Goal: Information Seeking & Learning: Learn about a topic

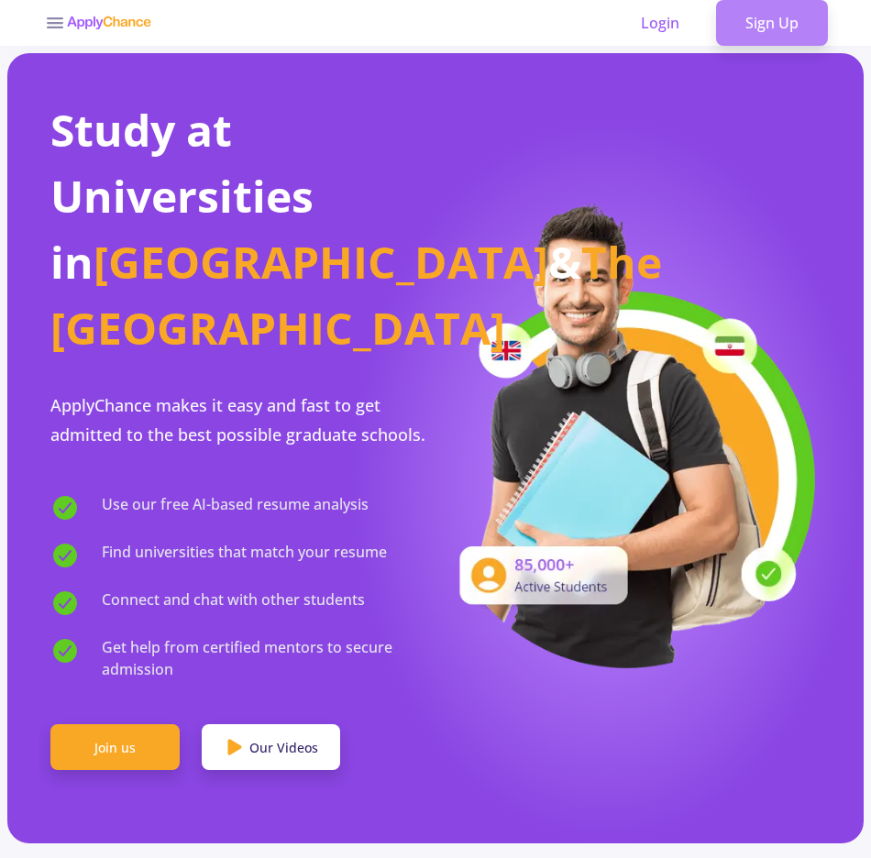
click at [765, 16] on link "Sign Up" at bounding box center [772, 23] width 112 height 46
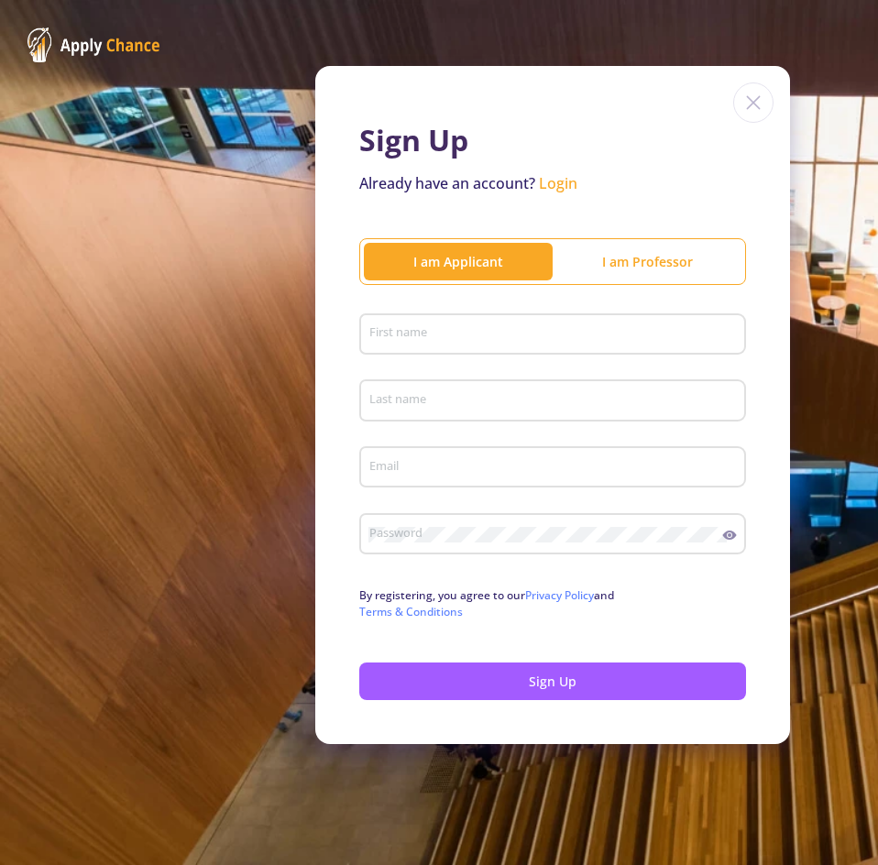
click at [423, 331] on input "First name" at bounding box center [555, 335] width 374 height 16
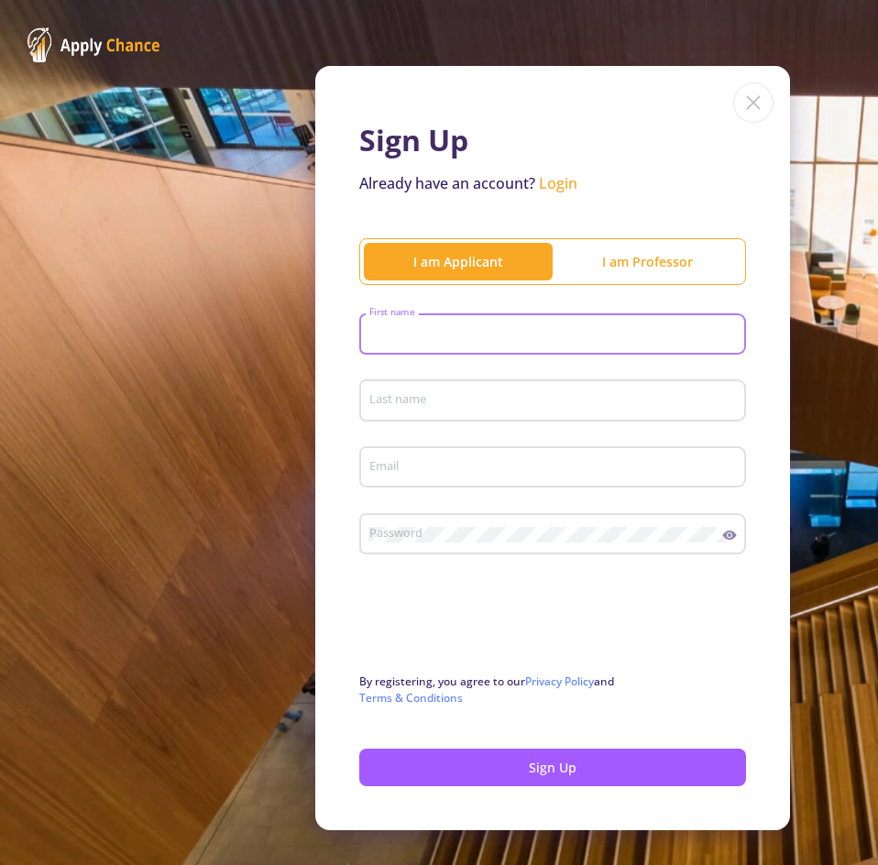
click at [375, 331] on input "First name" at bounding box center [555, 335] width 374 height 16
type input "reza"
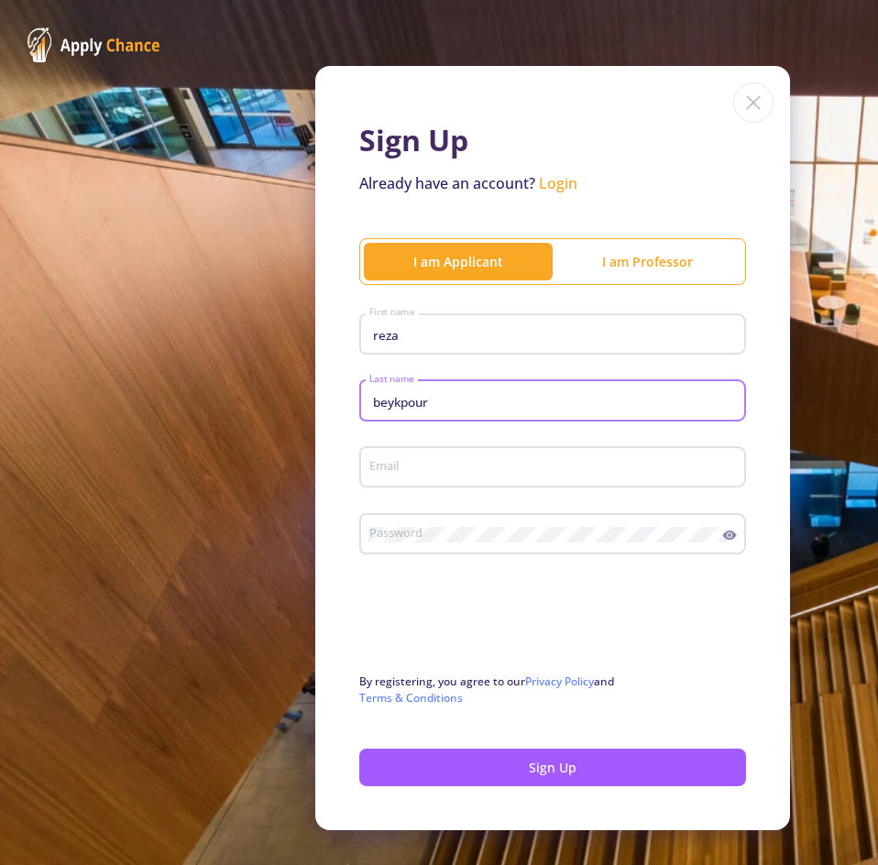
type input "beykpour"
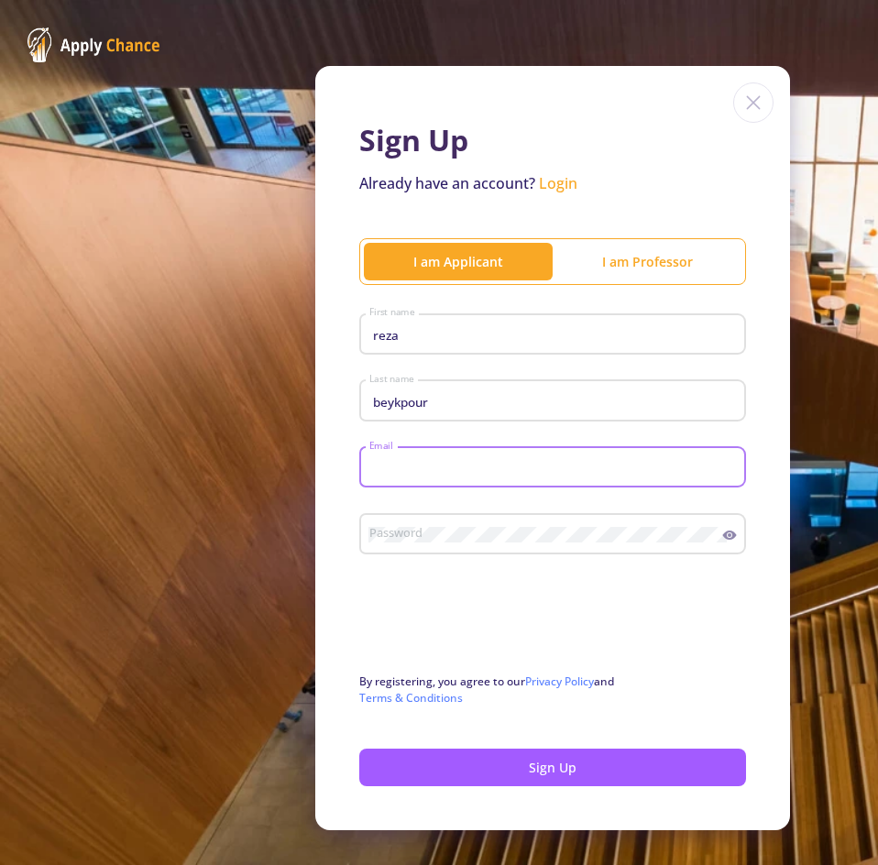
click at [396, 466] on input "Email" at bounding box center [555, 468] width 374 height 16
type input "[EMAIL_ADDRESS][DOMAIN_NAME]"
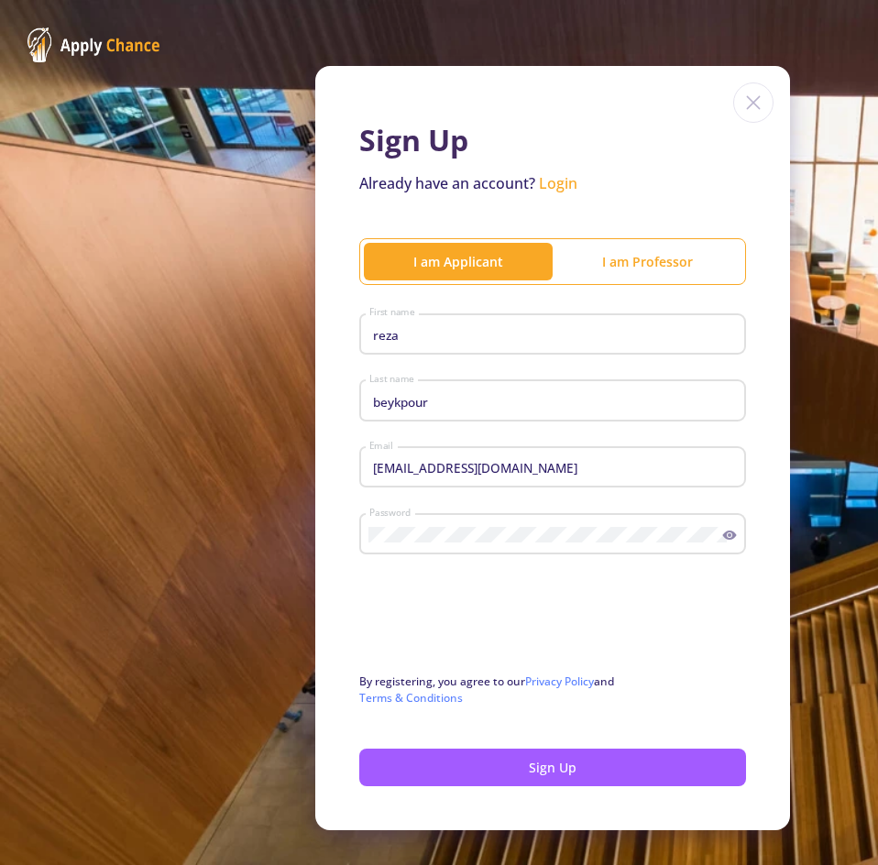
click at [725, 532] on icon at bounding box center [730, 535] width 14 height 9
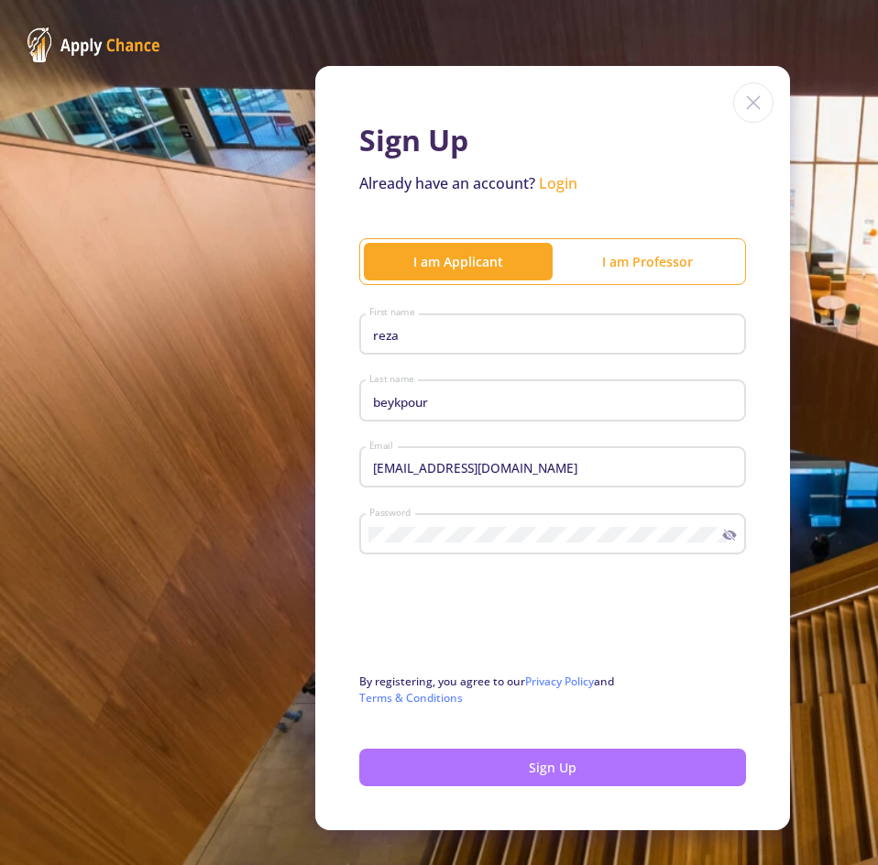
click at [527, 768] on button "Sign Up" at bounding box center [552, 768] width 387 height 38
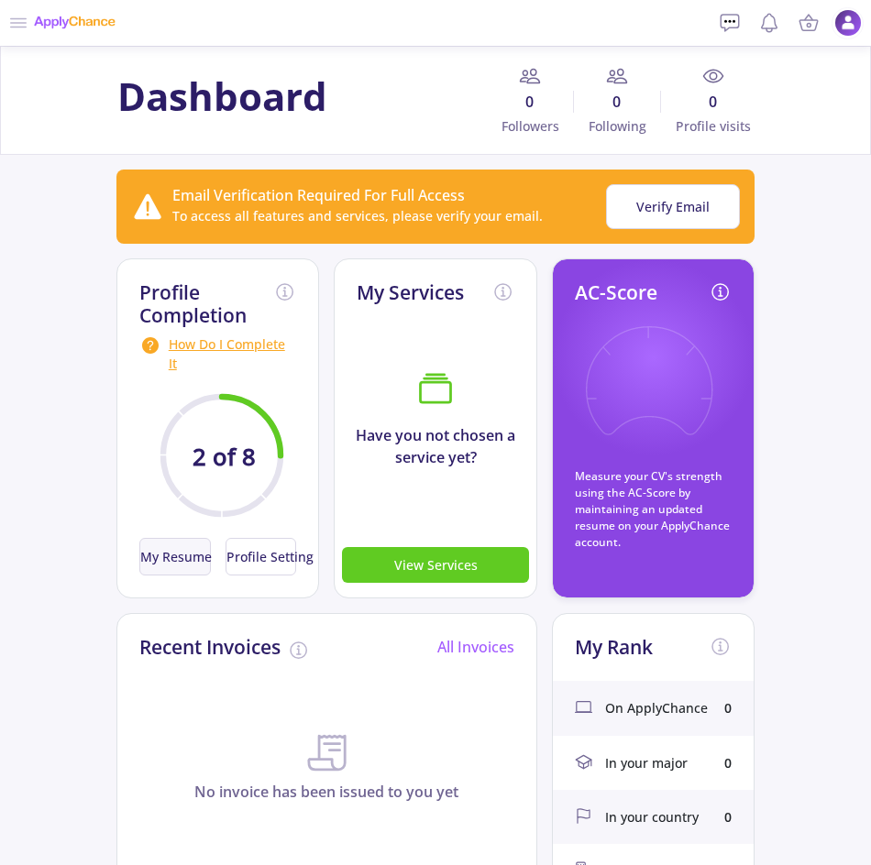
click at [175, 551] on button "My Resume" at bounding box center [174, 557] width 71 height 38
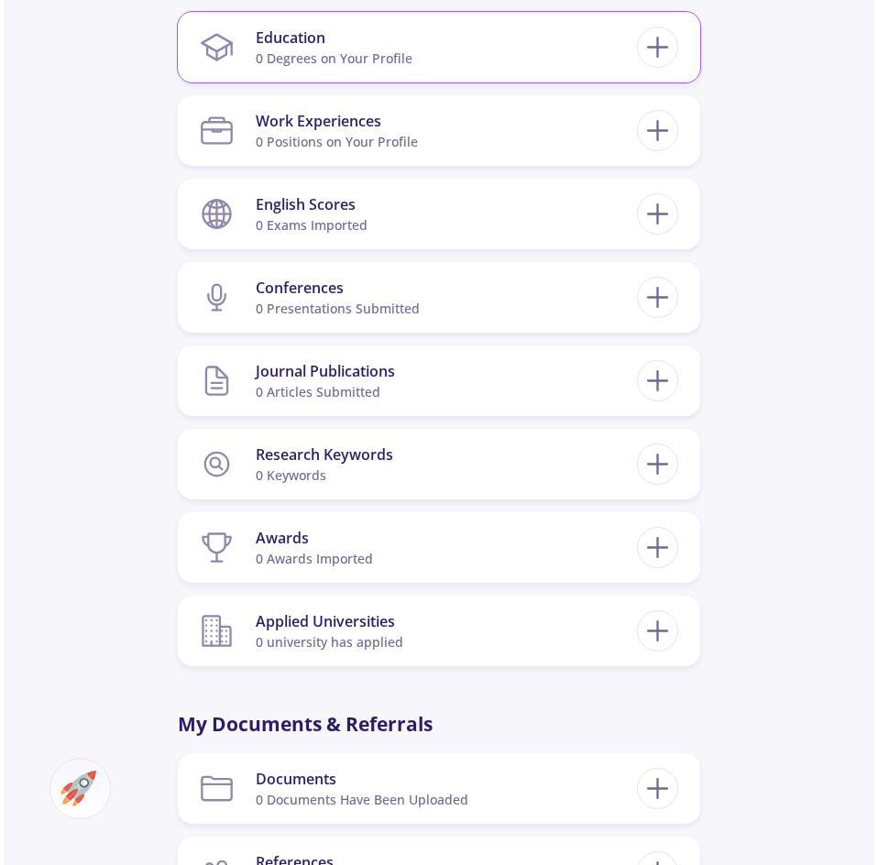
scroll to position [550, 0]
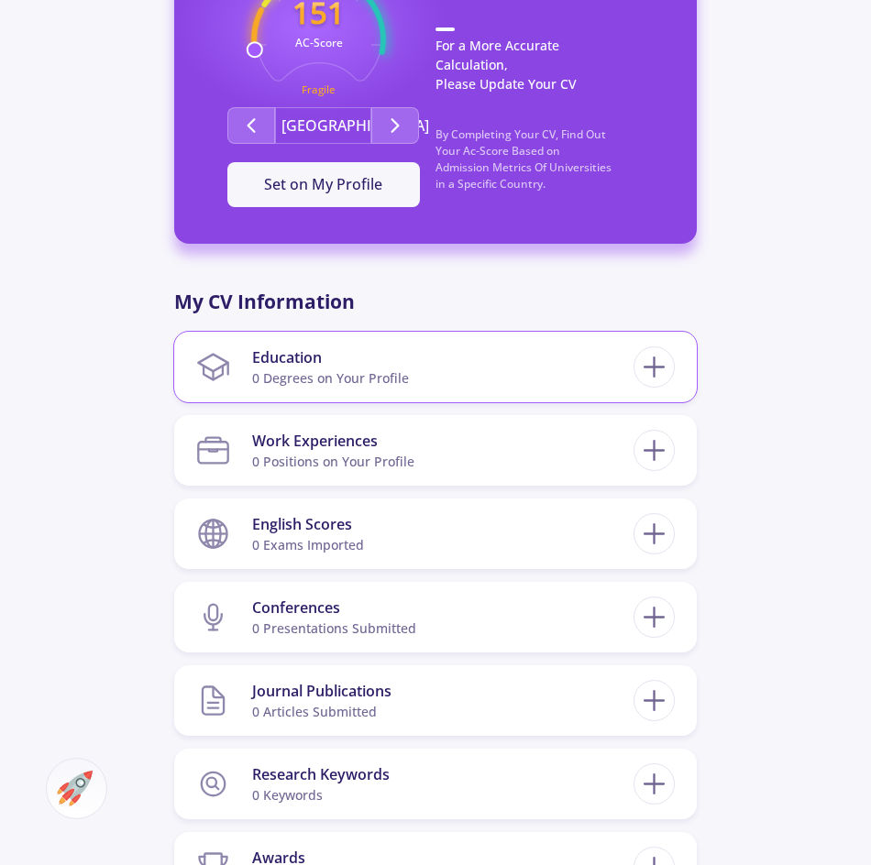
click at [535, 388] on section "Education 0 Degrees on Your Profile" at bounding box center [414, 367] width 437 height 56
click at [665, 360] on icon at bounding box center [654, 367] width 34 height 34
checkbox input "false"
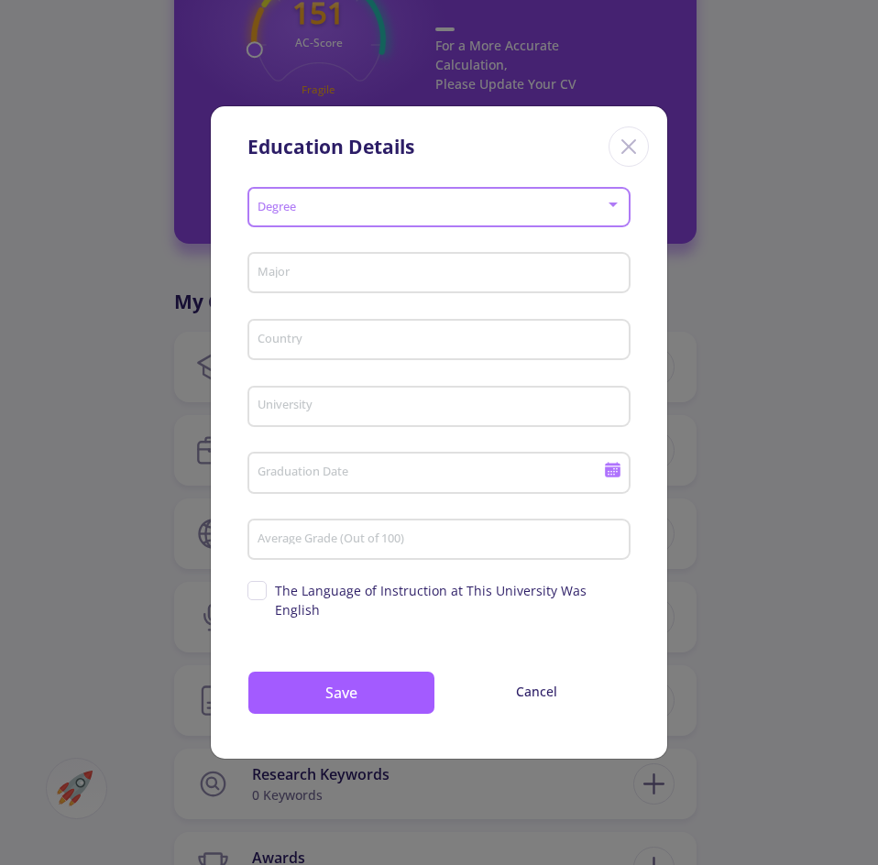
click at [357, 214] on span at bounding box center [433, 208] width 345 height 13
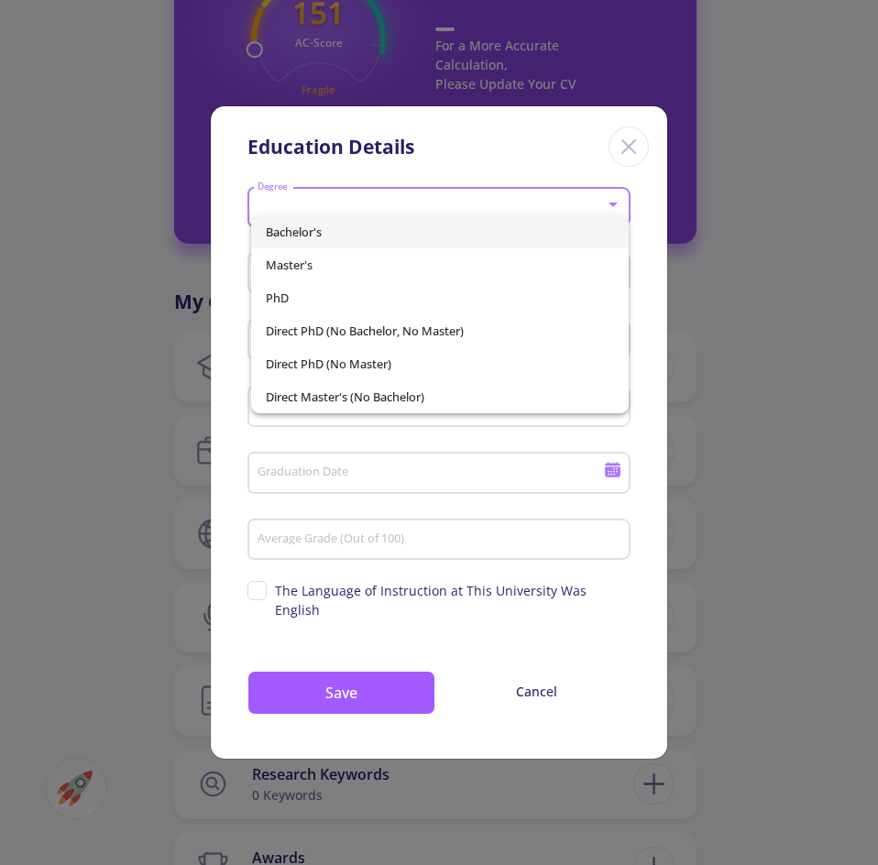
click at [321, 233] on span "Bachelor's" at bounding box center [440, 231] width 349 height 33
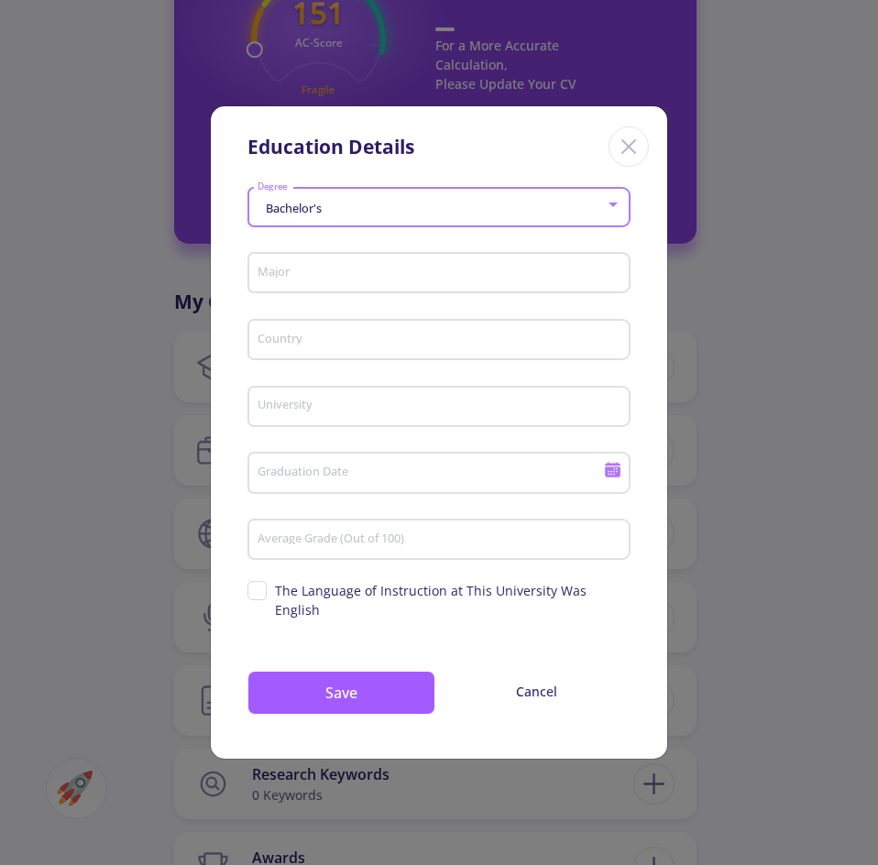
click at [324, 282] on input "Major" at bounding box center [442, 274] width 370 height 16
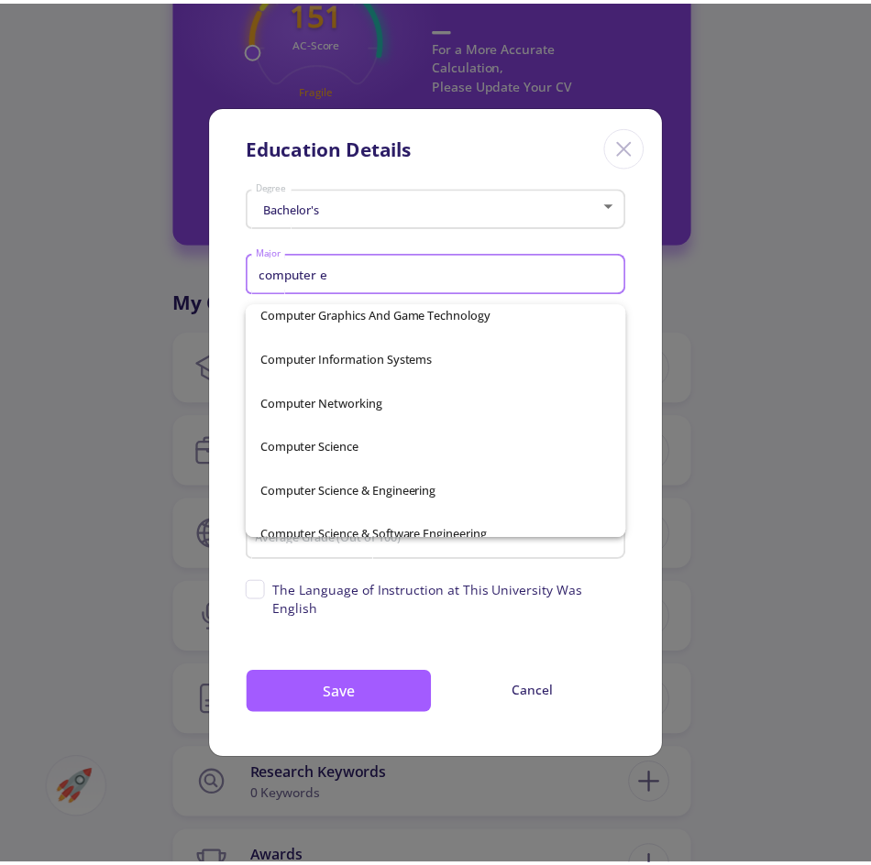
scroll to position [0, 0]
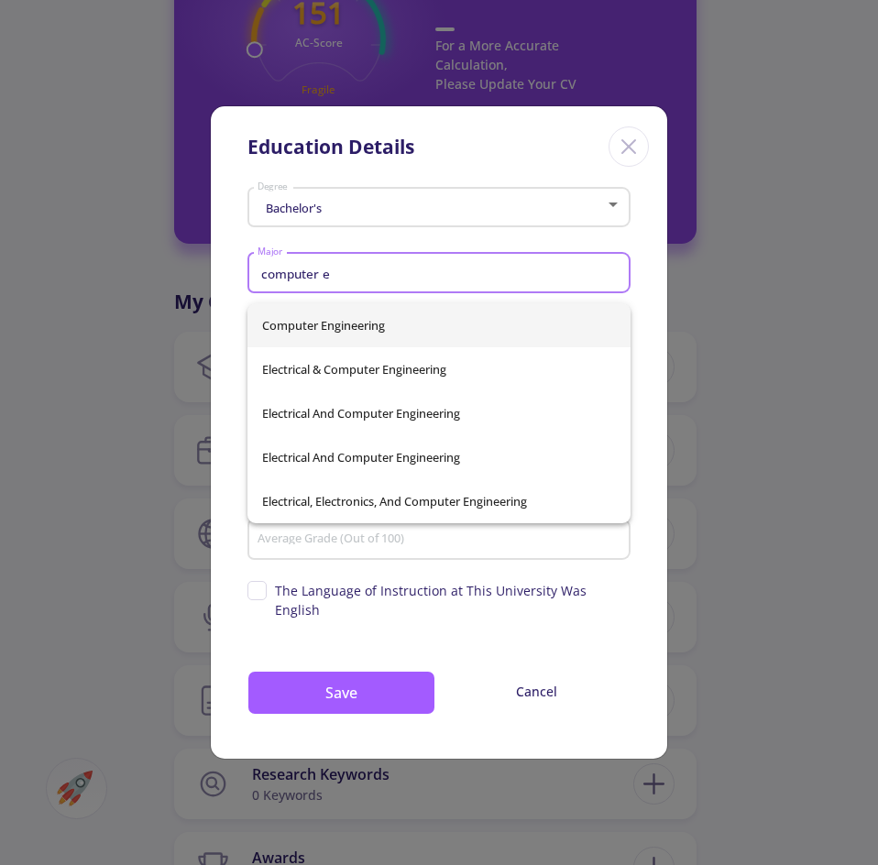
click at [311, 312] on span "Computer Engineering" at bounding box center [439, 325] width 354 height 44
type input "Computer Engineering"
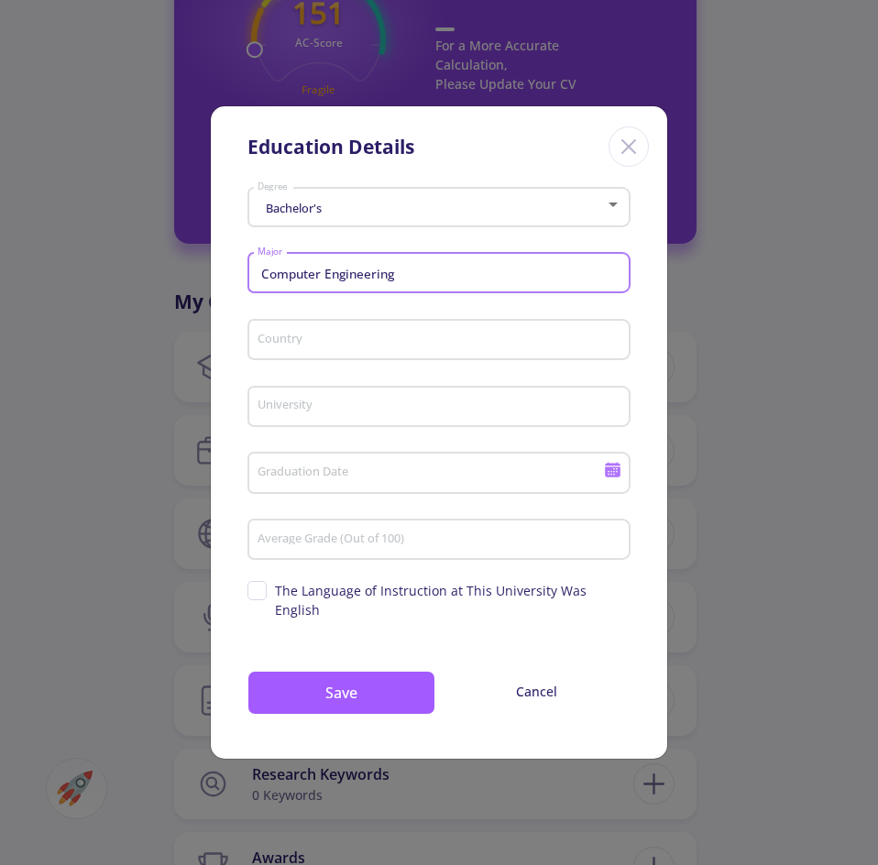
click at [339, 349] on input "Country" at bounding box center [442, 341] width 370 height 16
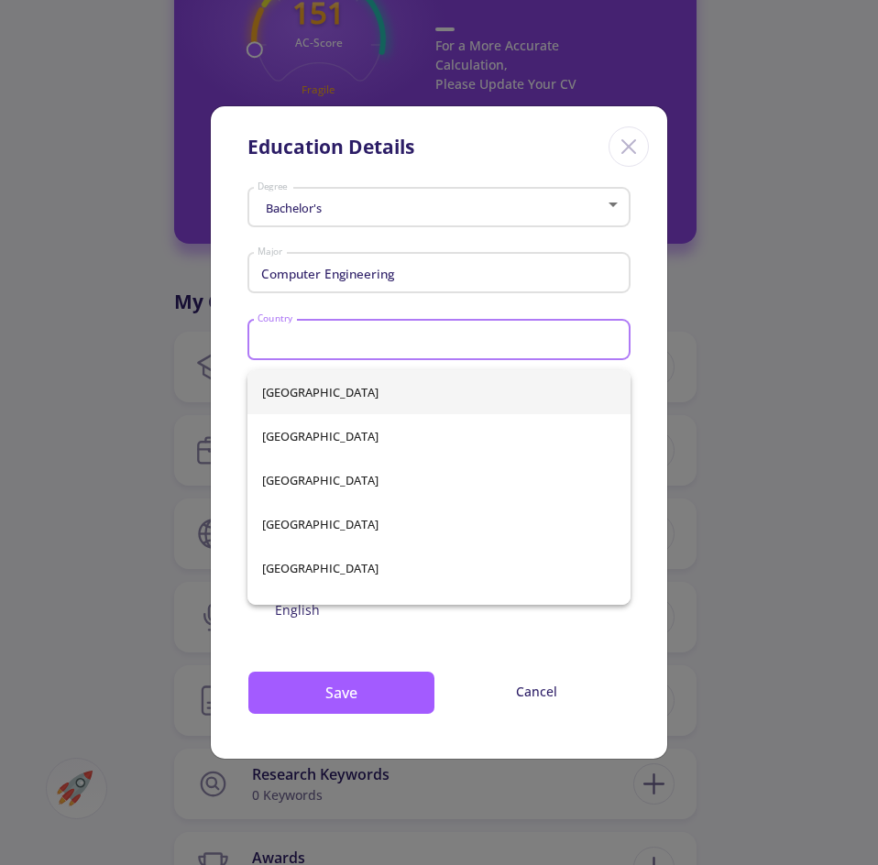
type input "[GEOGRAPHIC_DATA]"
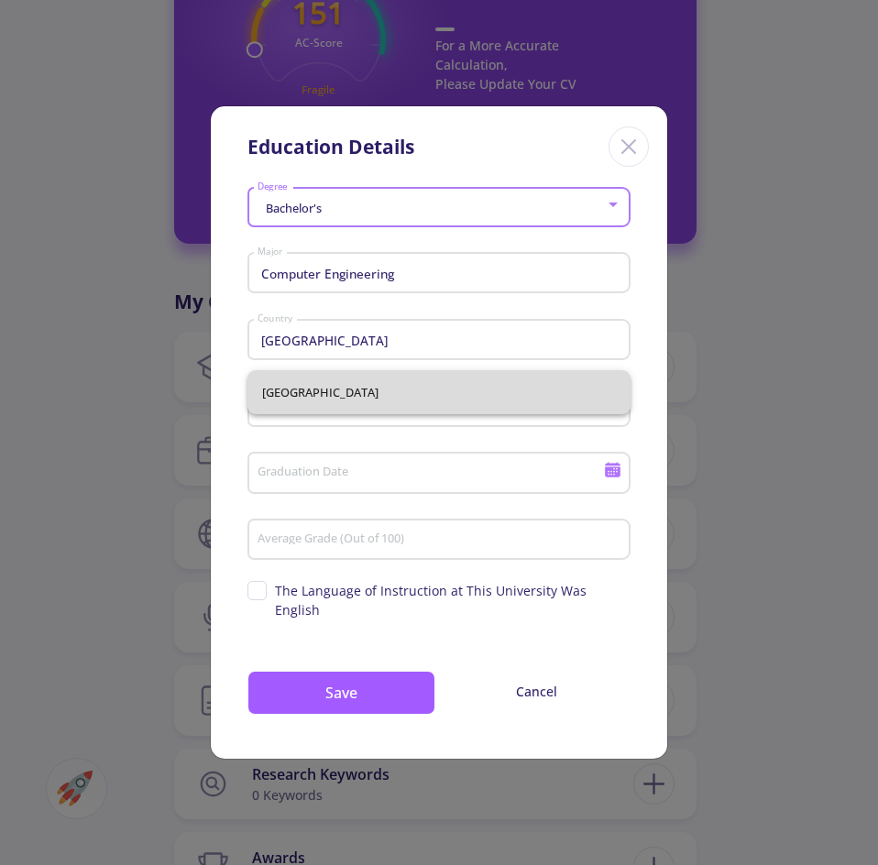
click at [333, 395] on span "[GEOGRAPHIC_DATA]" at bounding box center [439, 392] width 354 height 44
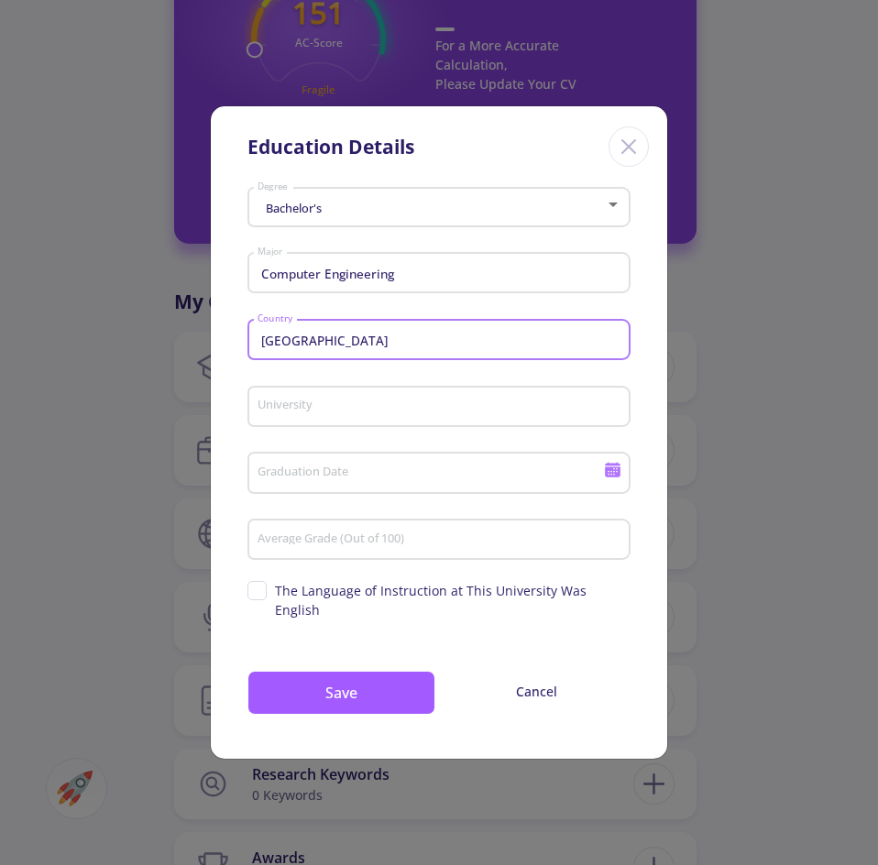
click at [323, 416] on input "University" at bounding box center [442, 408] width 370 height 16
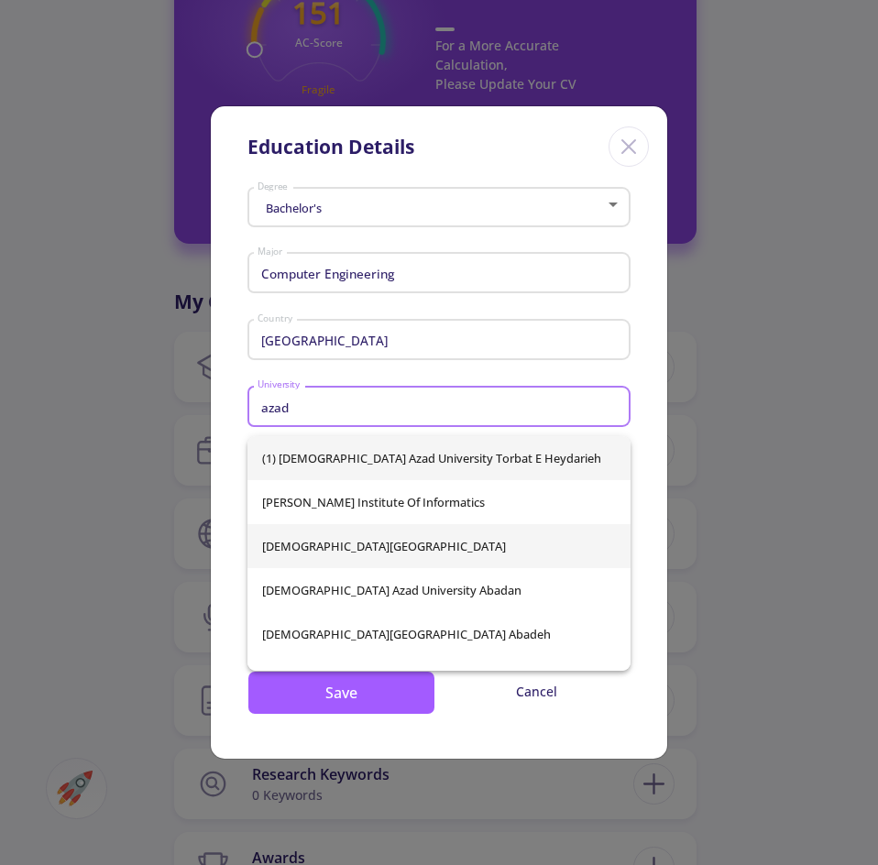
click at [313, 548] on span "[DEMOGRAPHIC_DATA][GEOGRAPHIC_DATA]" at bounding box center [439, 546] width 354 height 44
type input "[DEMOGRAPHIC_DATA][GEOGRAPHIC_DATA]"
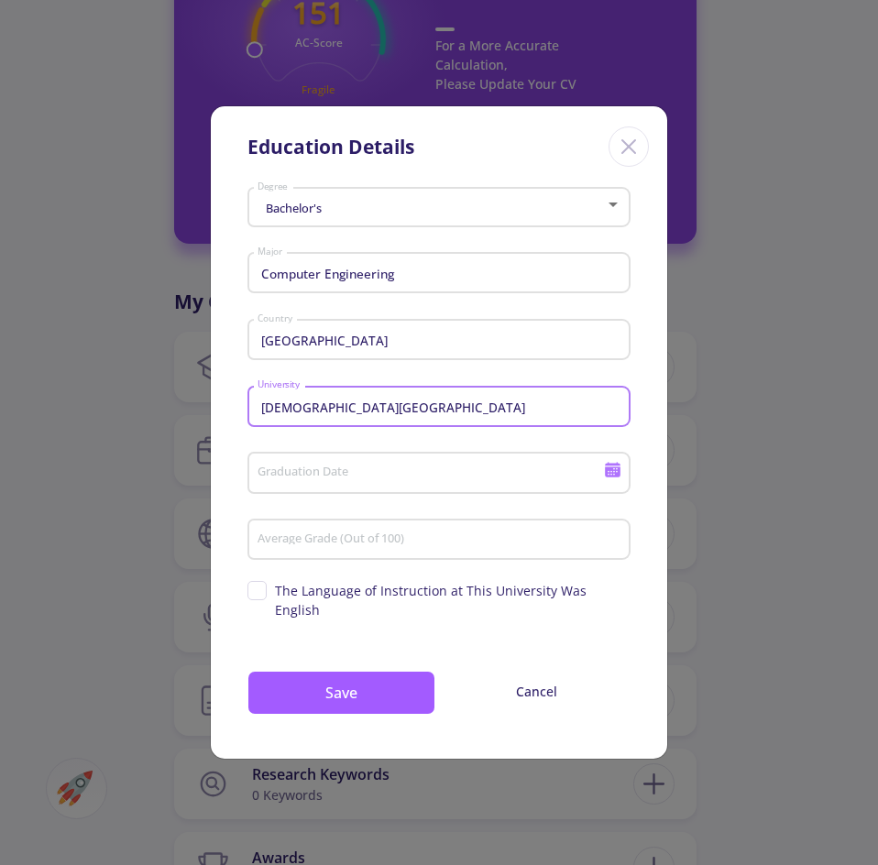
click at [368, 482] on input "Graduation Date" at bounding box center [433, 474] width 353 height 16
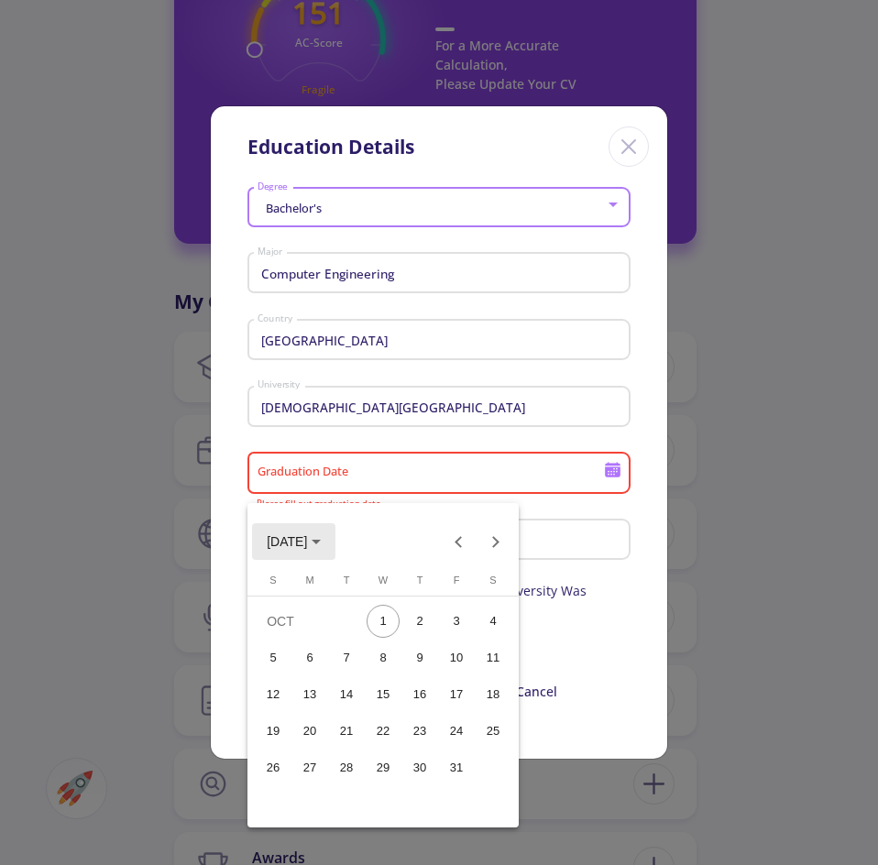
click at [321, 534] on span "[DATE]" at bounding box center [294, 540] width 54 height 15
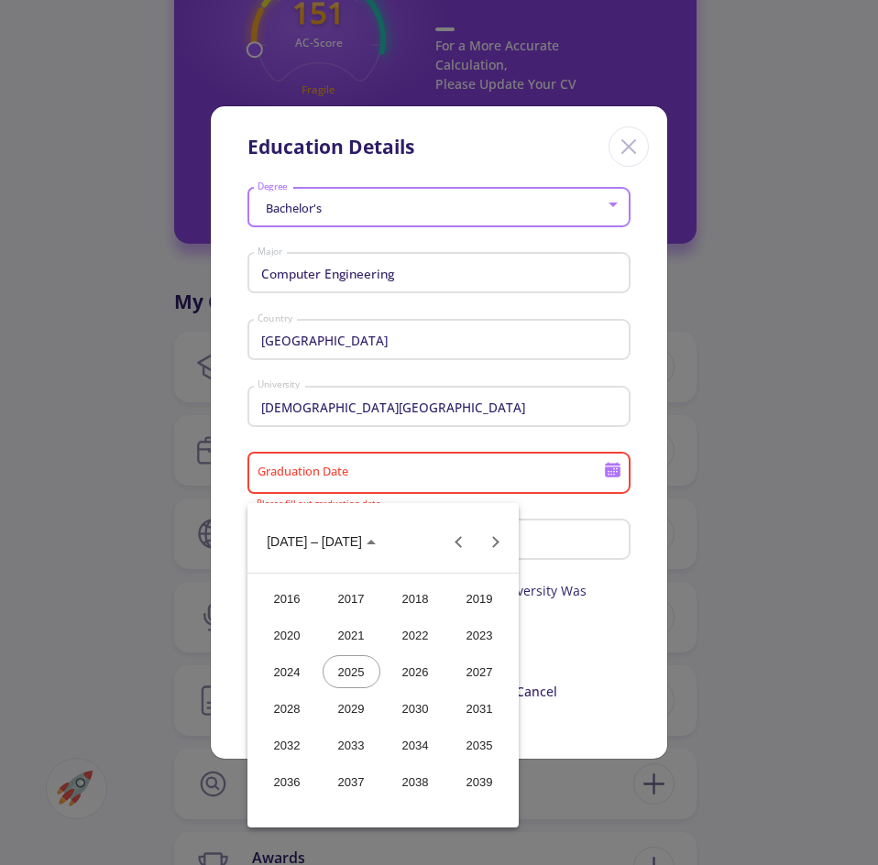
click at [488, 639] on div "2023" at bounding box center [480, 635] width 58 height 33
click at [477, 673] on div "AUG" at bounding box center [480, 671] width 58 height 33
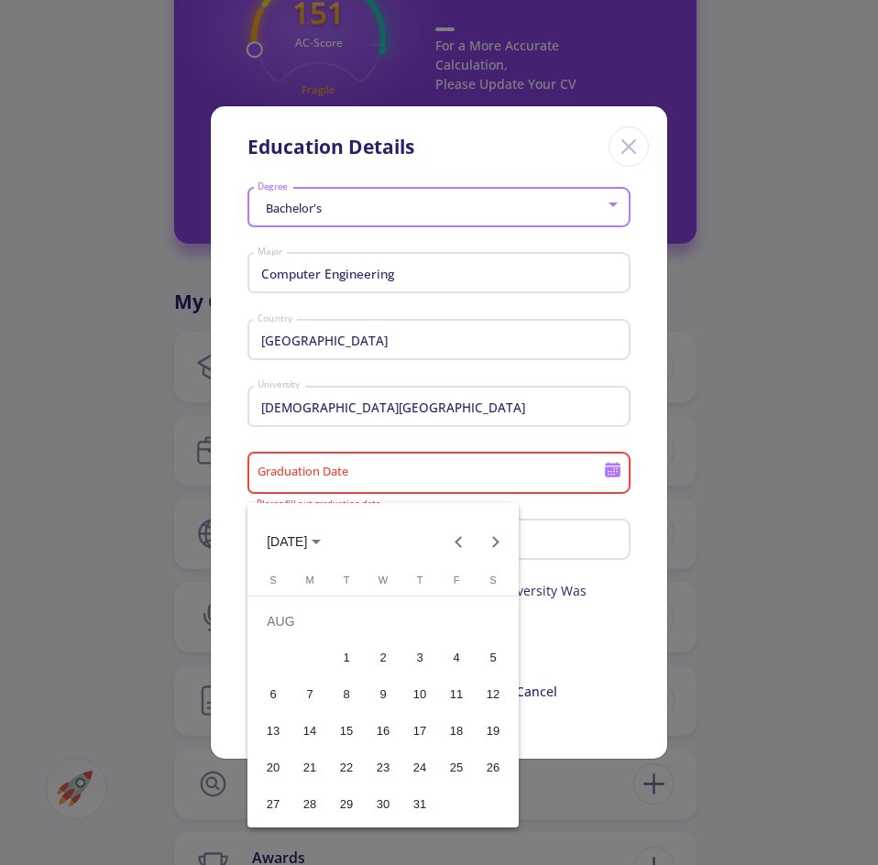
click at [412, 690] on div "10" at bounding box center [419, 694] width 33 height 33
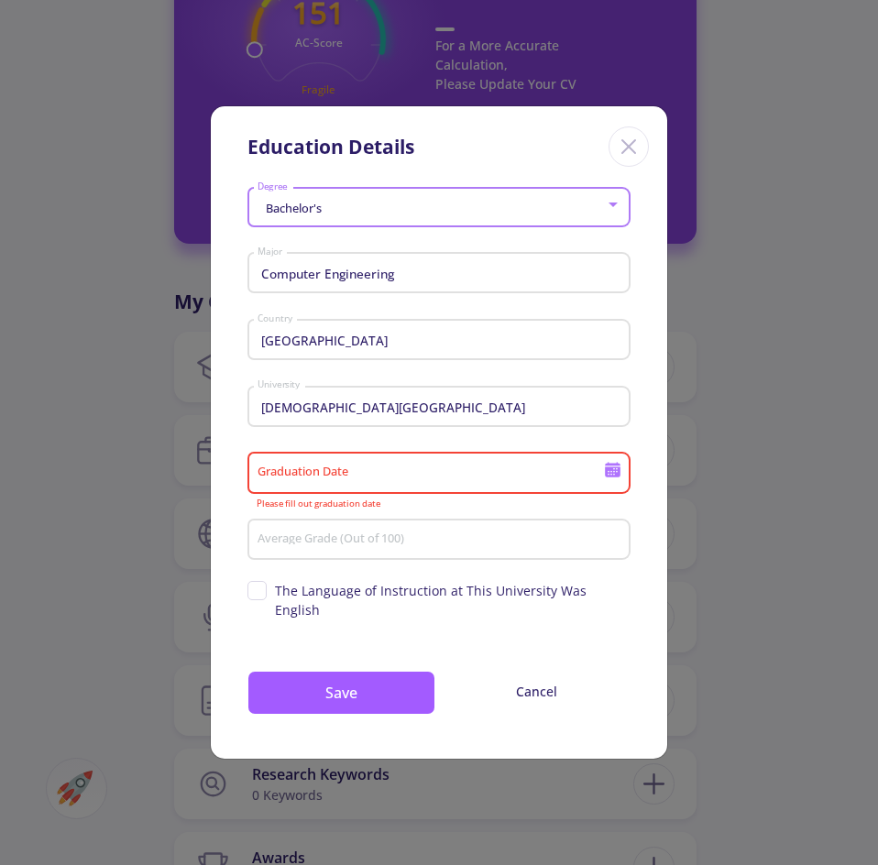
type input "[DATE]"
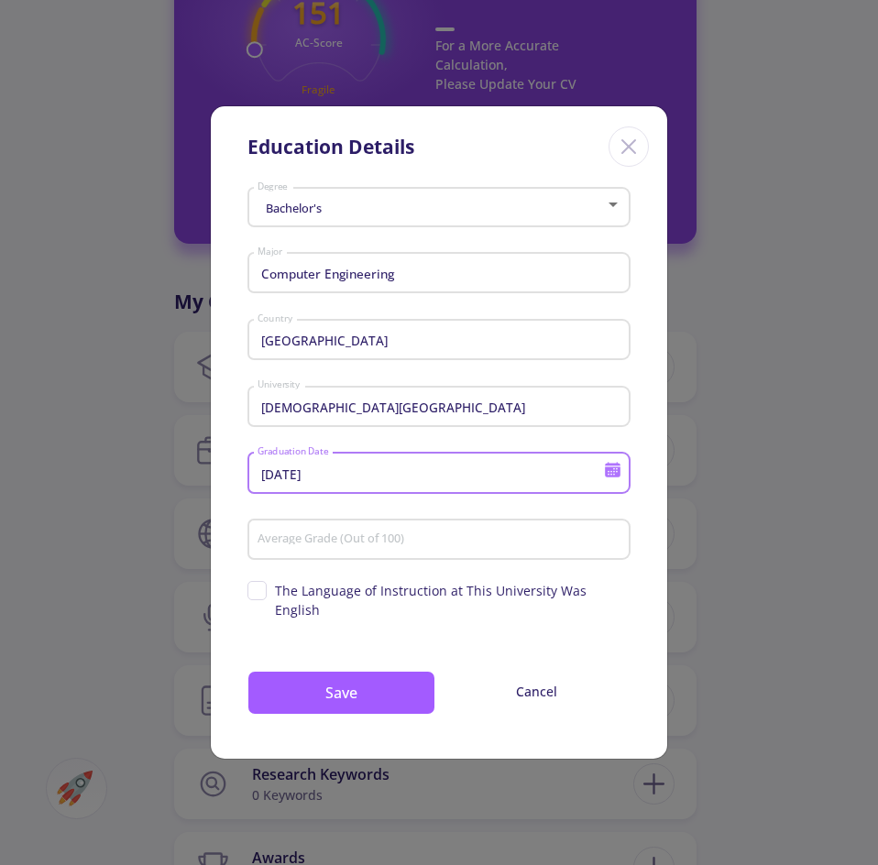
click at [407, 549] on input "Average Grade (Out of 100)" at bounding box center [442, 541] width 370 height 16
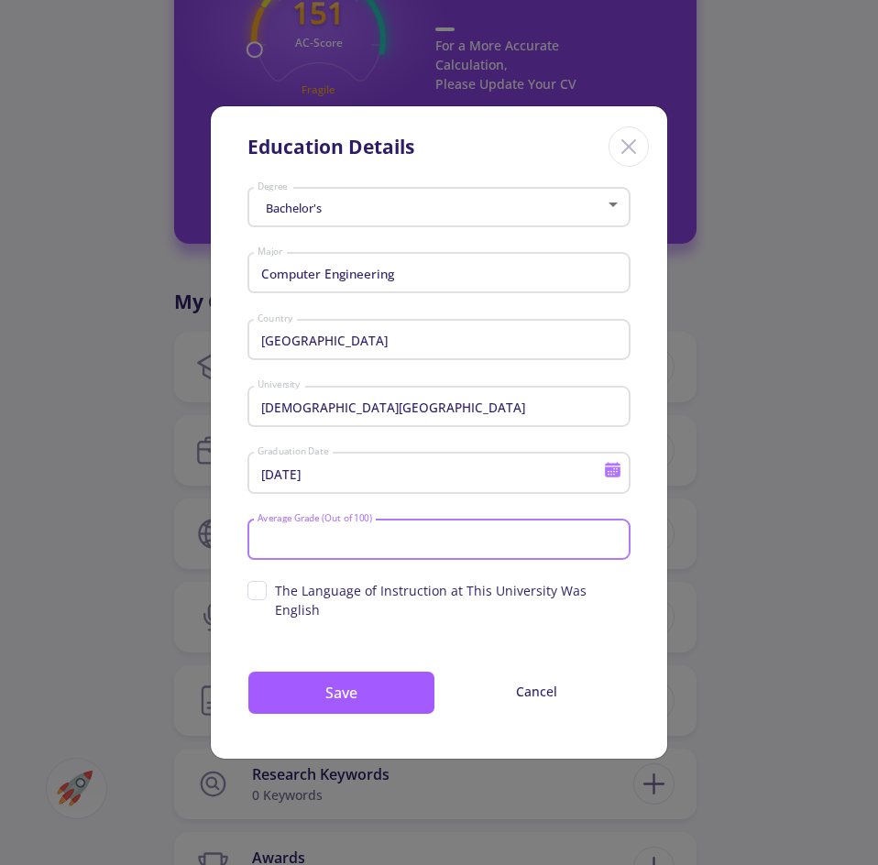
click at [407, 549] on input "Average Grade (Out of 100)" at bounding box center [442, 541] width 370 height 16
click at [334, 549] on input "Average Grade (Out of 100)" at bounding box center [442, 541] width 370 height 16
click at [356, 549] on input "Average Grade (Out of 100)" at bounding box center [442, 541] width 370 height 16
type input "80"
click at [255, 608] on span "The Language of Instruction at This University Was English" at bounding box center [438, 600] width 383 height 38
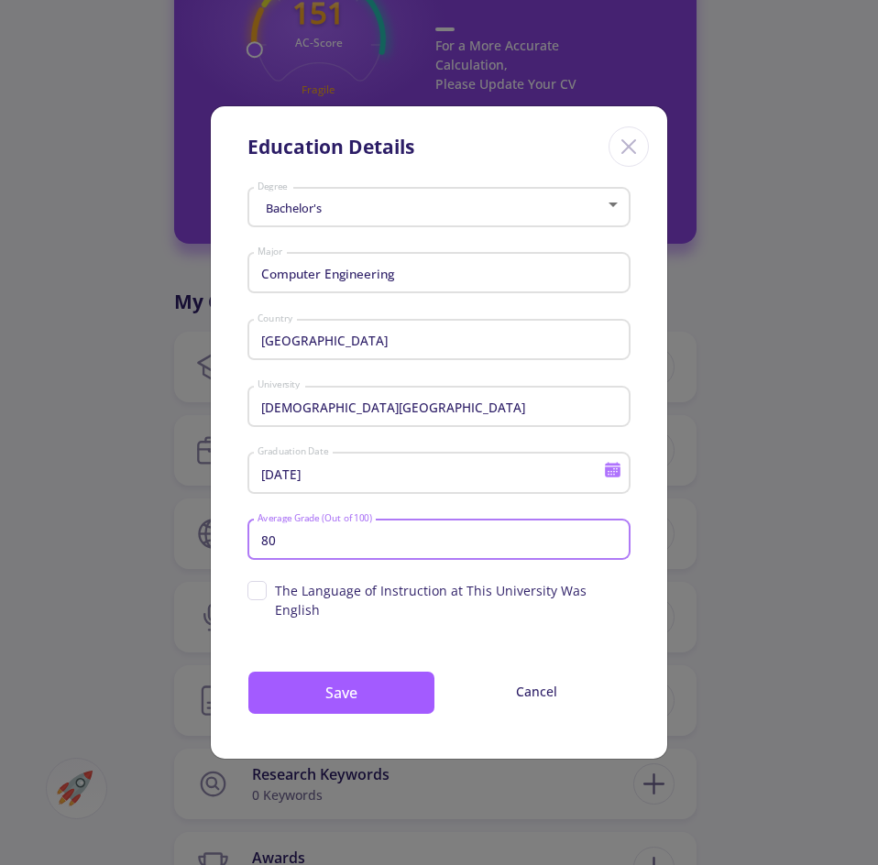
click at [255, 593] on input "The Language of Instruction at This University Was English" at bounding box center [253, 587] width 12 height 12
checkbox input "true"
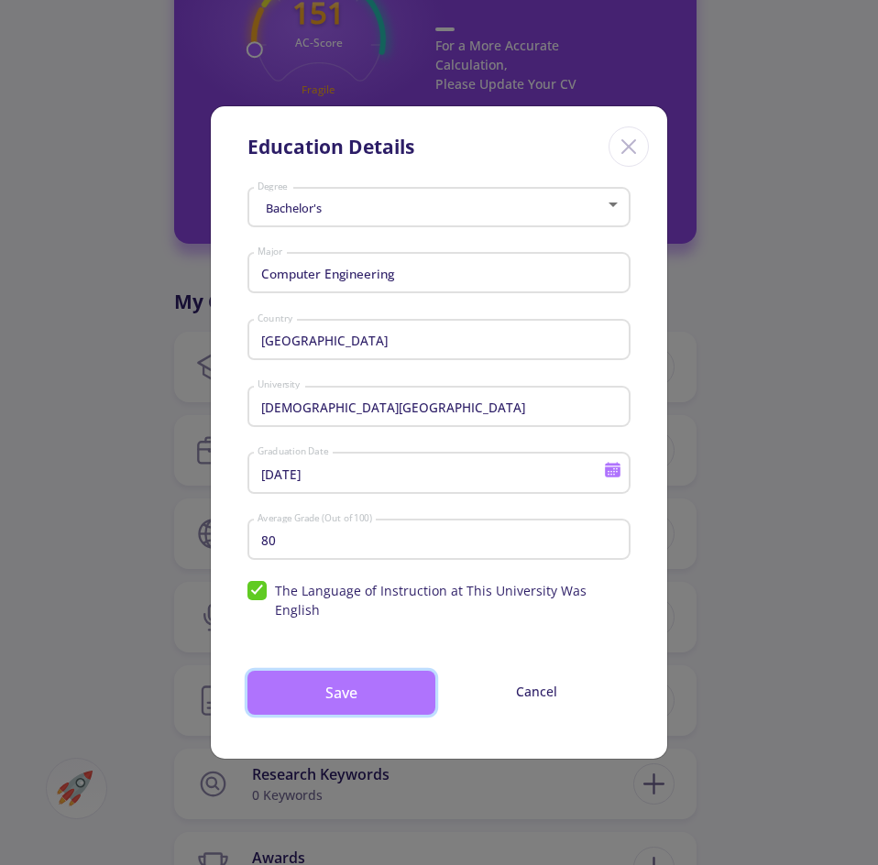
click at [333, 676] on button "Save" at bounding box center [341, 693] width 188 height 44
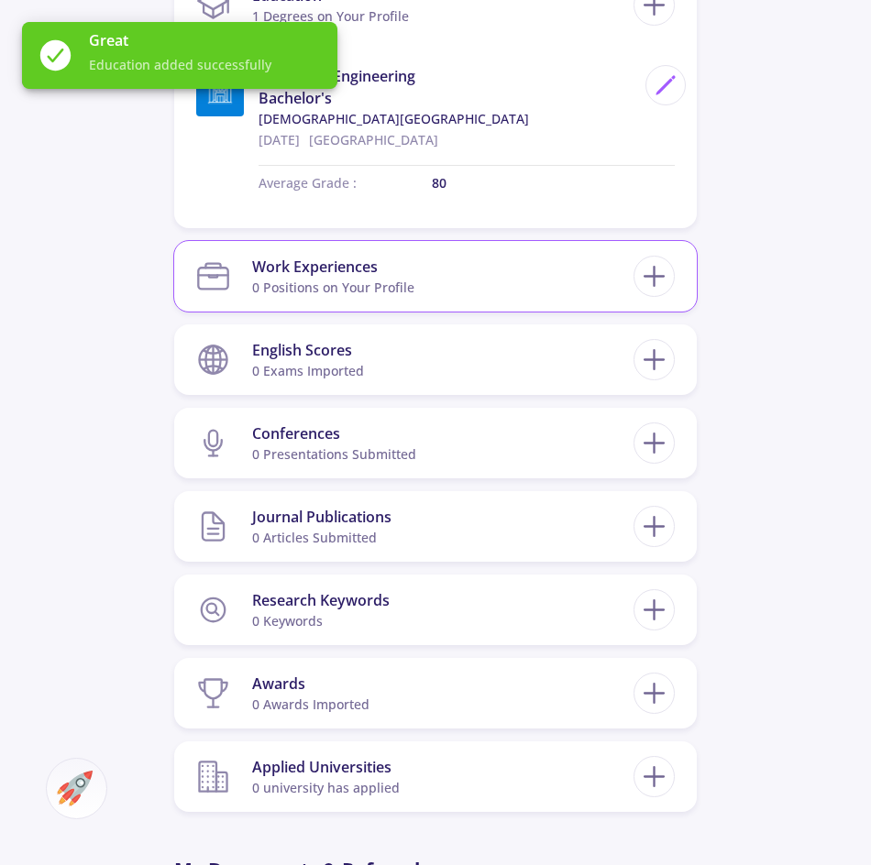
scroll to position [917, 0]
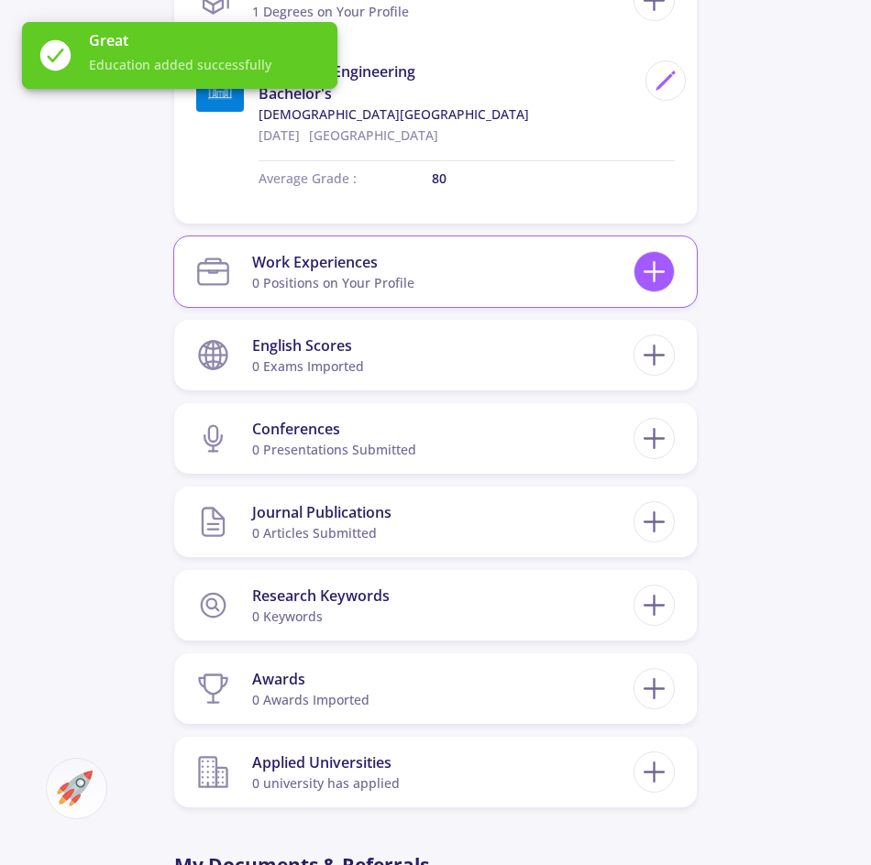
click at [664, 279] on icon at bounding box center [654, 272] width 34 height 34
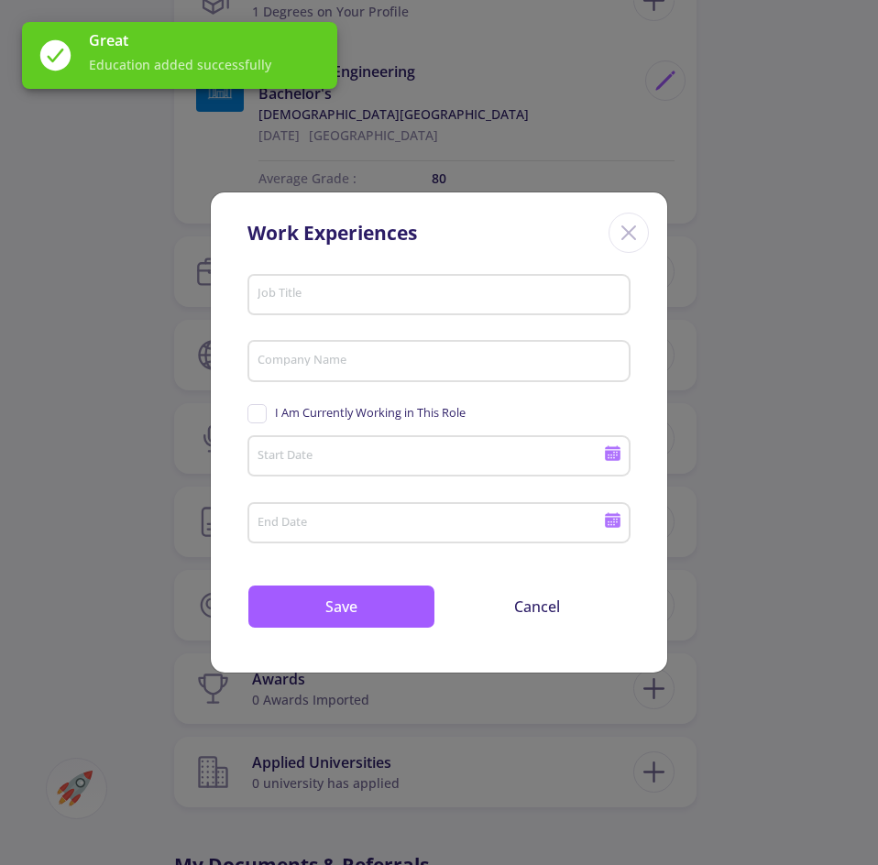
click at [835, 254] on div "Work Experiences Job Title Company Name I Am Currently Working in This Role Sta…" at bounding box center [439, 432] width 878 height 865
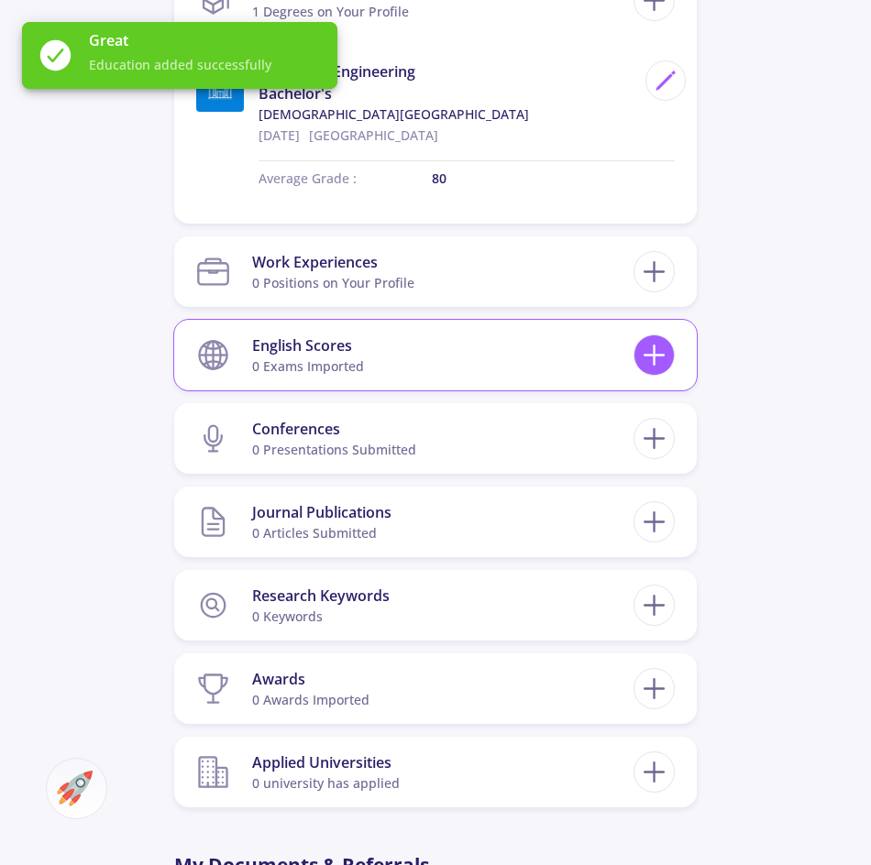
click at [655, 365] on icon at bounding box center [654, 355] width 34 height 34
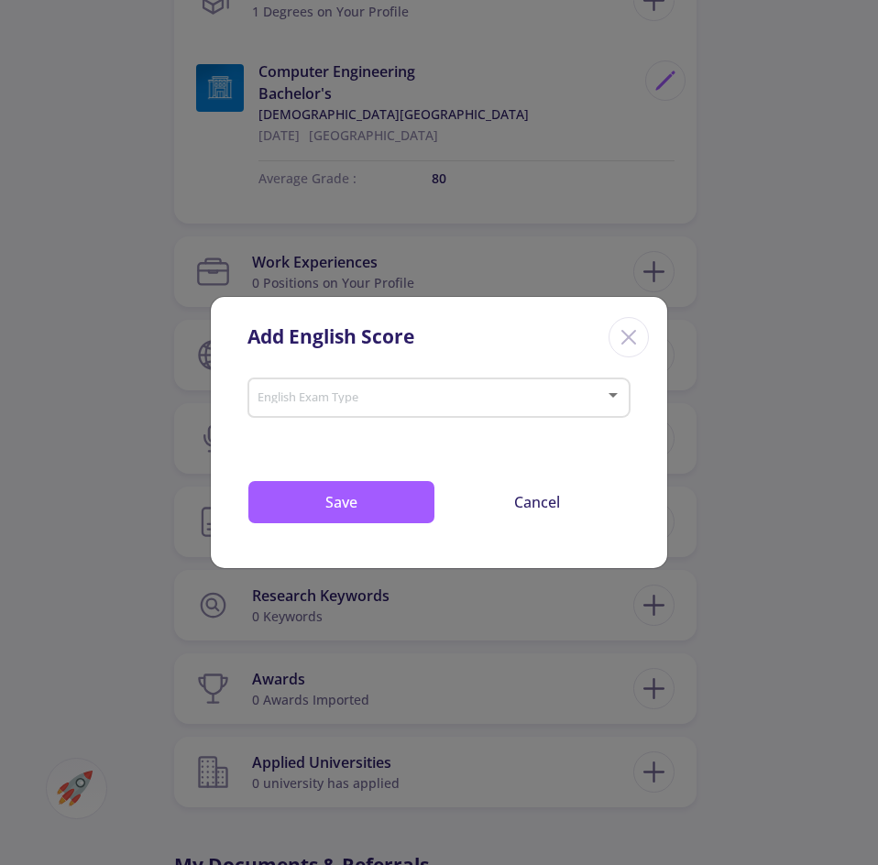
click at [415, 413] on div "English Exam Type" at bounding box center [440, 394] width 366 height 46
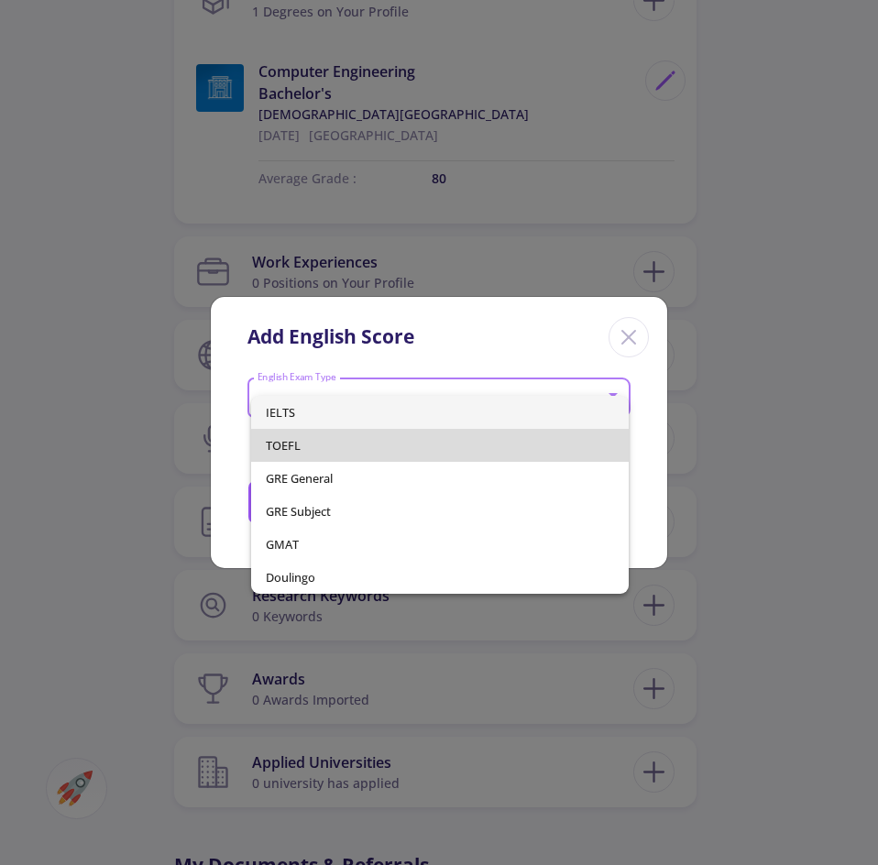
click at [320, 445] on span "TOEFL" at bounding box center [440, 445] width 349 height 33
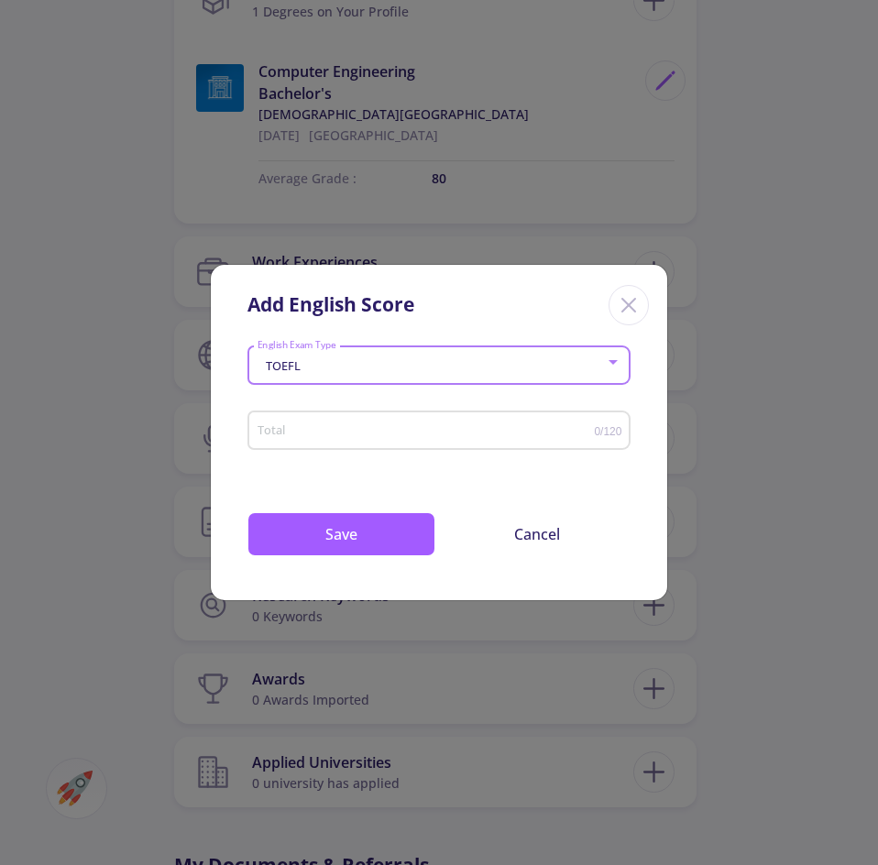
click at [377, 426] on input "Total" at bounding box center [426, 431] width 338 height 14
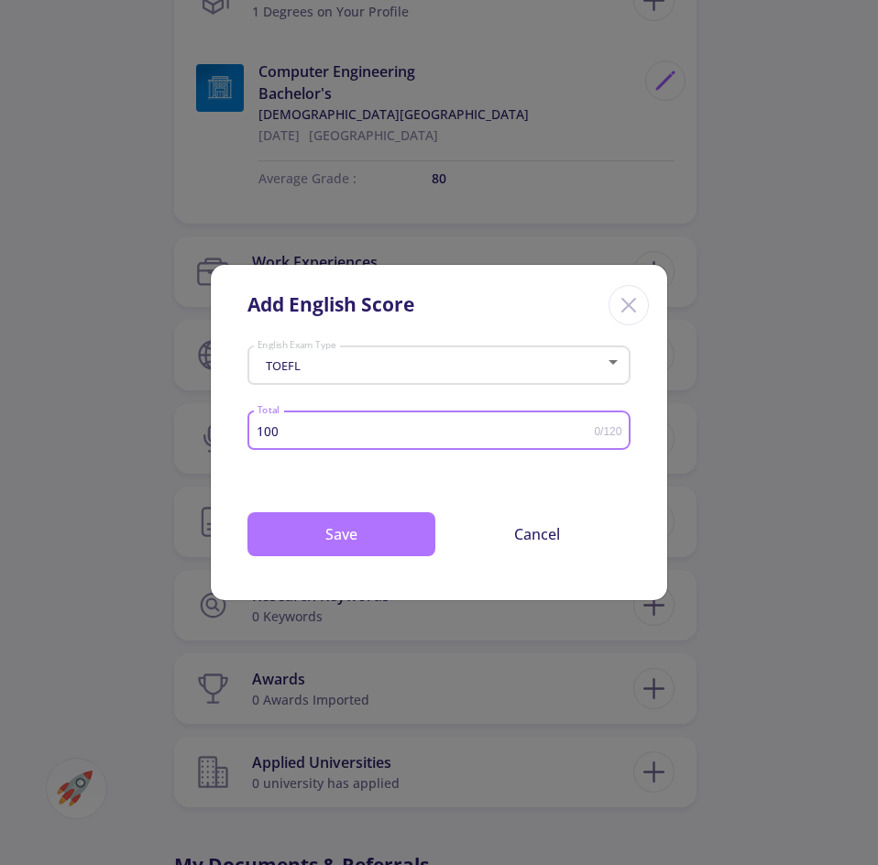
type input "100"
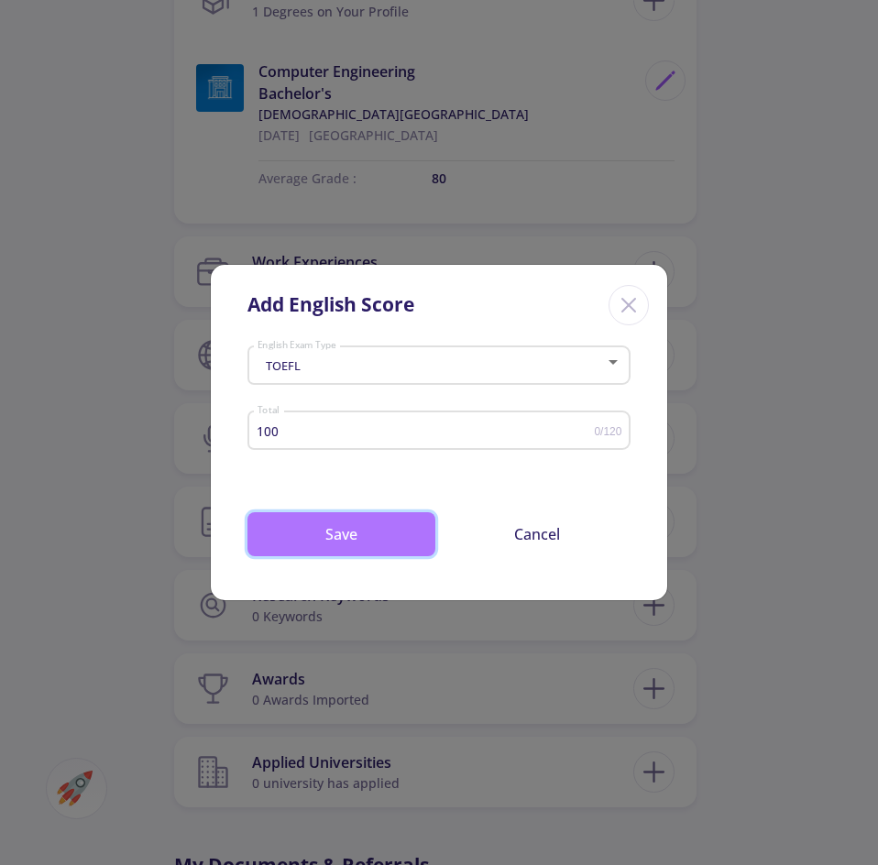
click at [329, 524] on button "Save" at bounding box center [341, 534] width 188 height 44
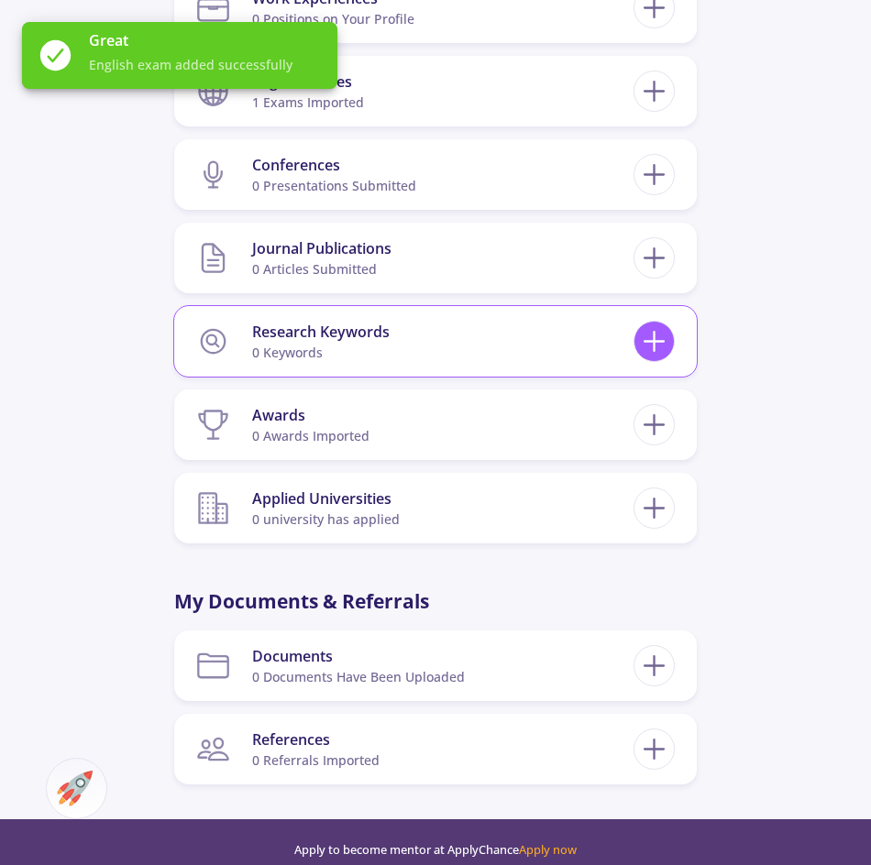
scroll to position [1192, 0]
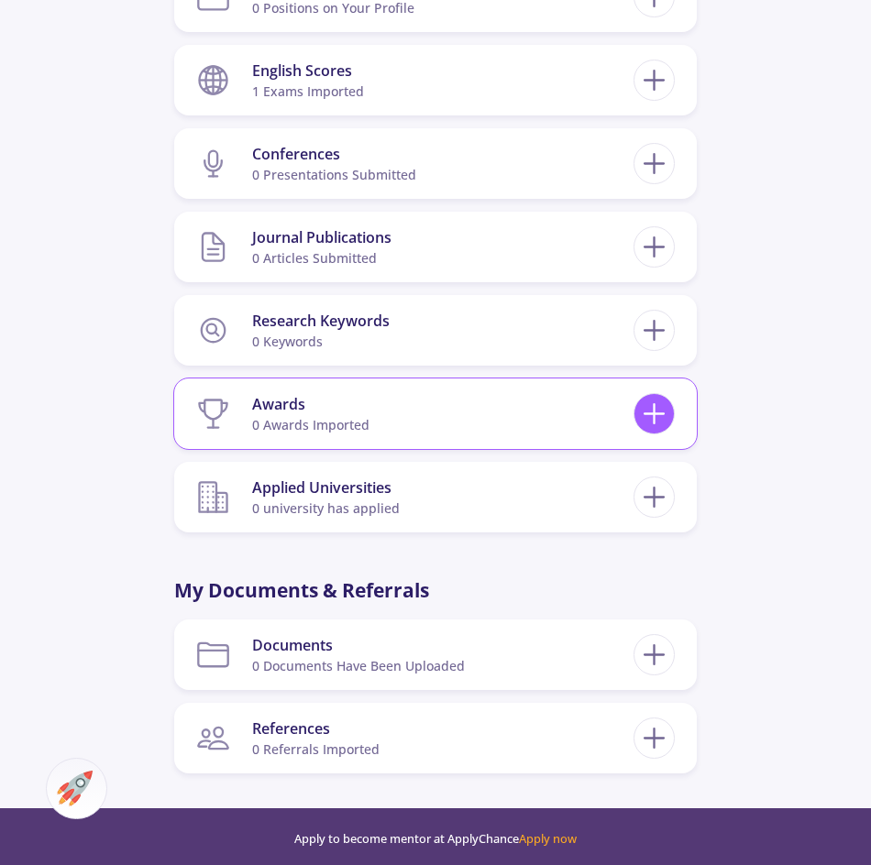
click at [663, 412] on icon at bounding box center [654, 414] width 34 height 34
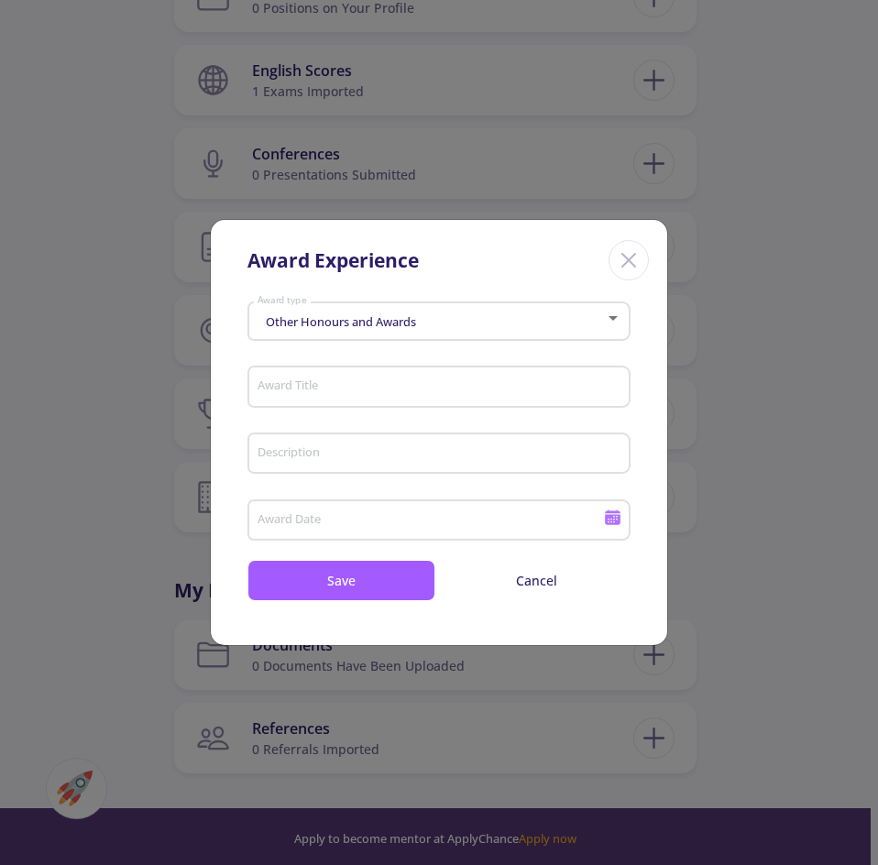
click at [835, 428] on div "Award Experience Other Honours and Awards Award type Award Title Description Aw…" at bounding box center [439, 432] width 878 height 865
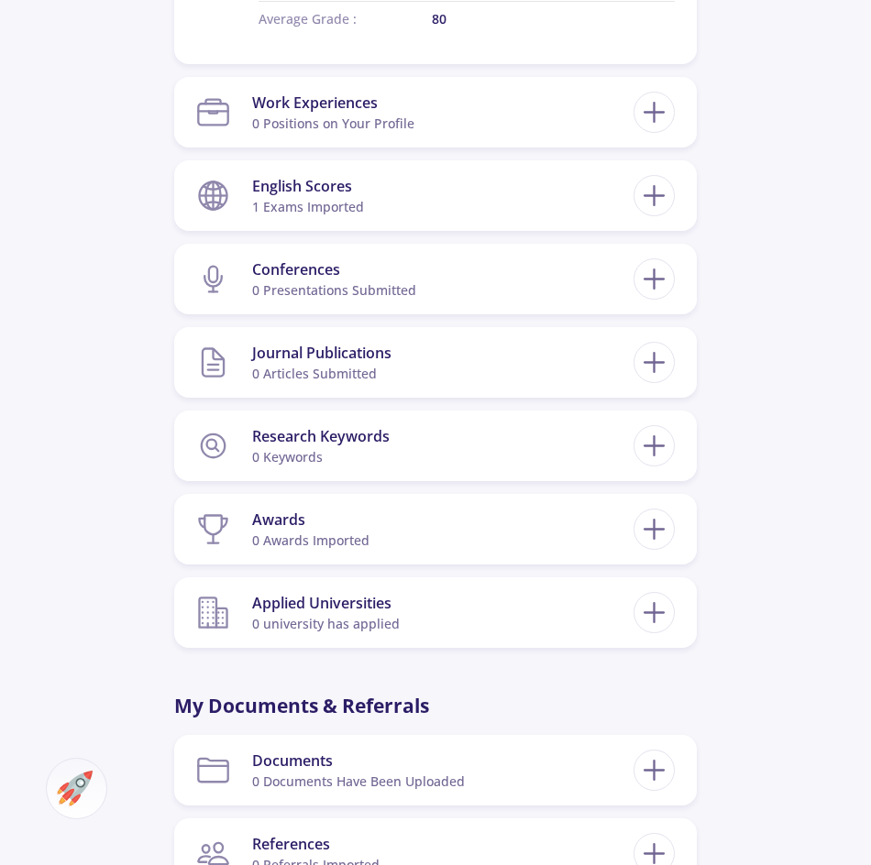
scroll to position [1072, 0]
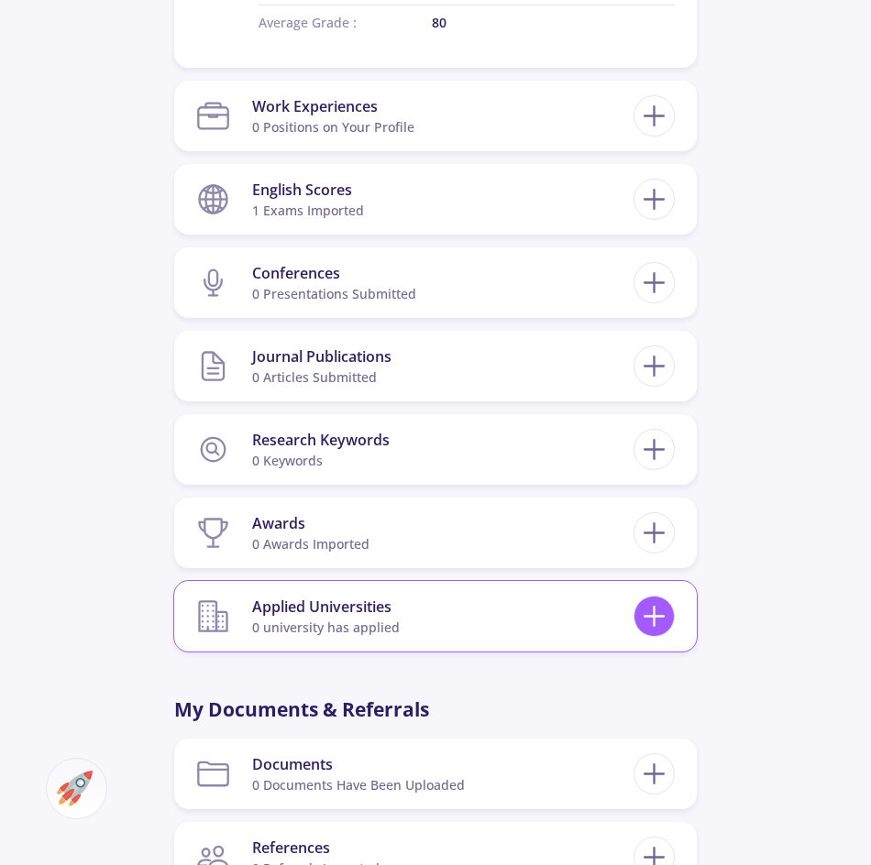
click at [654, 602] on icon at bounding box center [654, 616] width 34 height 34
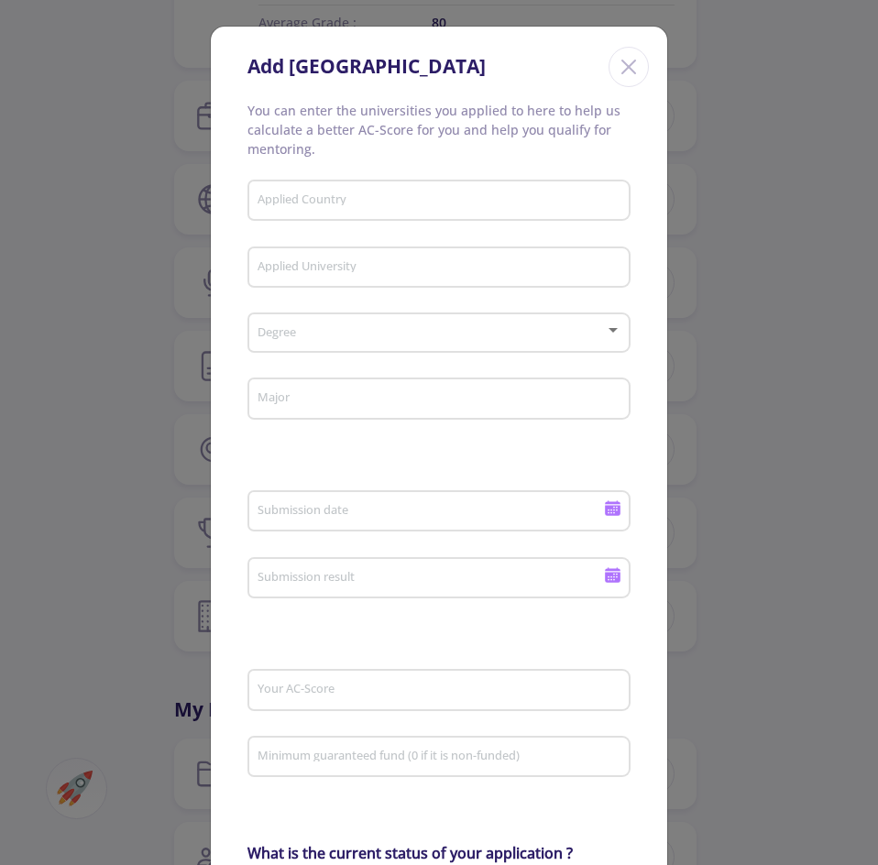
click at [786, 536] on div "Add [GEOGRAPHIC_DATA] You can enter the universities you applied to here to hel…" at bounding box center [439, 432] width 878 height 865
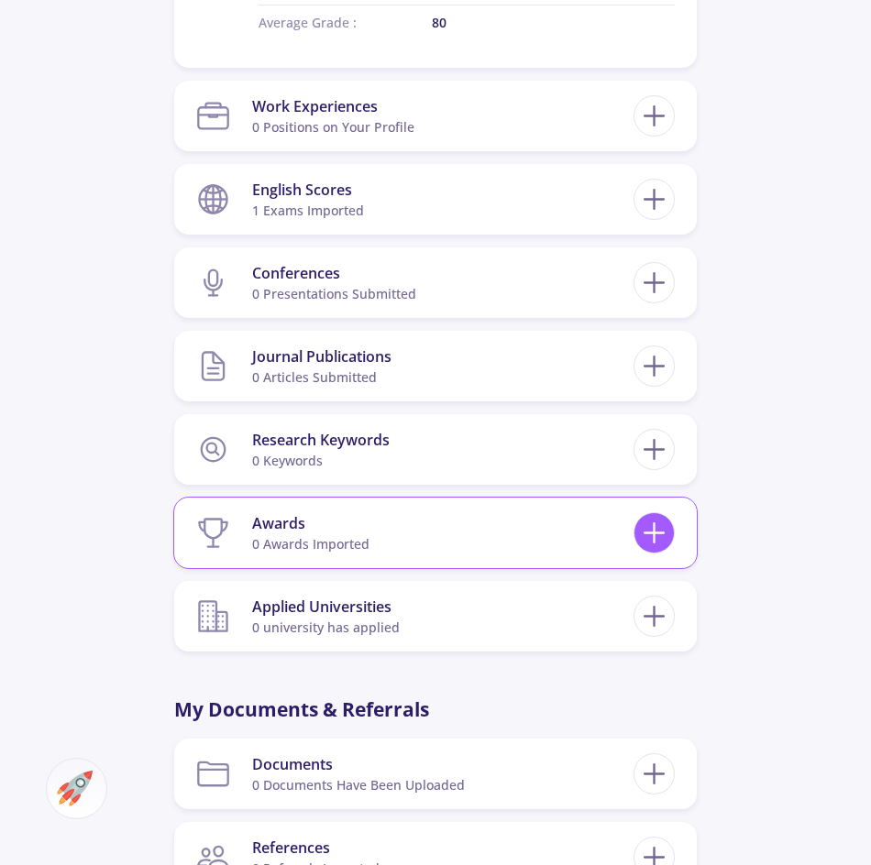
click at [664, 530] on icon at bounding box center [654, 533] width 34 height 34
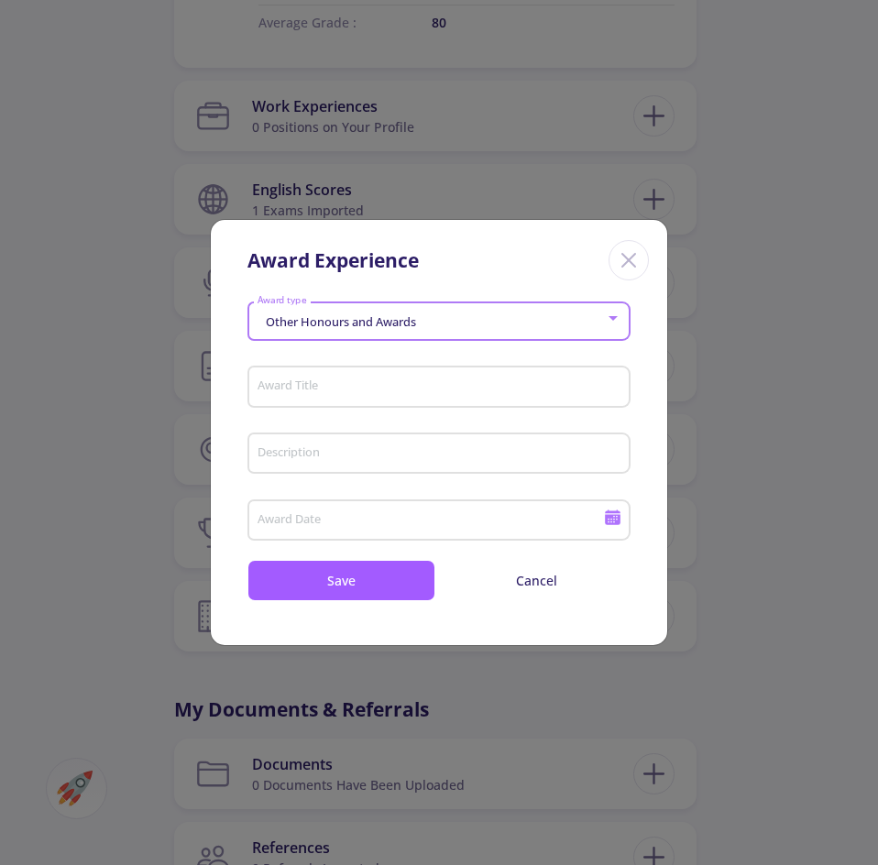
click at [379, 324] on span "Other Honours and Awards" at bounding box center [338, 321] width 155 height 16
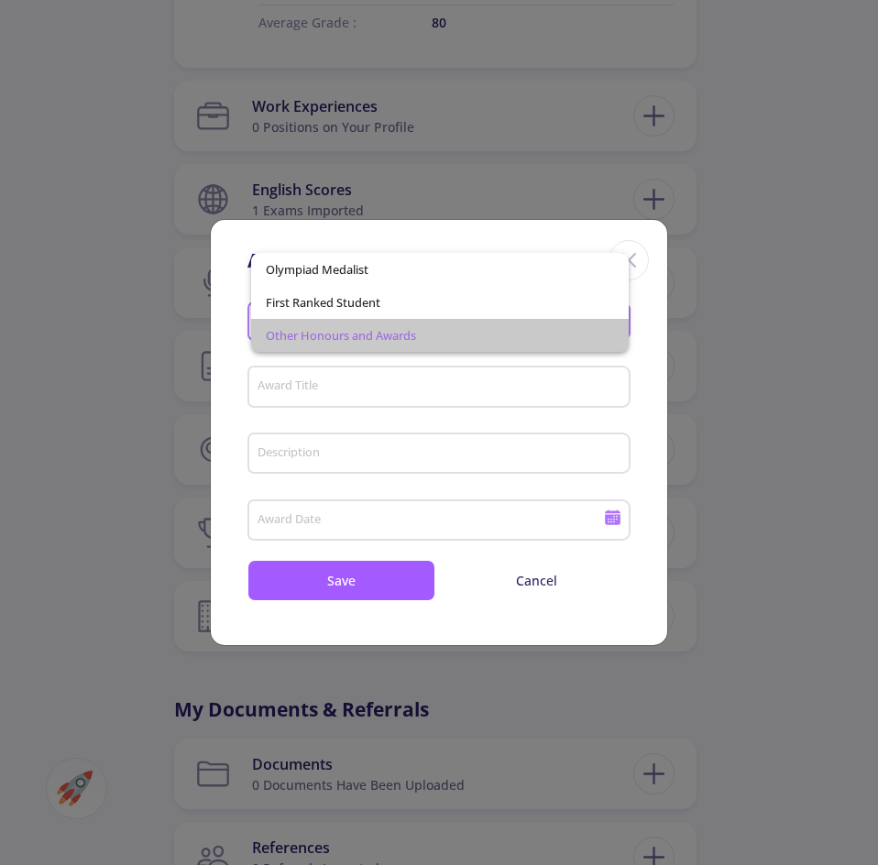
click at [384, 324] on span "Other Honours and Awards" at bounding box center [440, 335] width 349 height 33
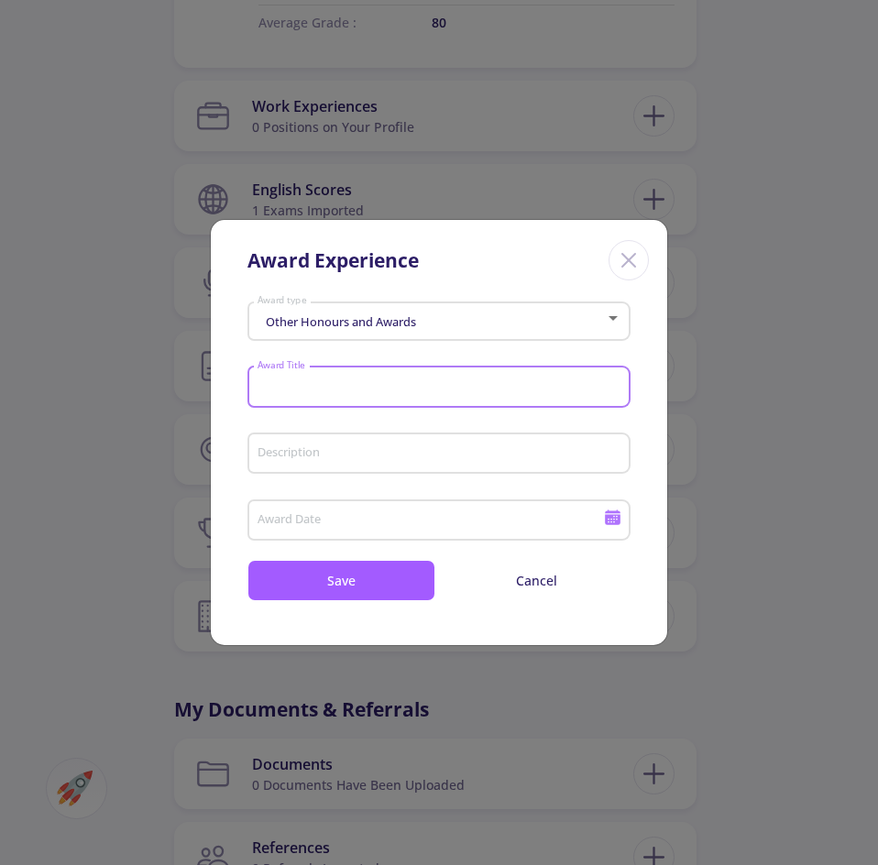
click at [357, 383] on input "Award Title" at bounding box center [442, 387] width 370 height 16
click at [766, 436] on div "Award Experience Other Honours and Awards Award type Award Title Description Aw…" at bounding box center [439, 432] width 878 height 865
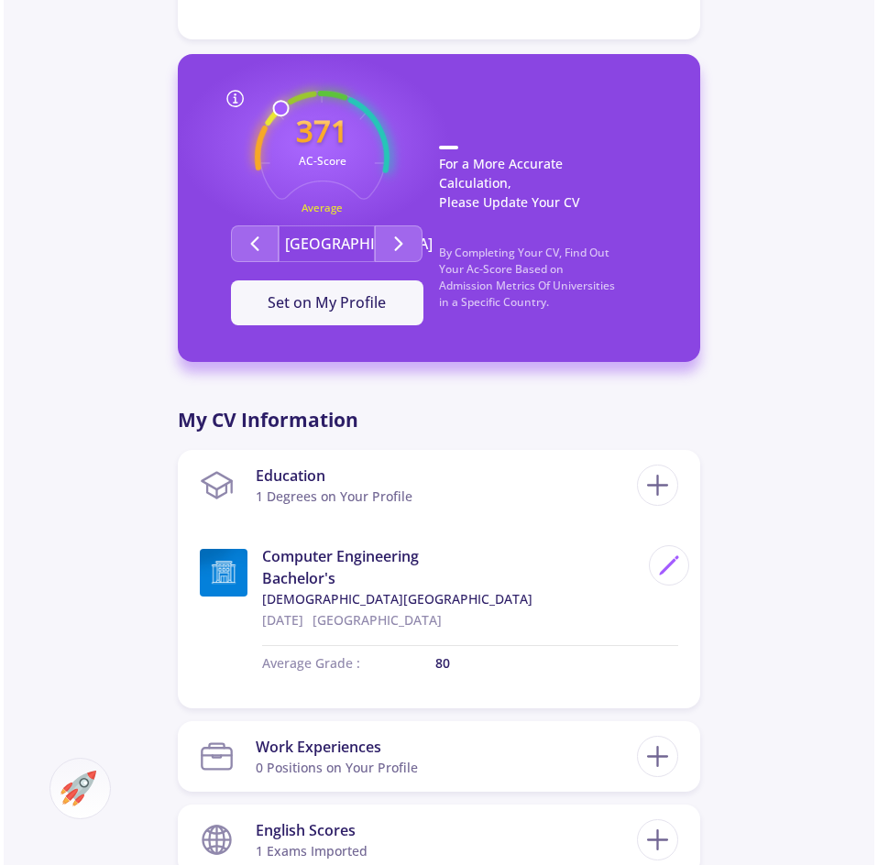
scroll to position [0, 0]
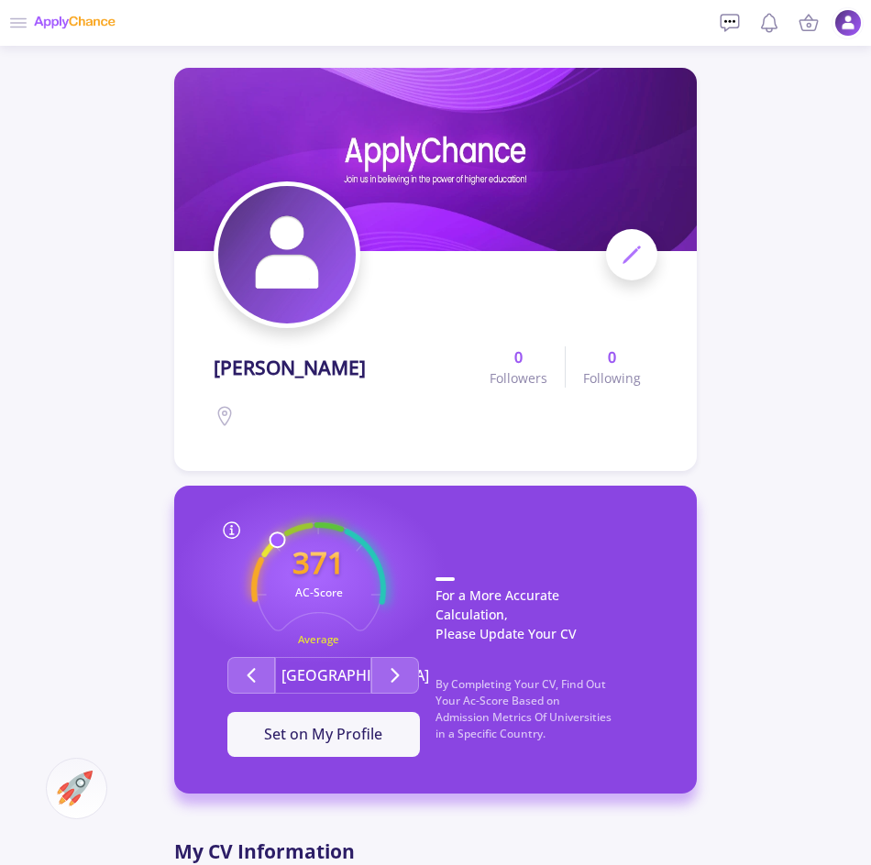
click at [10, 31] on icon at bounding box center [18, 23] width 22 height 22
click at [25, 17] on icon at bounding box center [18, 23] width 22 height 22
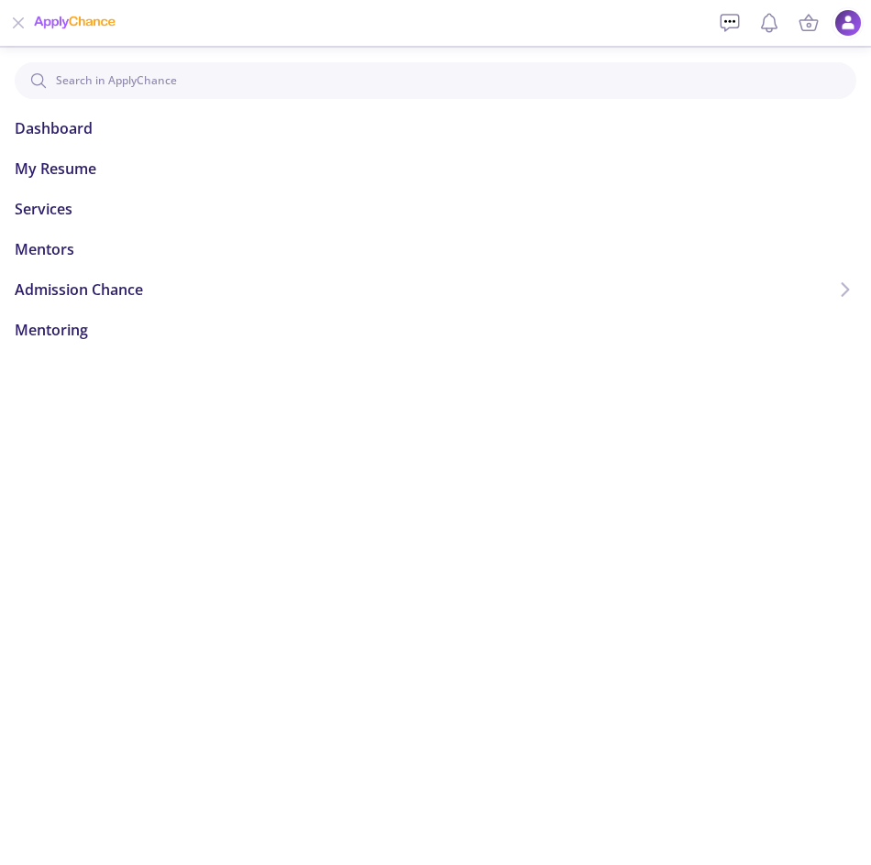
click at [100, 293] on span "Admission Chance" at bounding box center [79, 290] width 128 height 22
click at [175, 367] on link "Only My Chance of Admission" at bounding box center [442, 363] width 827 height 22
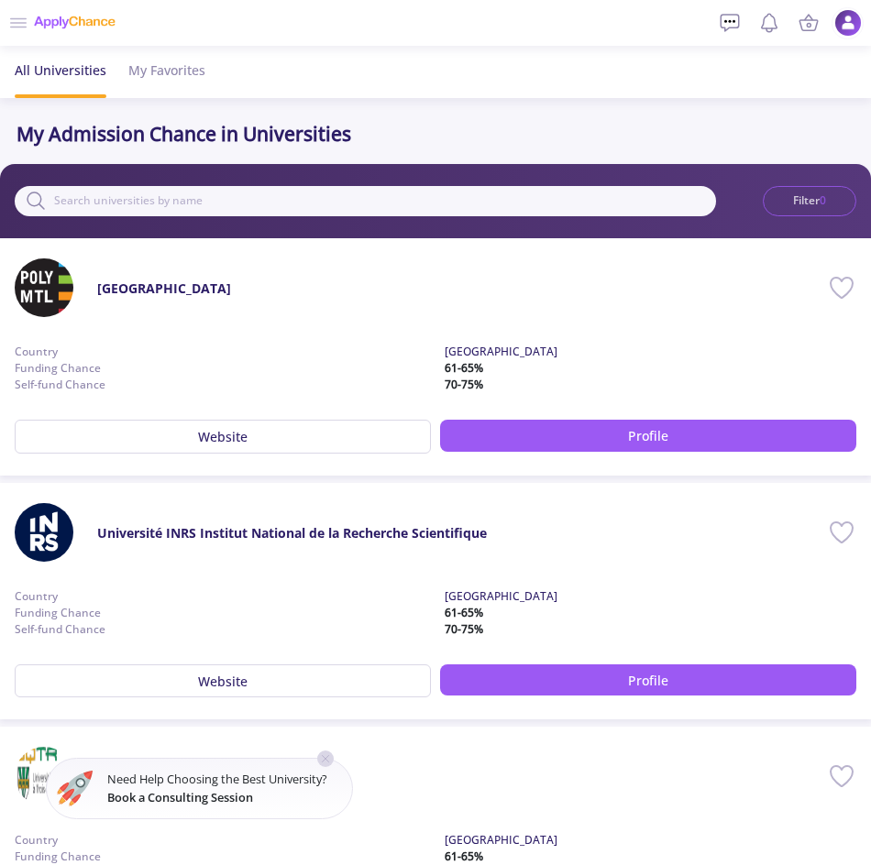
click at [848, 195] on button "Filter 0" at bounding box center [809, 201] width 93 height 31
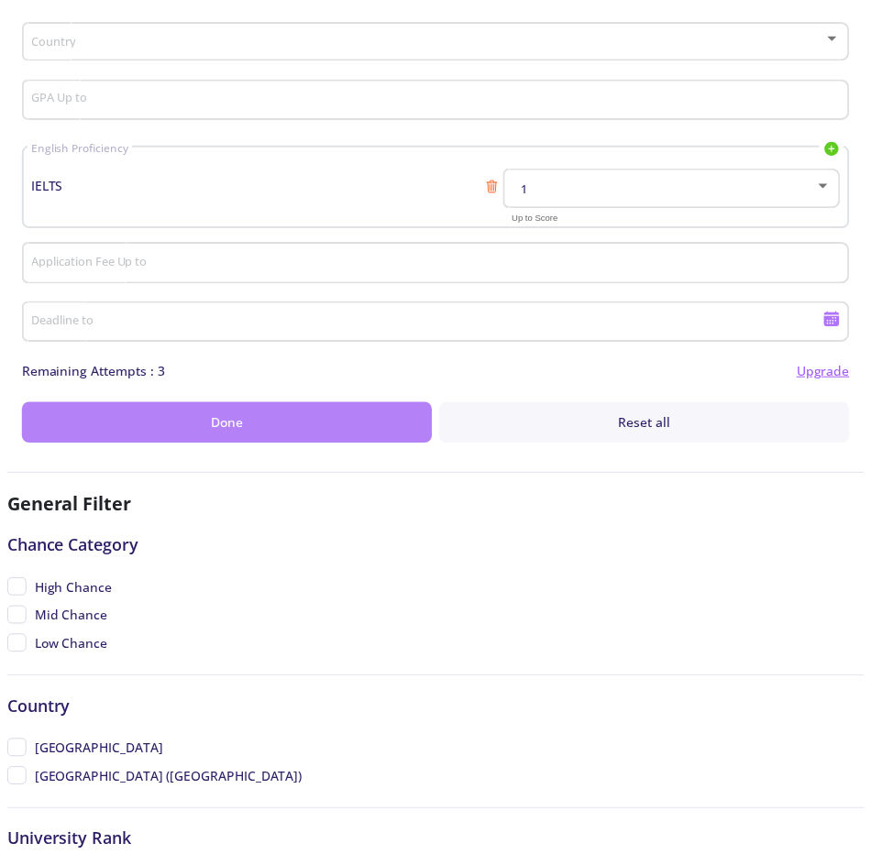
scroll to position [367, 0]
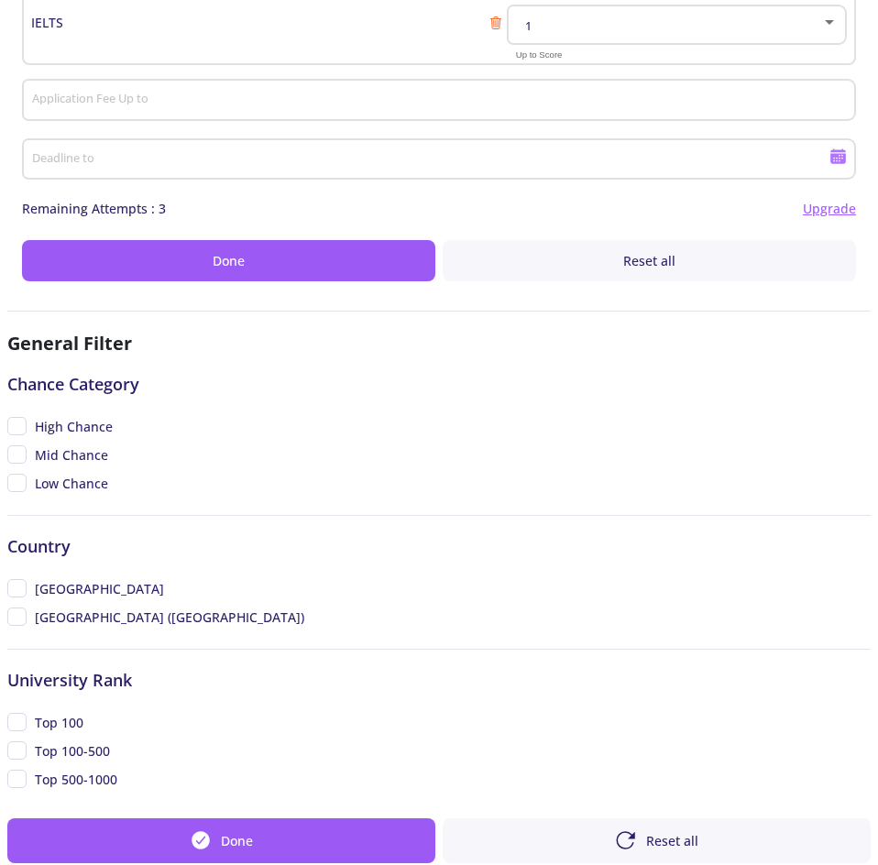
click at [70, 482] on span "Low Chance" at bounding box center [71, 483] width 73 height 19
click at [19, 482] on input "Low Chance" at bounding box center [13, 480] width 12 height 12
checkbox input "true"
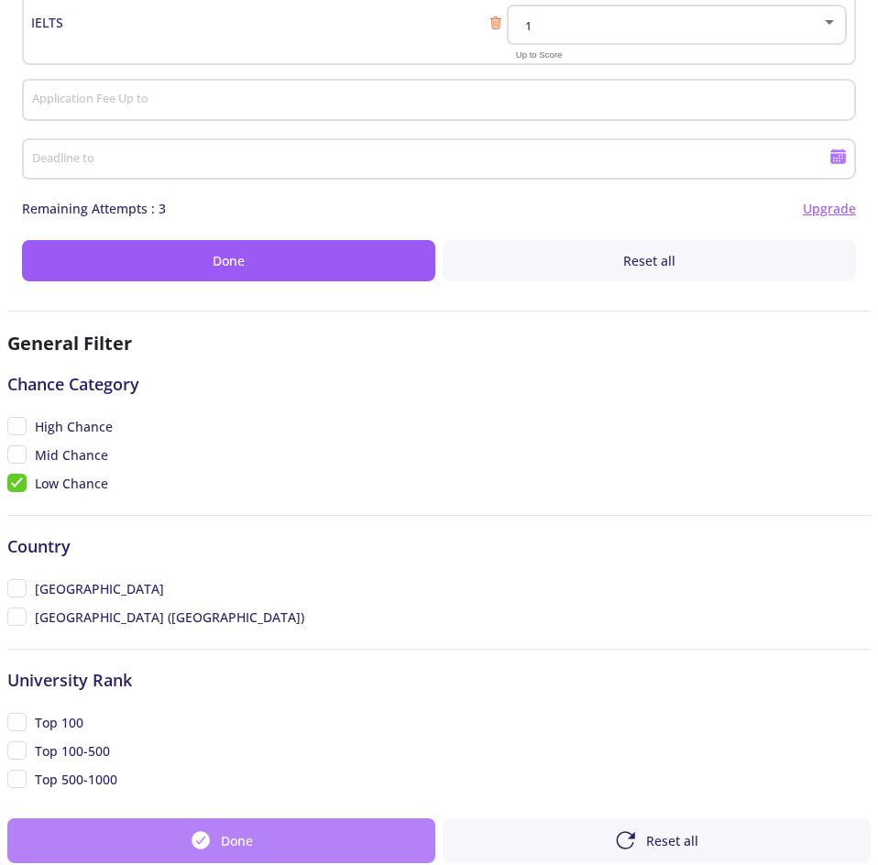
click at [248, 830] on button "Done" at bounding box center [221, 842] width 428 height 46
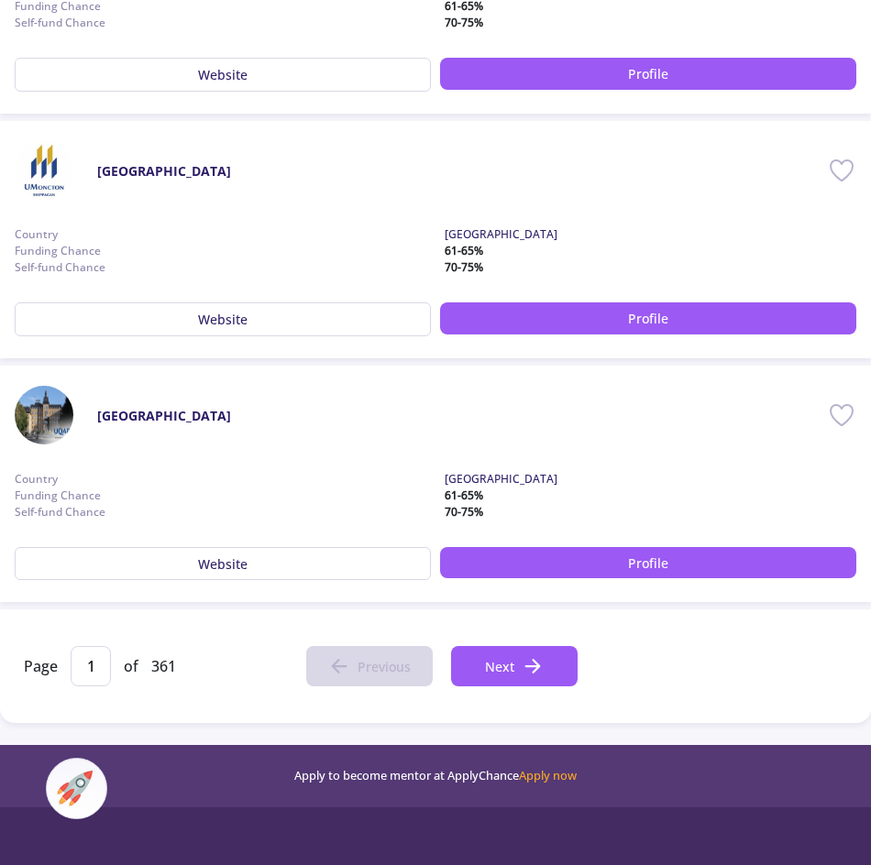
scroll to position [2200, 0]
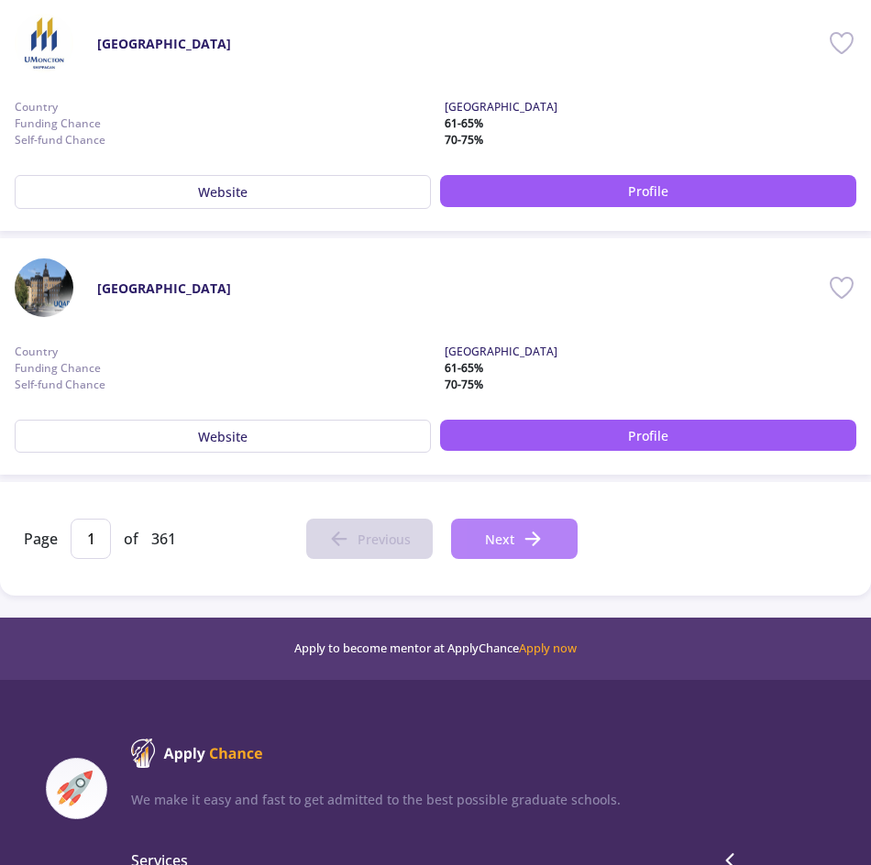
click at [509, 534] on span "Next" at bounding box center [499, 539] width 29 height 19
type input "2"
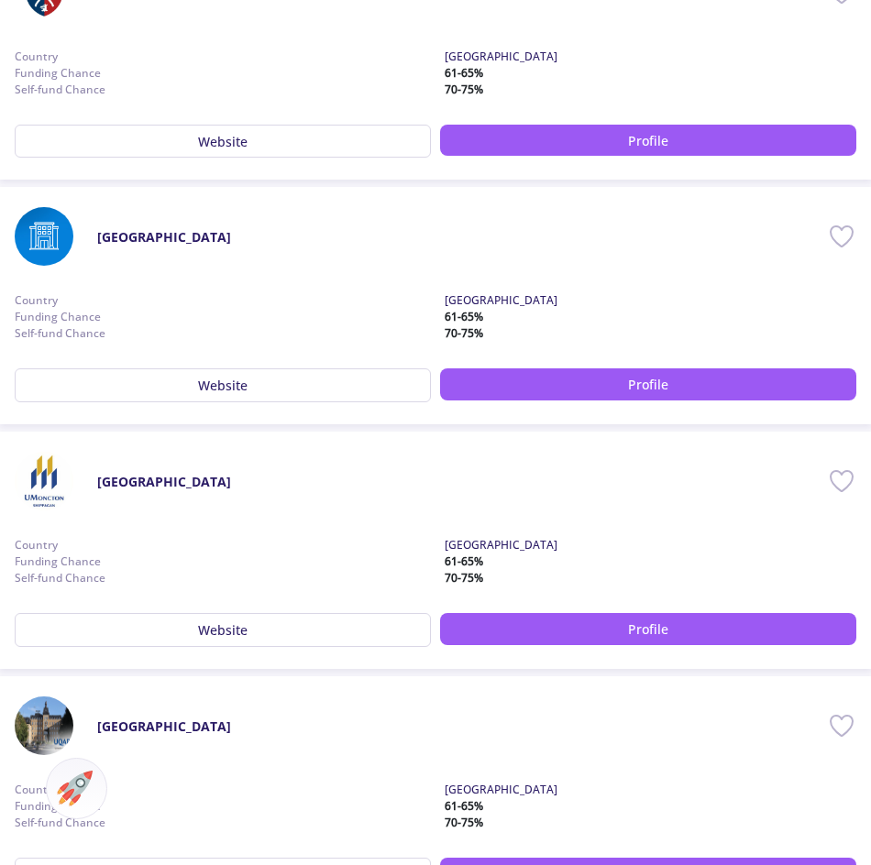
scroll to position [2383, 0]
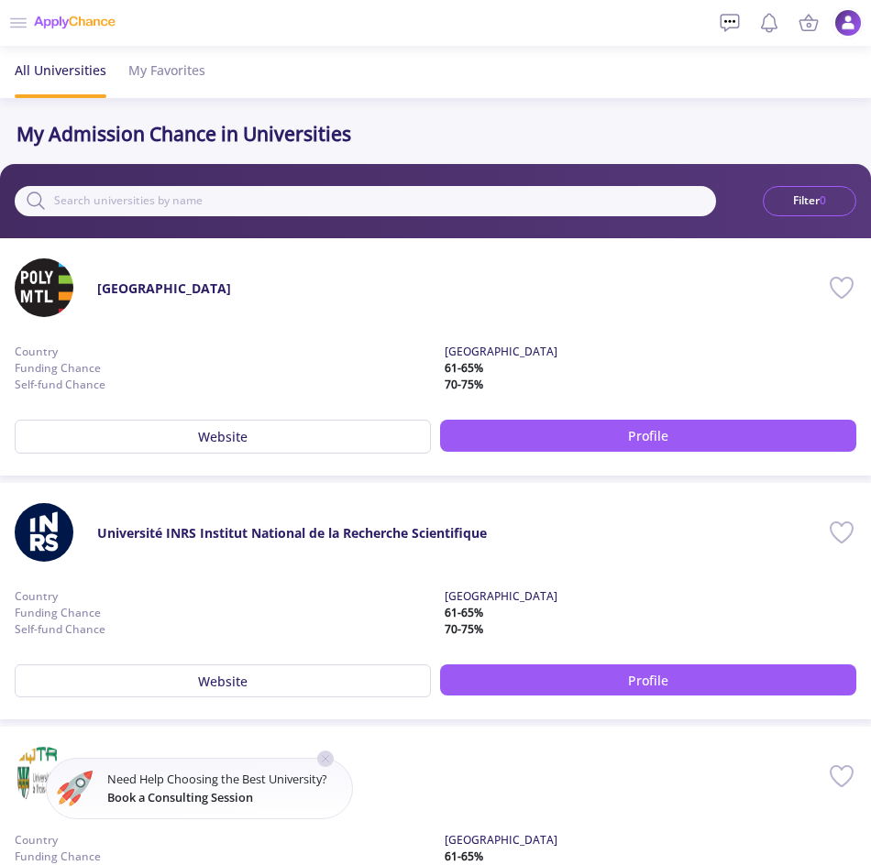
click at [379, 71] on ul "All Universities My Favorites" at bounding box center [435, 72] width 871 height 52
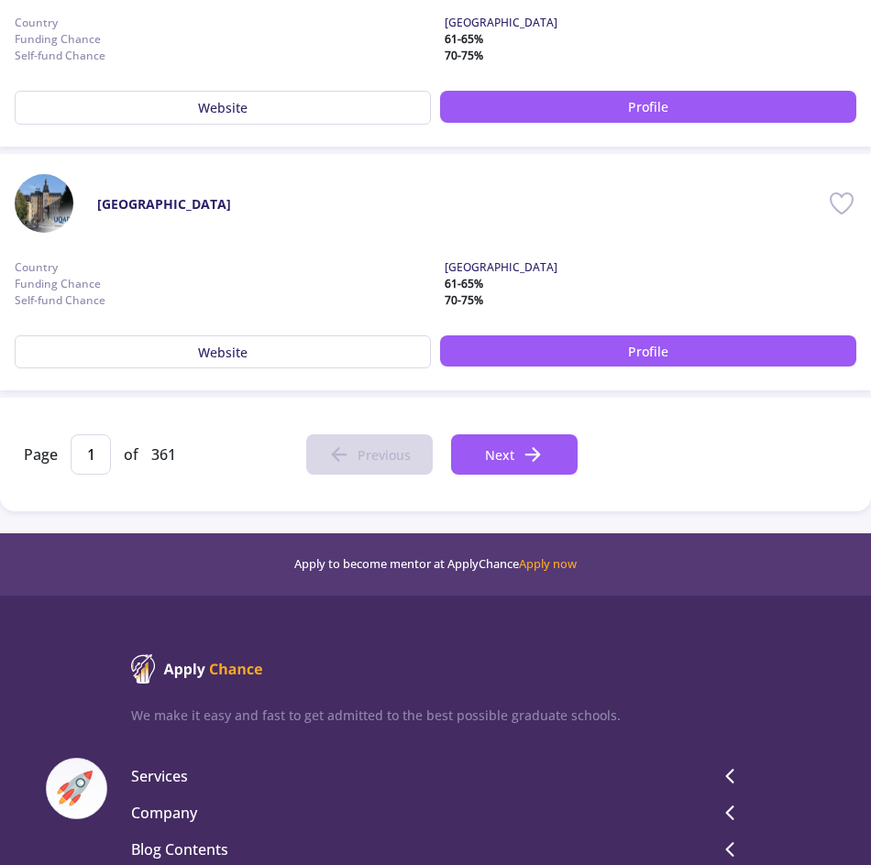
scroll to position [2291, 0]
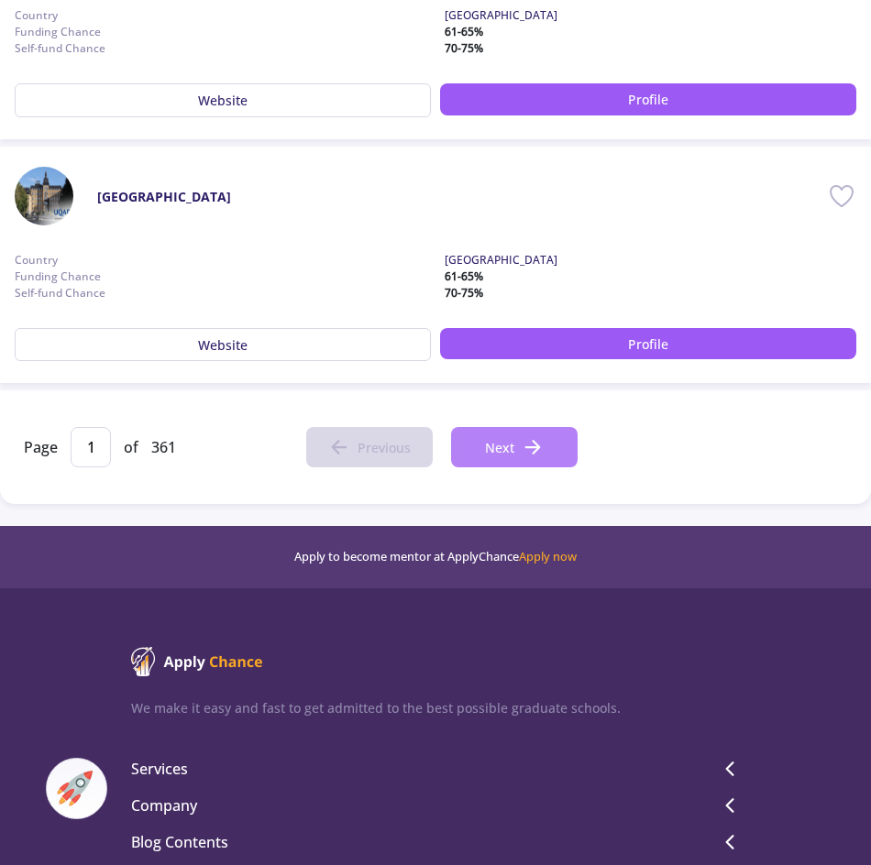
click at [522, 440] on icon at bounding box center [533, 447] width 22 height 22
type input "2"
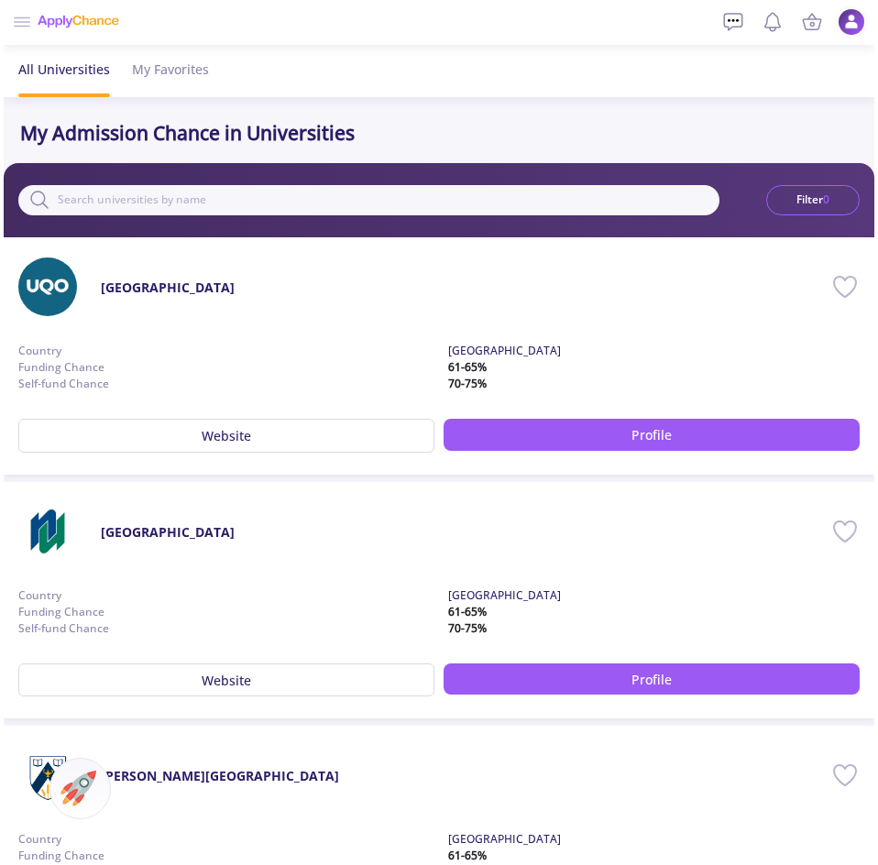
scroll to position [0, 0]
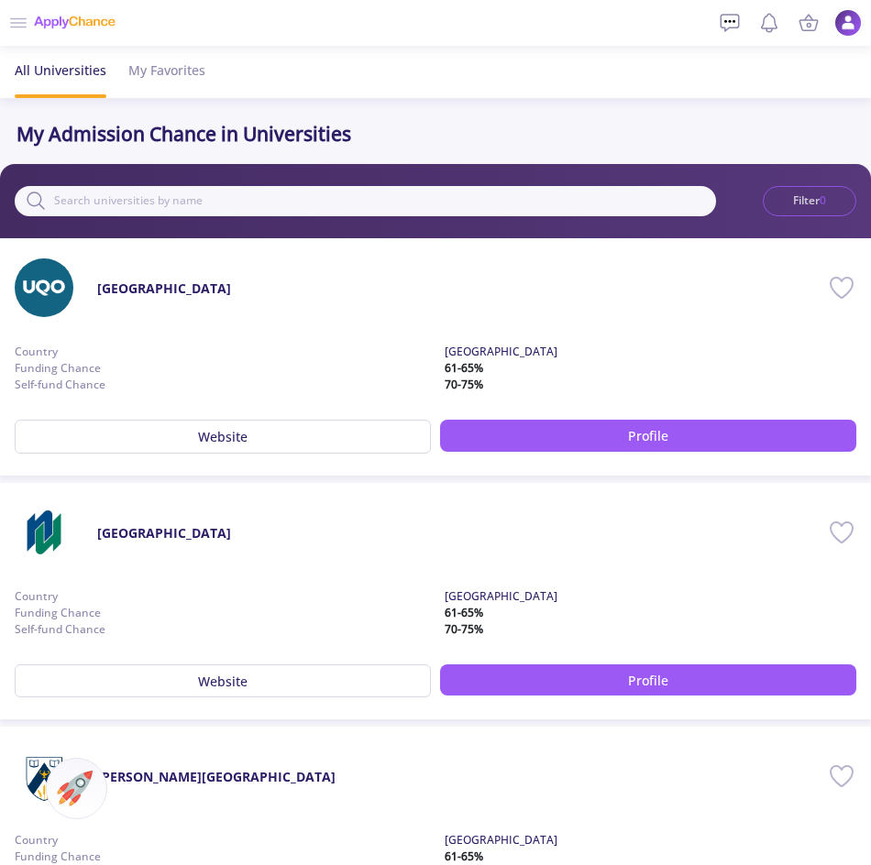
click at [838, 195] on button "Filter 0" at bounding box center [809, 201] width 93 height 31
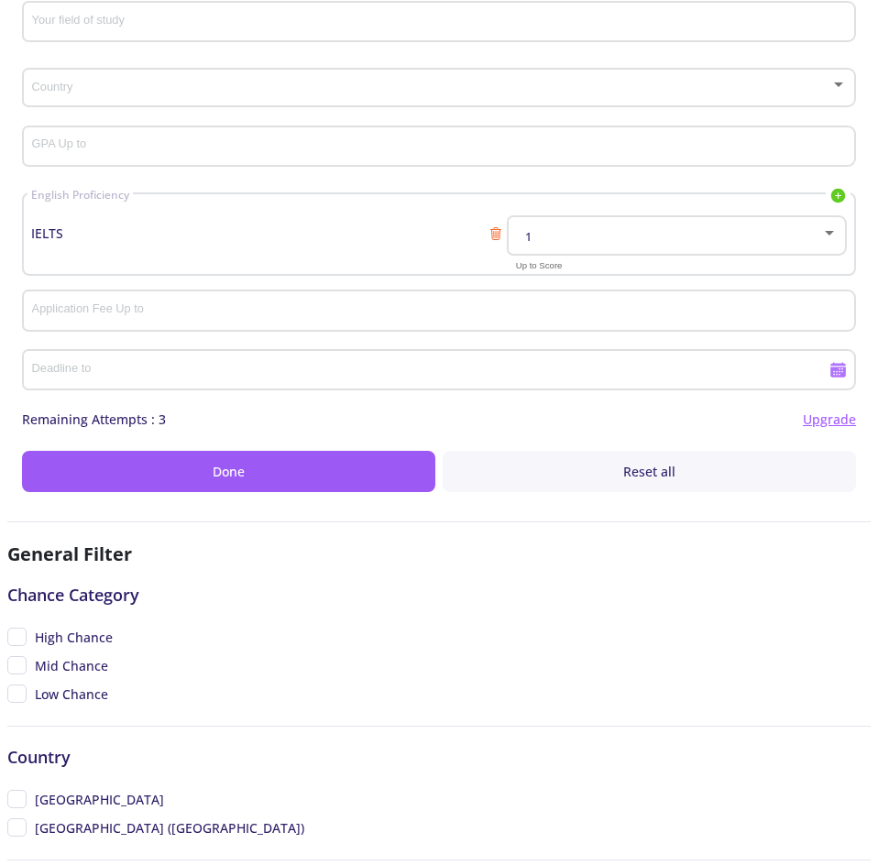
scroll to position [183, 0]
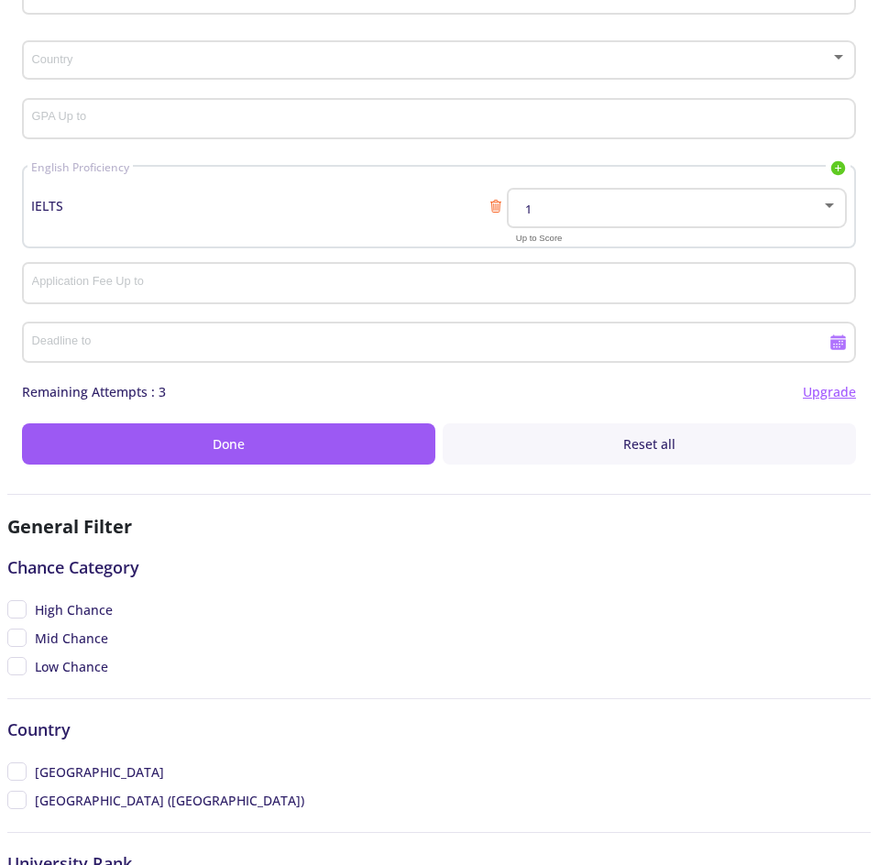
click at [26, 610] on span "High Chance" at bounding box center [59, 609] width 105 height 19
click at [19, 610] on input "High Chance" at bounding box center [13, 606] width 12 height 12
checkbox input "true"
click at [19, 632] on span "Mid Chance" at bounding box center [57, 638] width 101 height 19
click at [19, 632] on input "Mid Chance" at bounding box center [13, 635] width 12 height 12
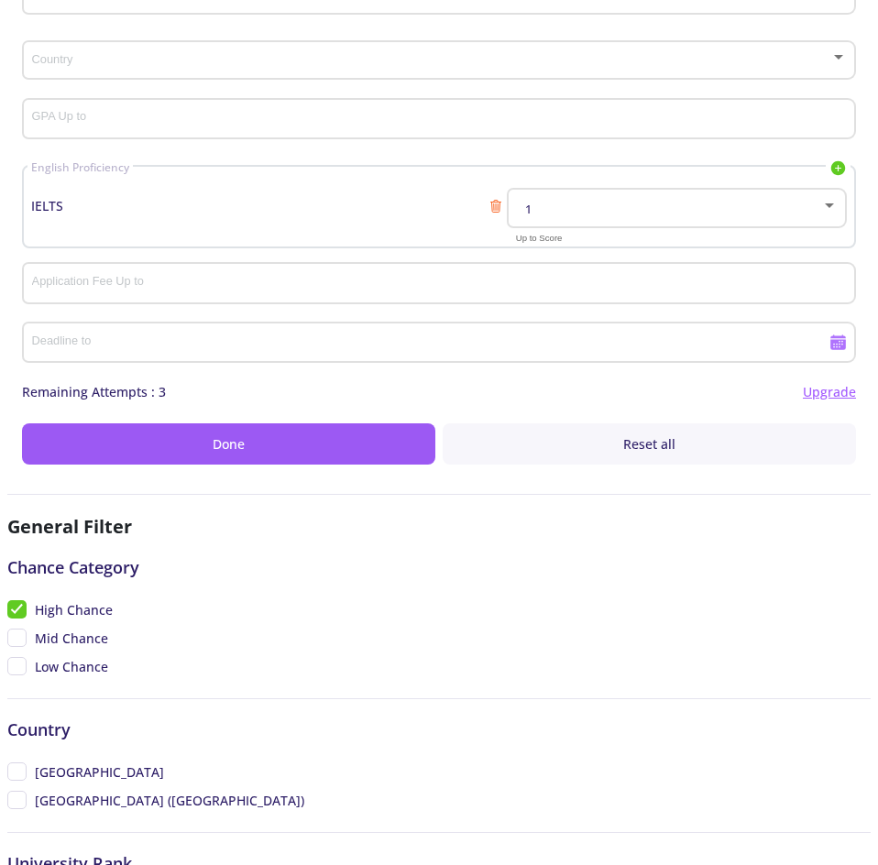
checkbox input "true"
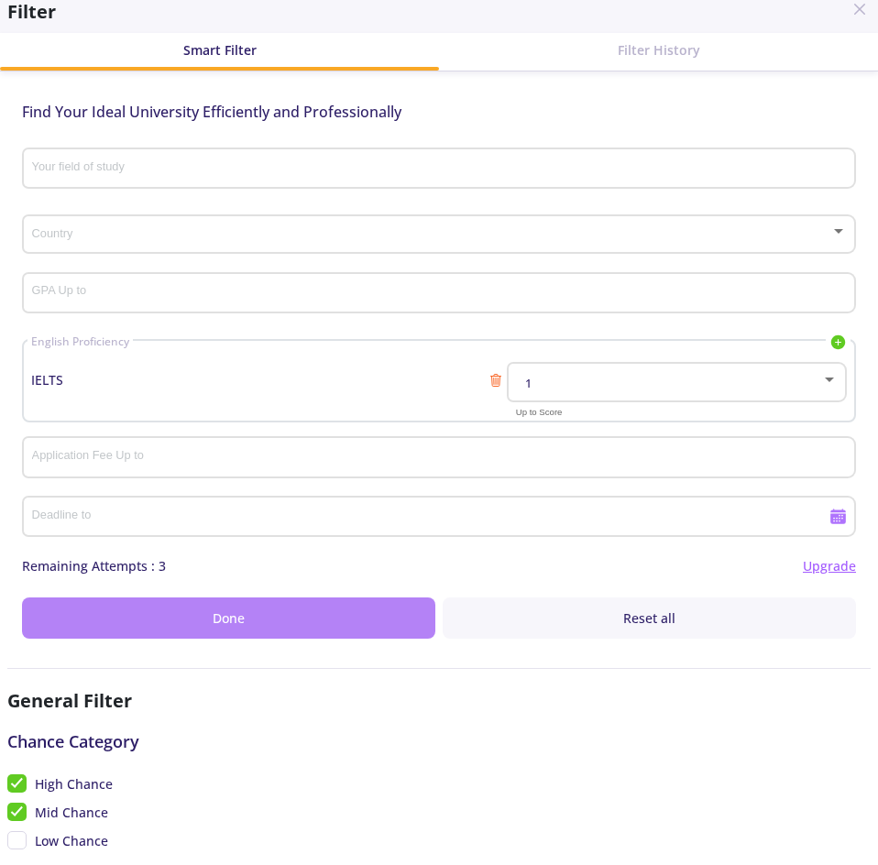
scroll to position [0, 0]
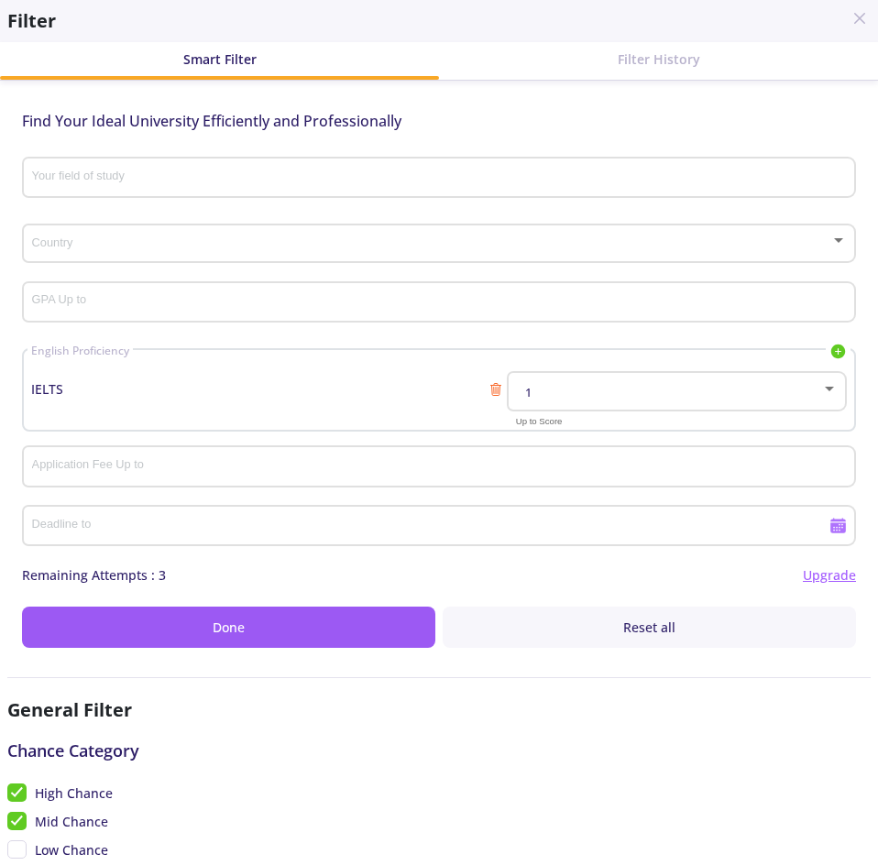
click at [163, 240] on span at bounding box center [434, 243] width 796 height 13
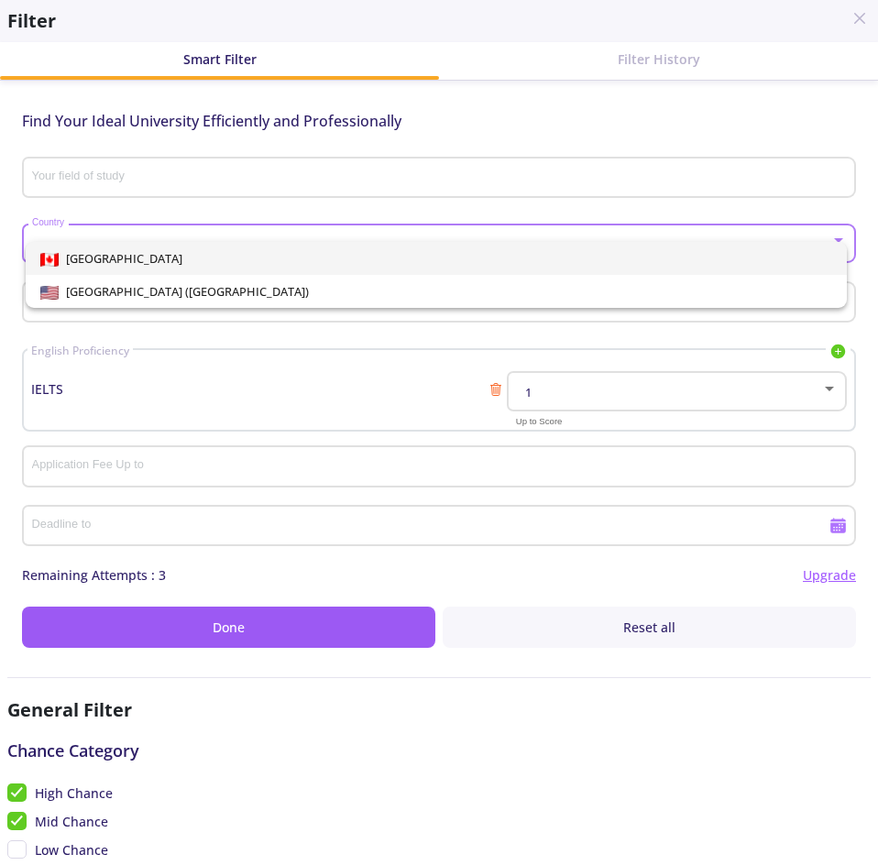
click at [379, 226] on div at bounding box center [439, 432] width 878 height 865
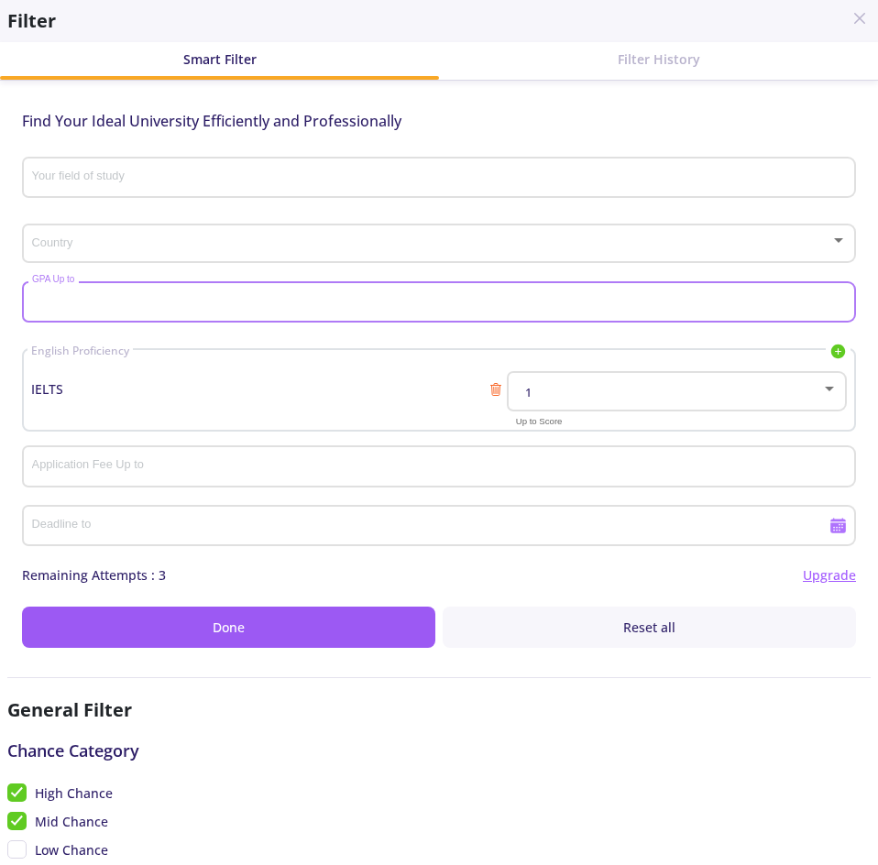
click at [234, 295] on input "GPA Up to" at bounding box center [441, 303] width 821 height 16
click at [220, 302] on input "GPA Up to" at bounding box center [441, 303] width 821 height 16
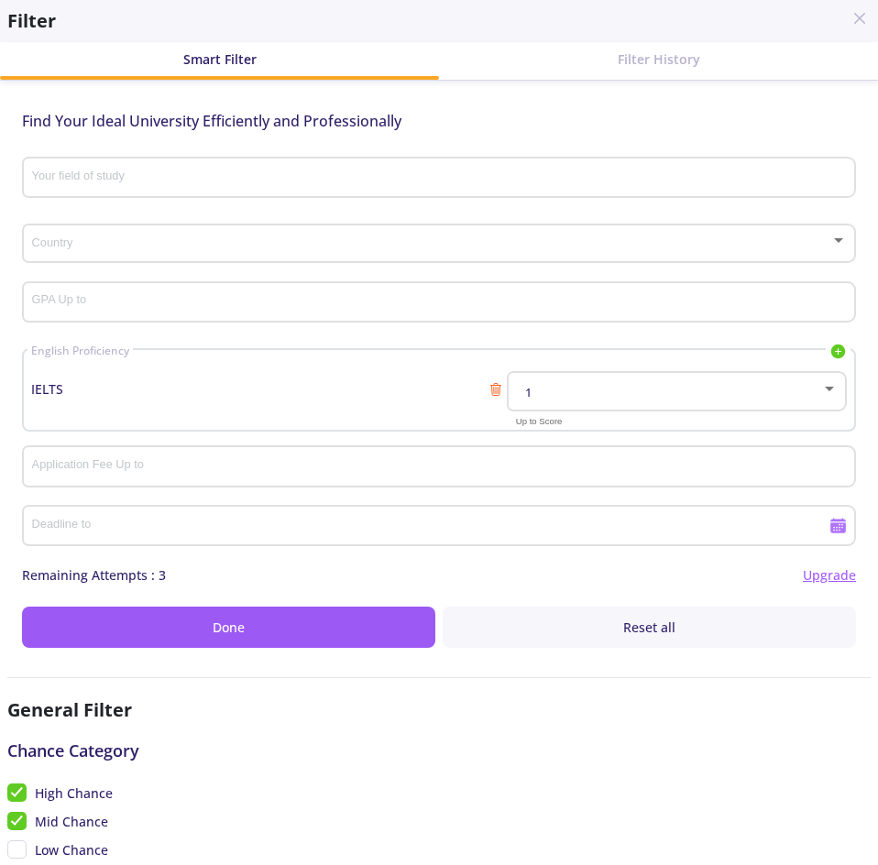
click at [346, 392] on span "IELTS" at bounding box center [259, 388] width 457 height 19
click at [611, 388] on div "1" at bounding box center [669, 393] width 306 height 14
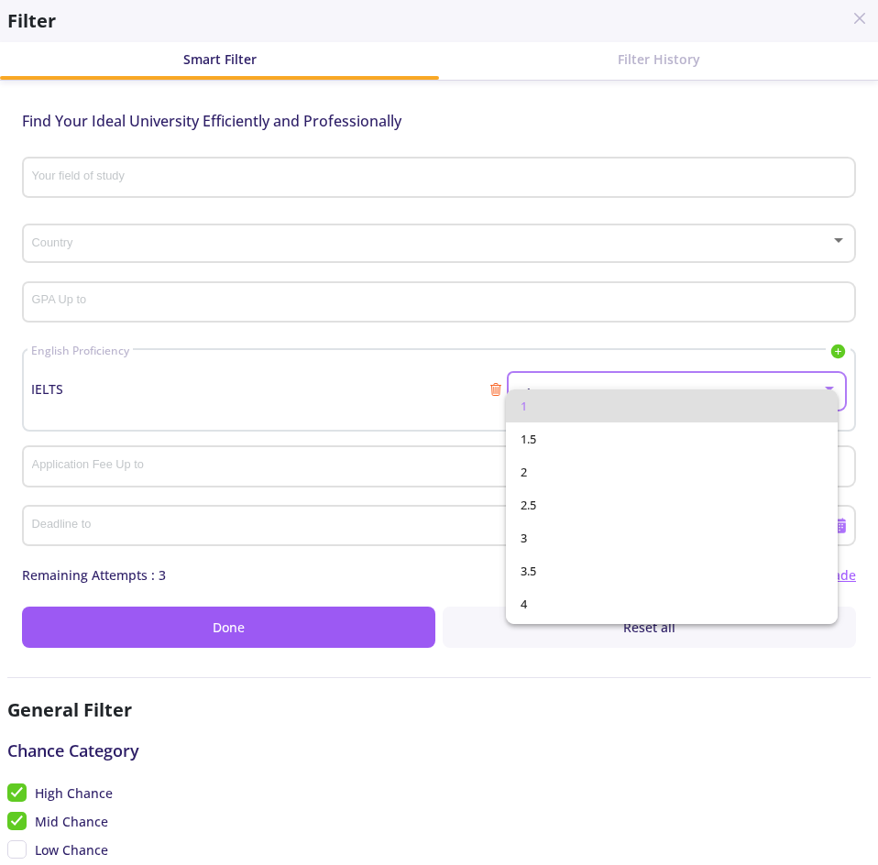
click at [607, 371] on div at bounding box center [439, 432] width 878 height 865
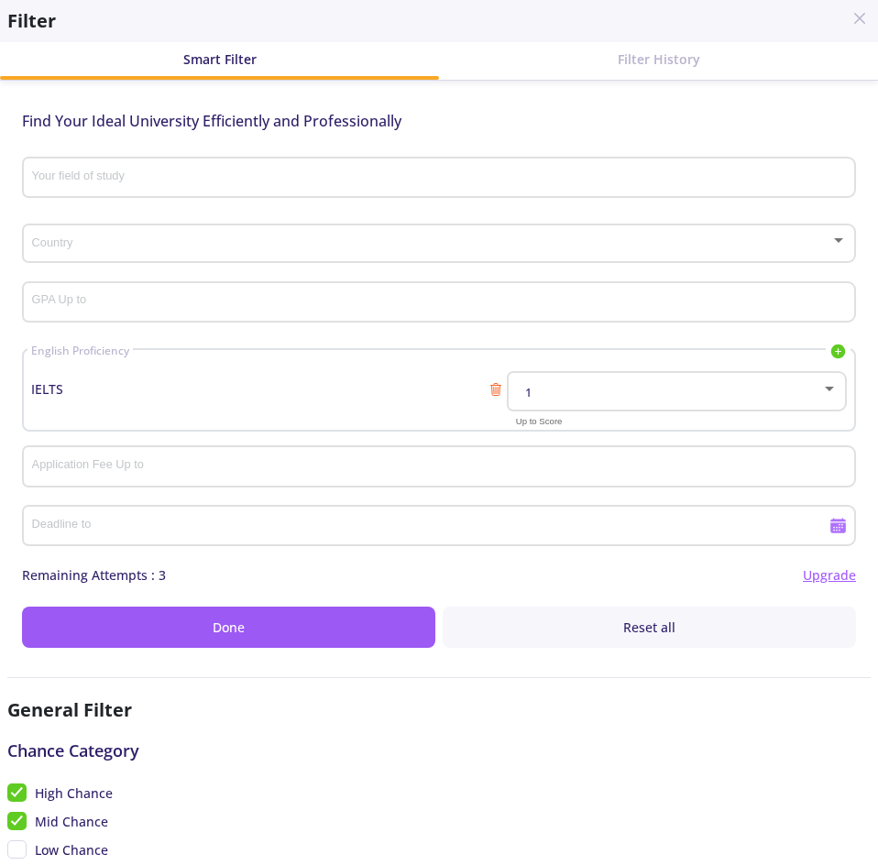
click at [320, 394] on span "IELTS" at bounding box center [259, 388] width 457 height 19
click at [49, 388] on span "IELTS" at bounding box center [259, 388] width 457 height 19
click at [494, 385] on line at bounding box center [496, 385] width 10 height 0
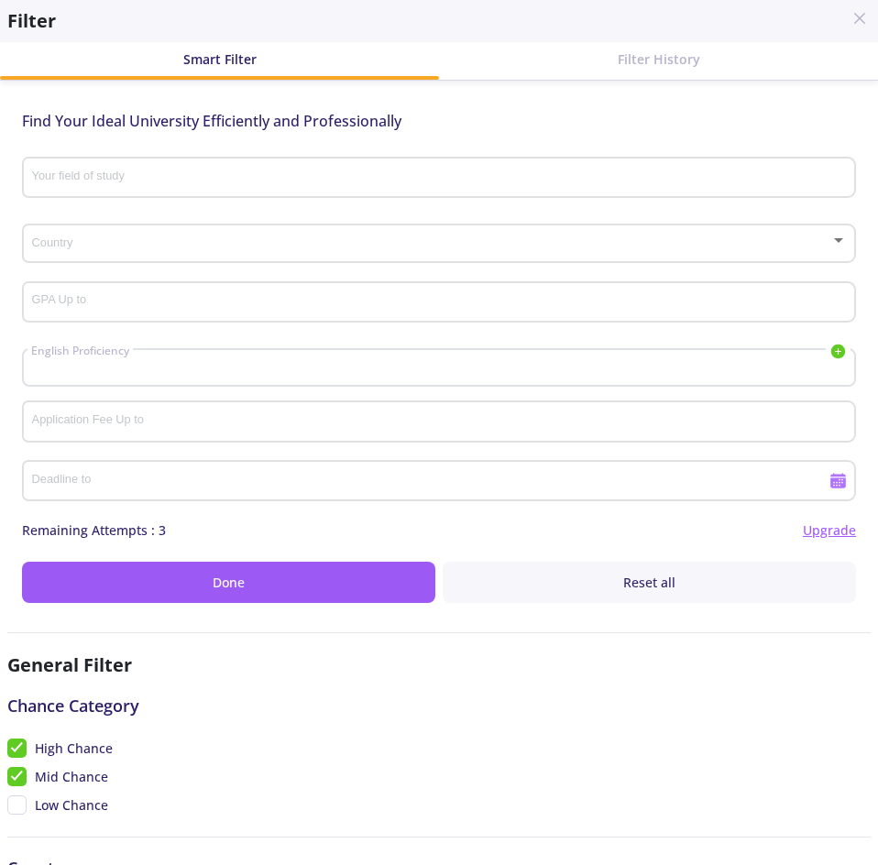
click at [412, 369] on div "English Proficiency IELTS TOEFL Duolingo PTE" at bounding box center [439, 367] width 834 height 38
click at [343, 381] on div "English Proficiency IELTS TOEFL Duolingo PTE" at bounding box center [439, 367] width 834 height 38
click at [834, 347] on icon at bounding box center [838, 352] width 15 height 15
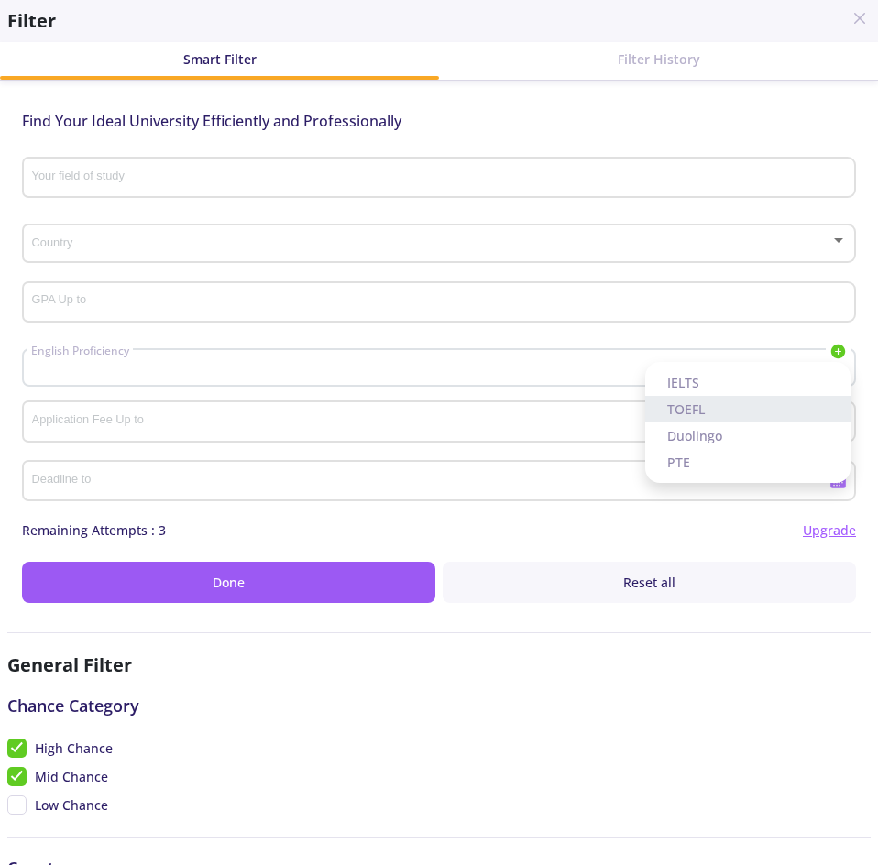
click at [710, 414] on link "TOEFL" at bounding box center [747, 409] width 205 height 27
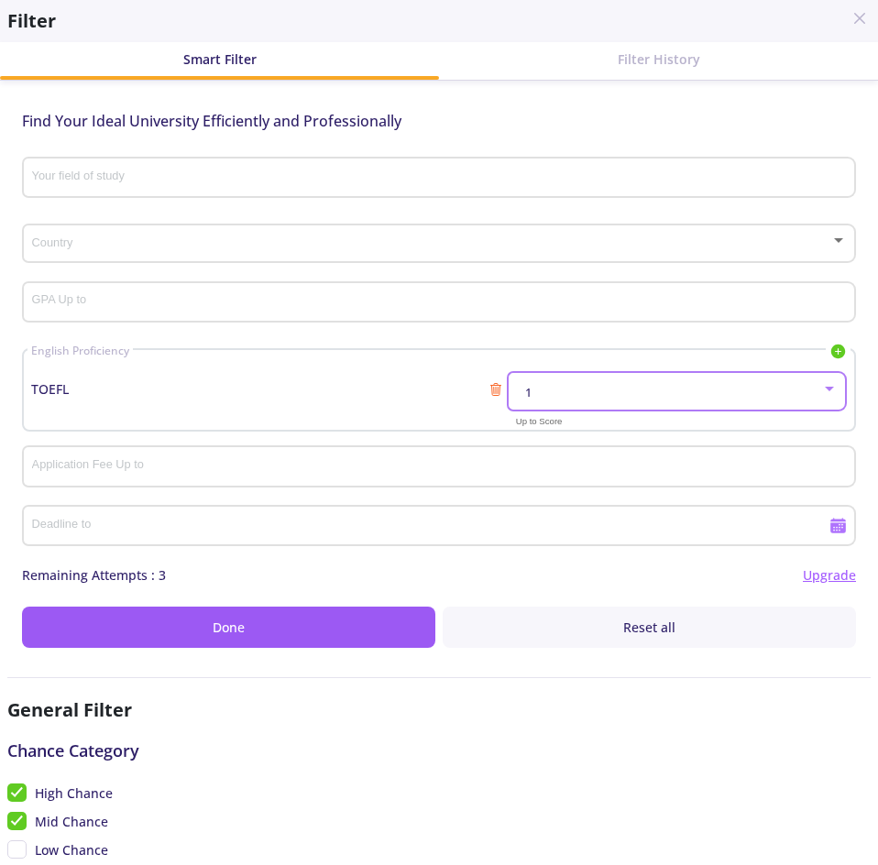
click at [603, 396] on div "1" at bounding box center [669, 393] width 306 height 14
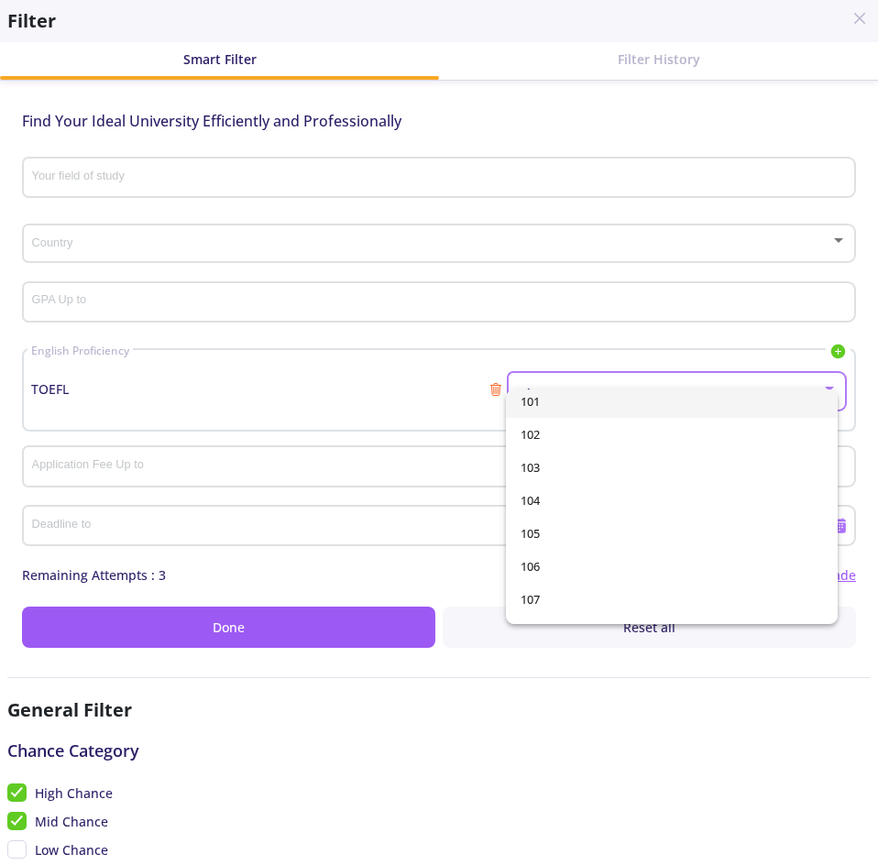
scroll to position [3267, 0]
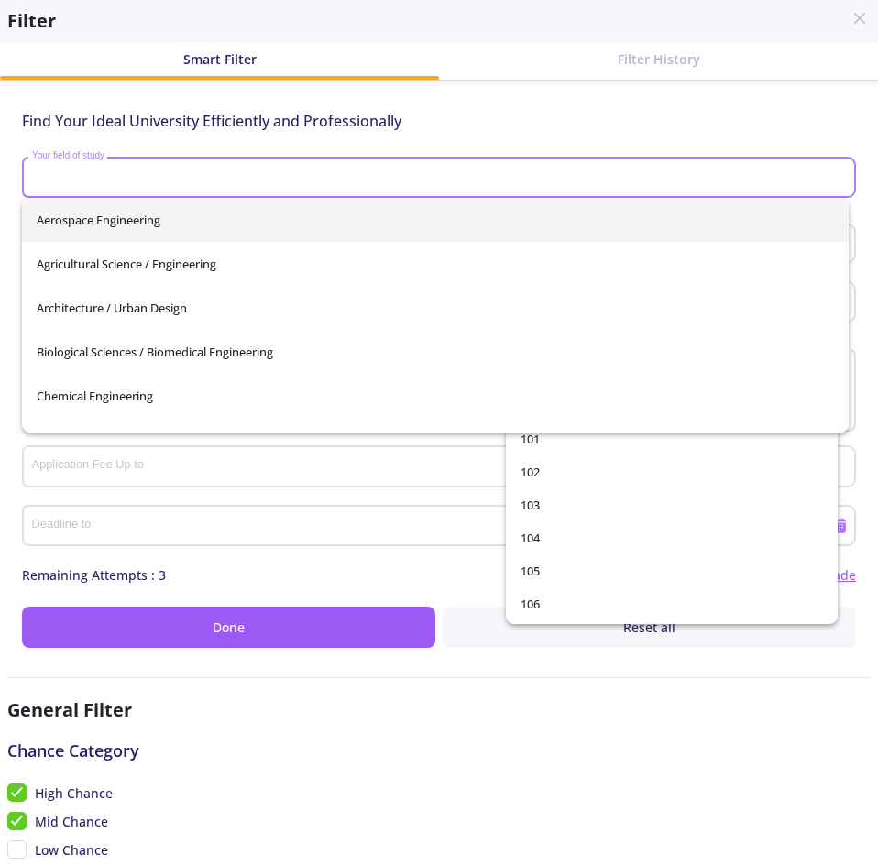
click at [581, 409] on div "1 2 3 4 5 6 7 8 9 10 11 12 13 14 15 16 17 18 19 20 21 22 23 24 25 26 27 28 29 3…" at bounding box center [439, 432] width 878 height 865
type input "n"
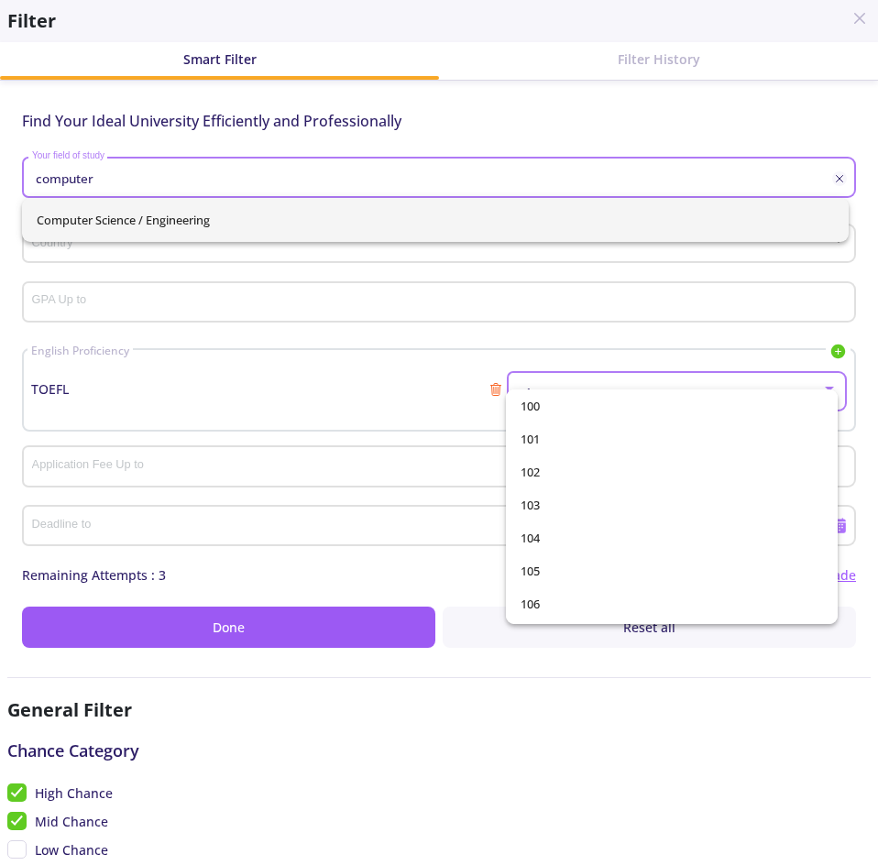
type input "computer"
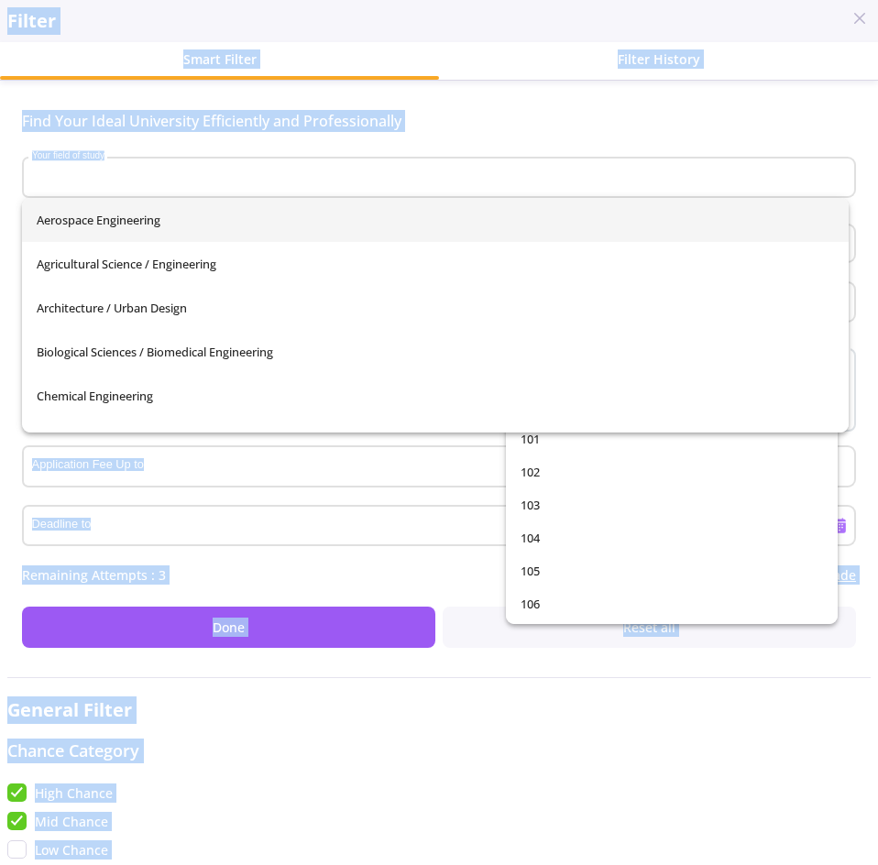
drag, startPoint x: 144, startPoint y: 179, endPoint x: -35, endPoint y: 189, distance: 179.0
click at [0, 189] on html "Dashboard My Resume Services Mentors Admission Chance With Minimum Requirements…" at bounding box center [439, 432] width 878 height 865
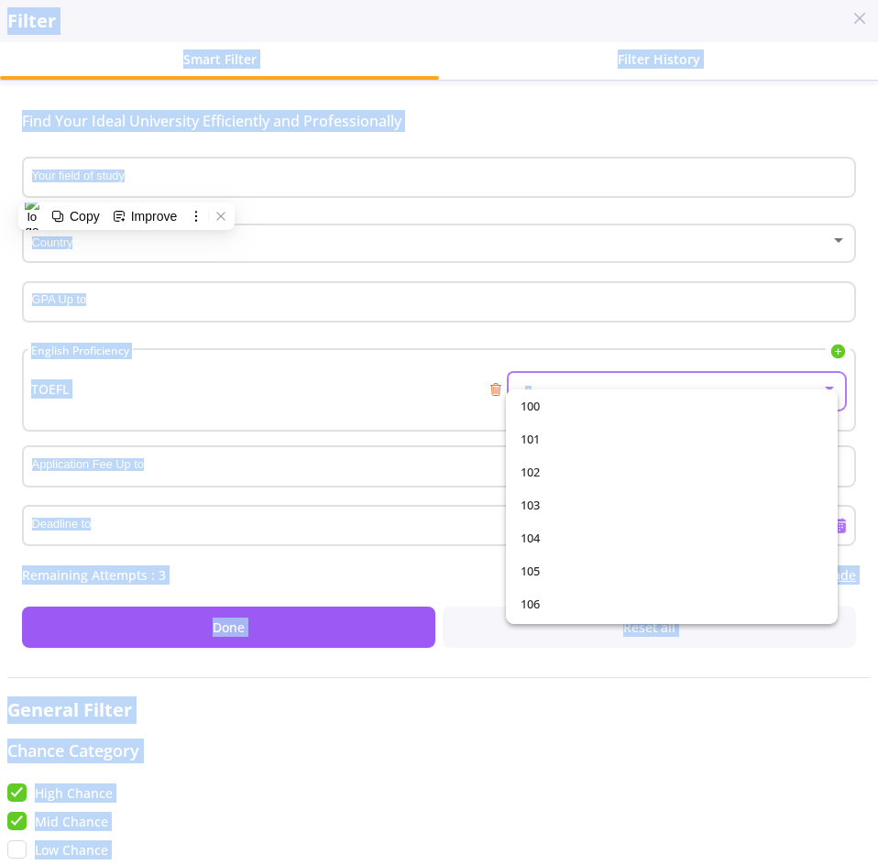
click at [213, 167] on div at bounding box center [439, 432] width 878 height 865
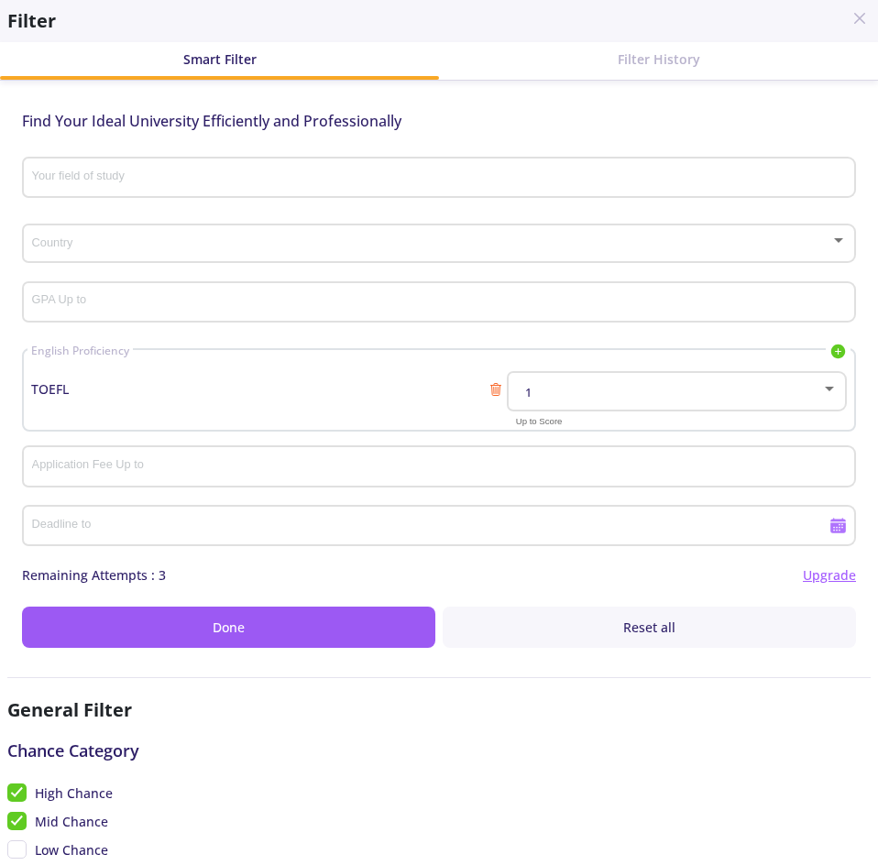
click at [198, 176] on input "Your field of study" at bounding box center [441, 178] width 821 height 16
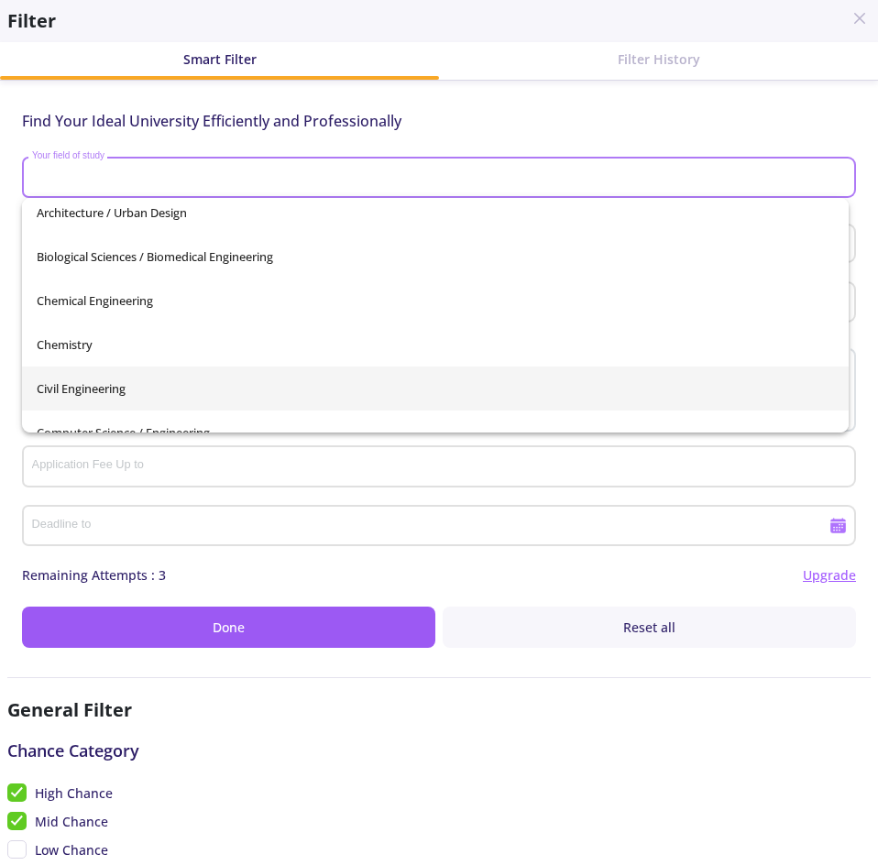
scroll to position [187, 0]
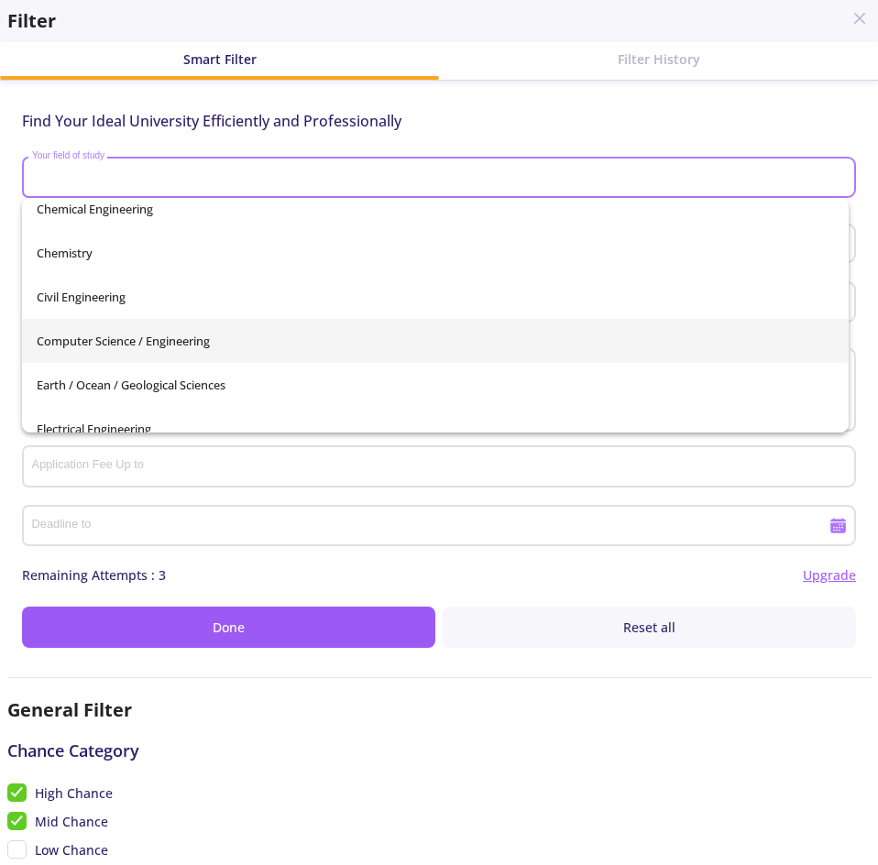
click at [179, 347] on span "Computer Science / Engineering" at bounding box center [435, 341] width 797 height 44
type input "Computer Science / Engineering"
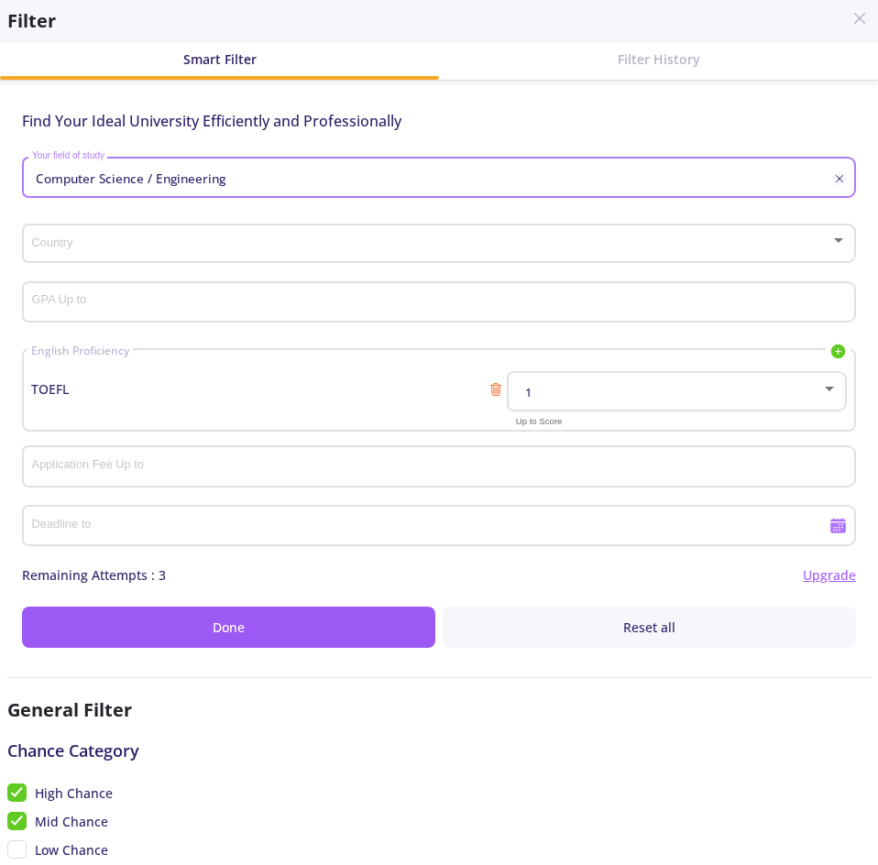
click at [108, 243] on span at bounding box center [434, 243] width 796 height 13
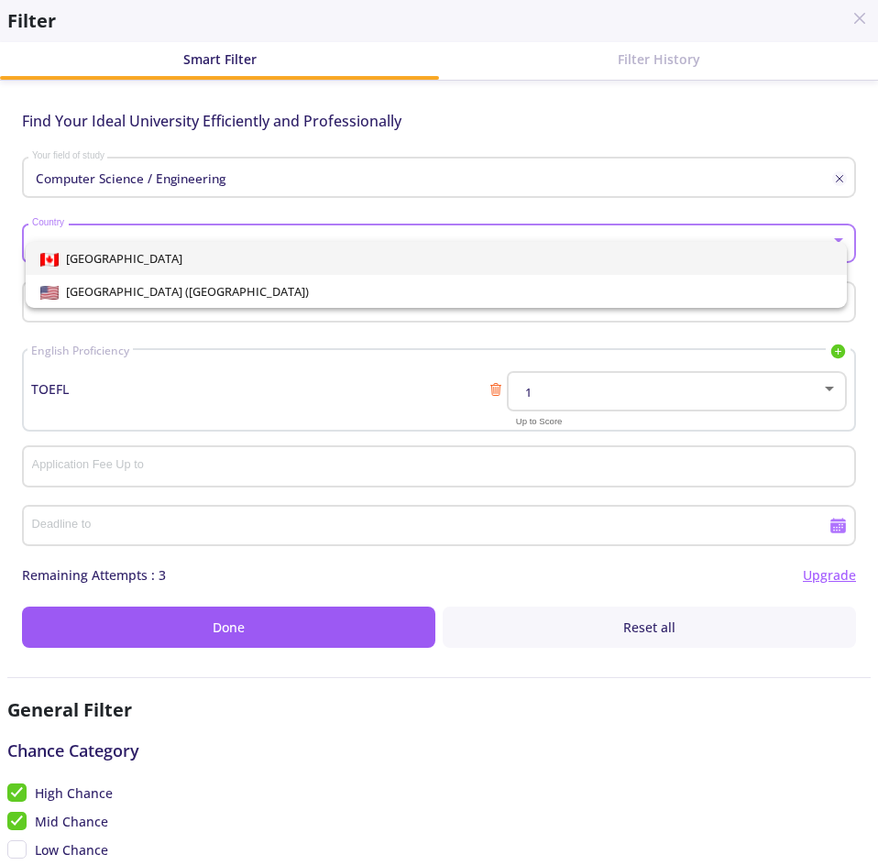
click at [128, 232] on div "Canada United States of America (USA)" at bounding box center [420, 268] width 809 height 80
click at [115, 322] on div at bounding box center [439, 432] width 878 height 865
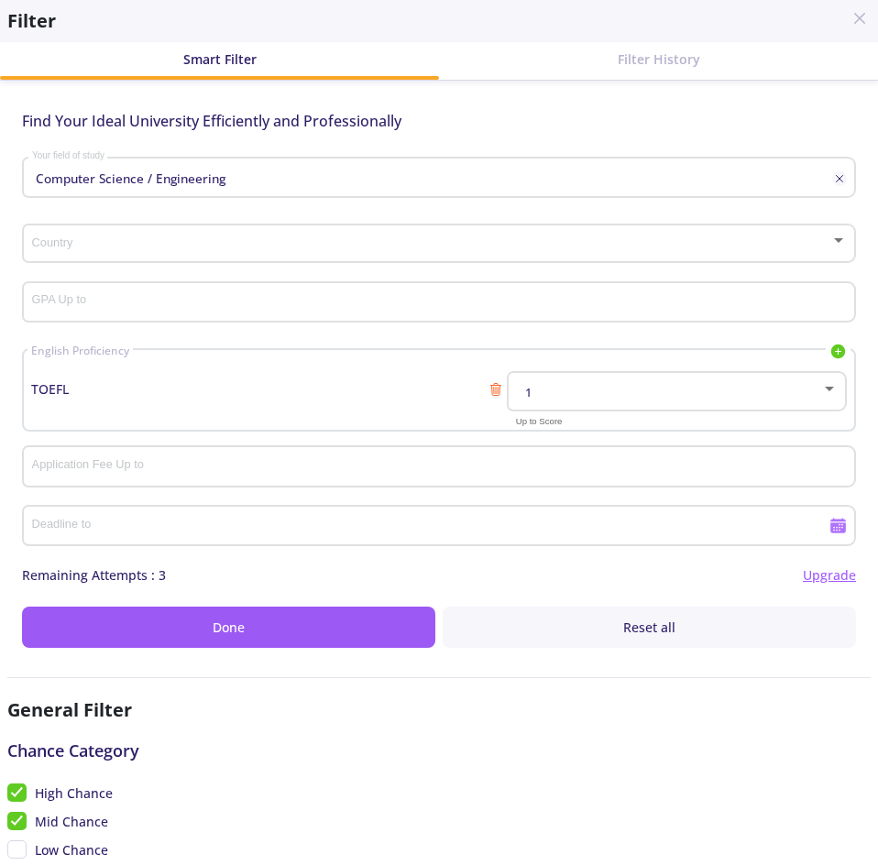
click at [173, 456] on div "Application Fee Up to" at bounding box center [439, 463] width 817 height 48
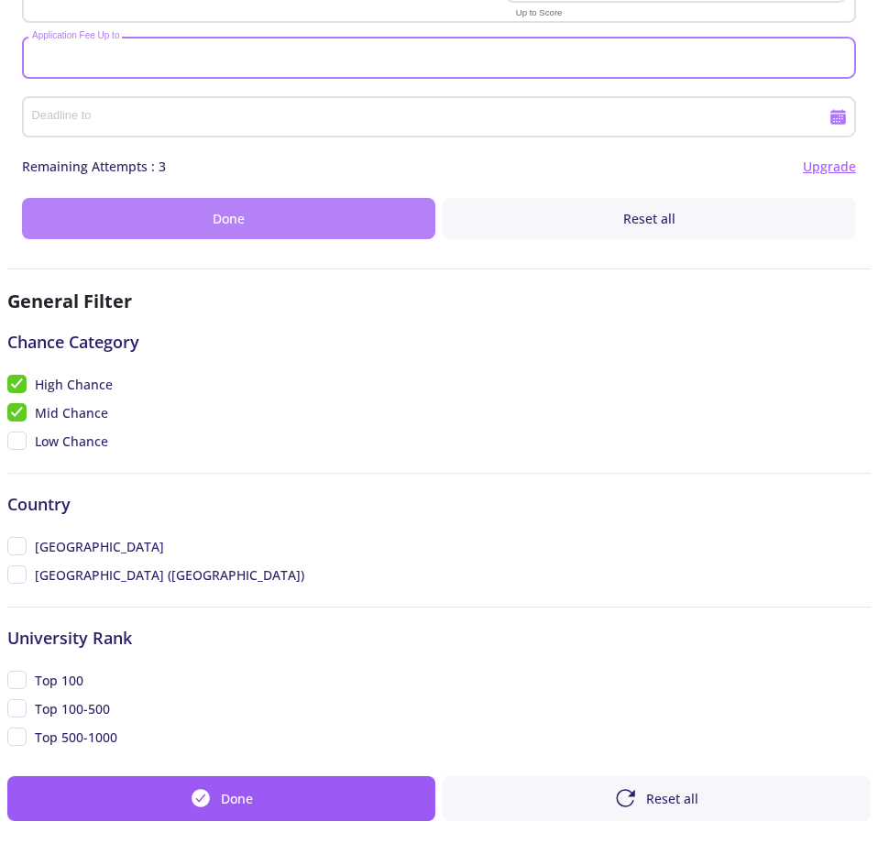
scroll to position [416, 0]
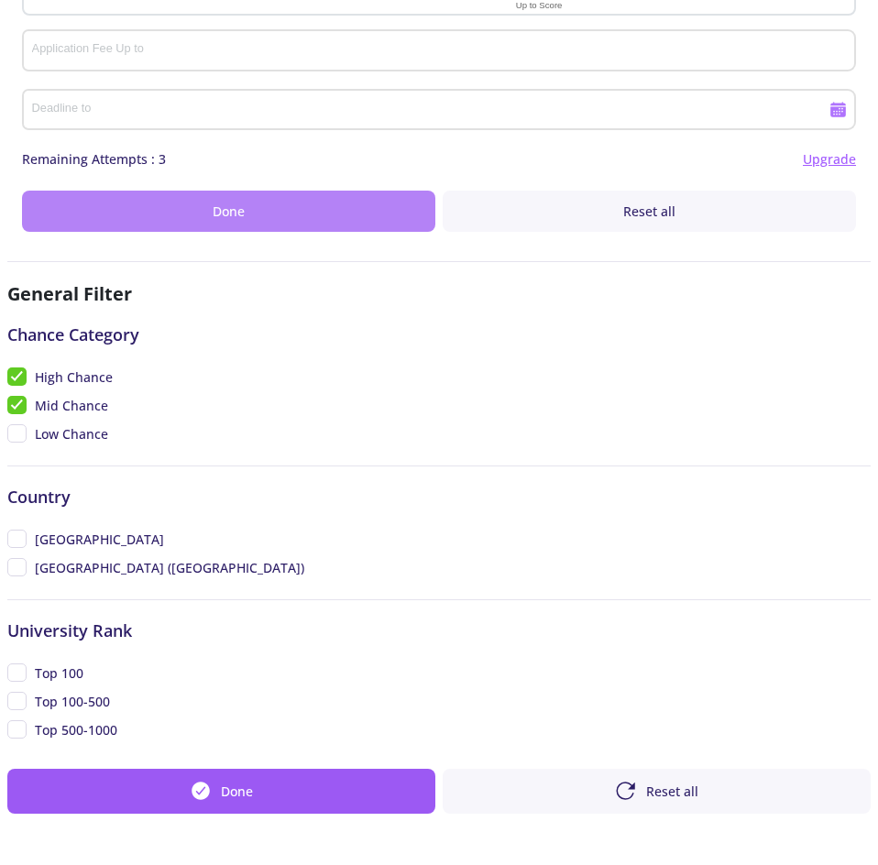
click at [236, 206] on span "Done" at bounding box center [229, 211] width 32 height 19
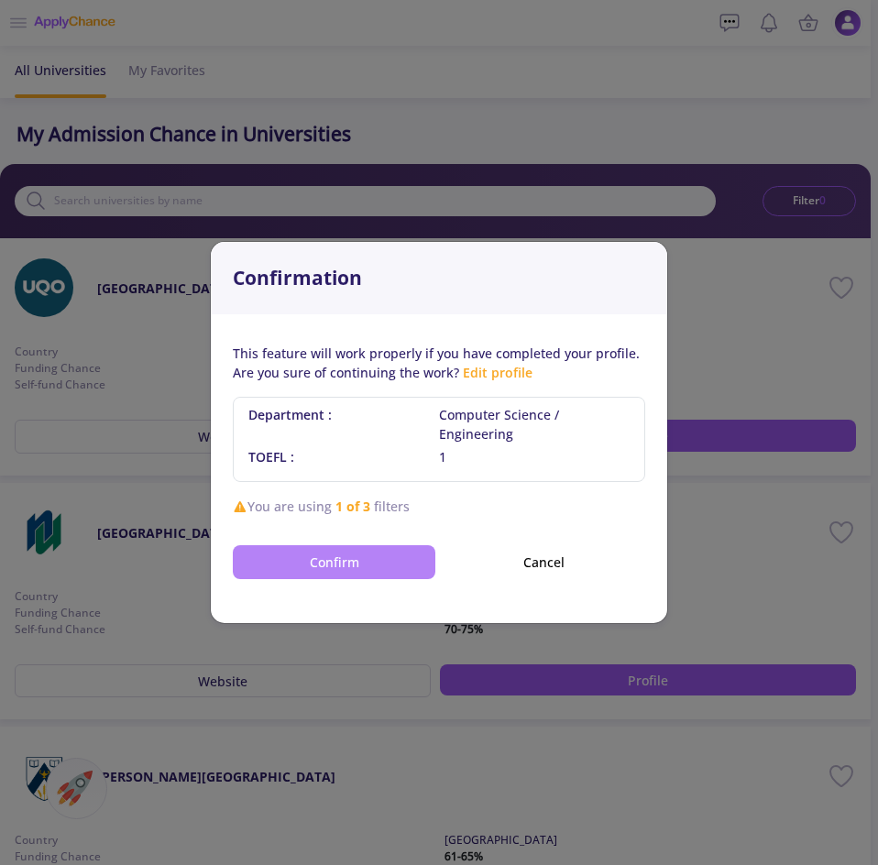
click at [360, 561] on button "Confirm" at bounding box center [334, 562] width 203 height 34
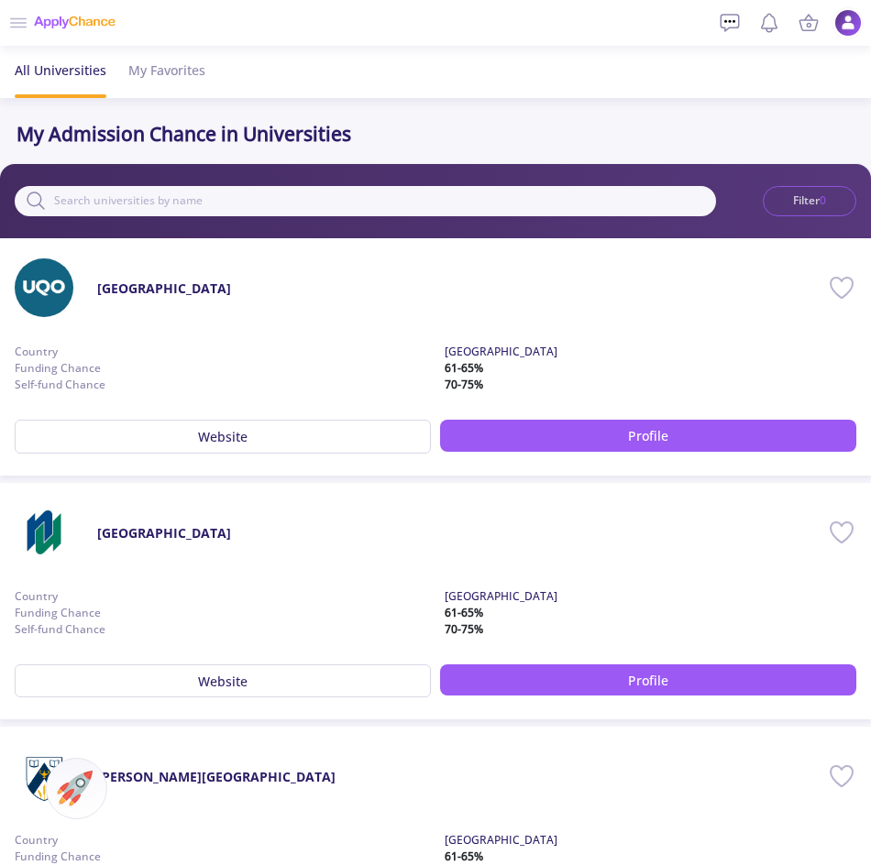
click at [818, 196] on button "Filter 0" at bounding box center [809, 201] width 93 height 31
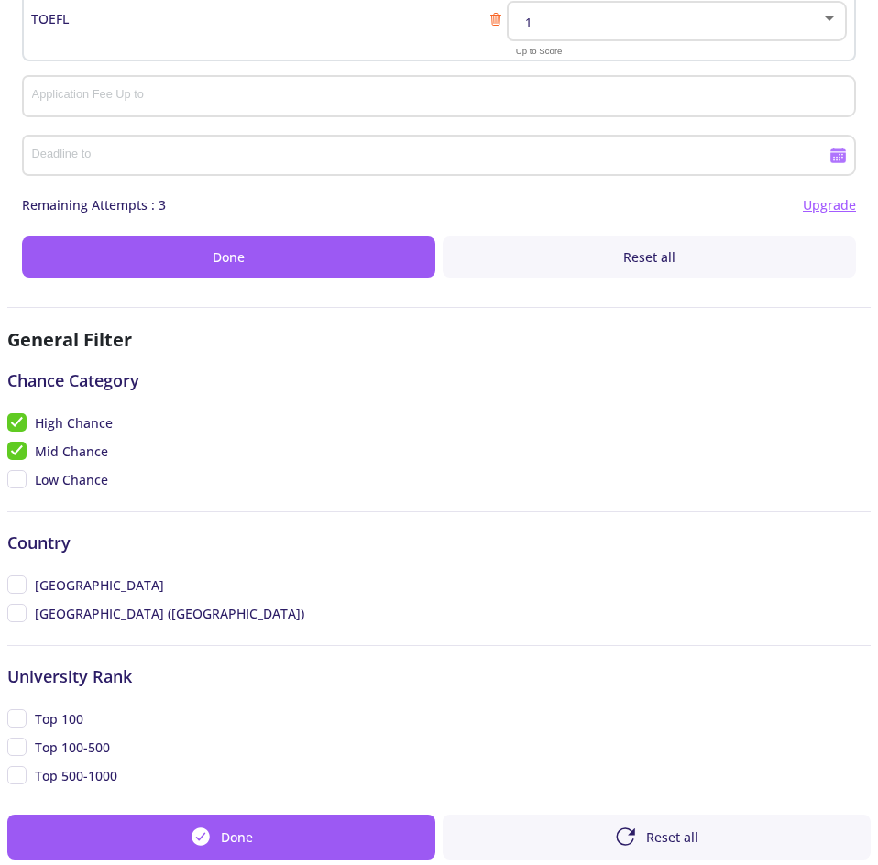
scroll to position [0, 0]
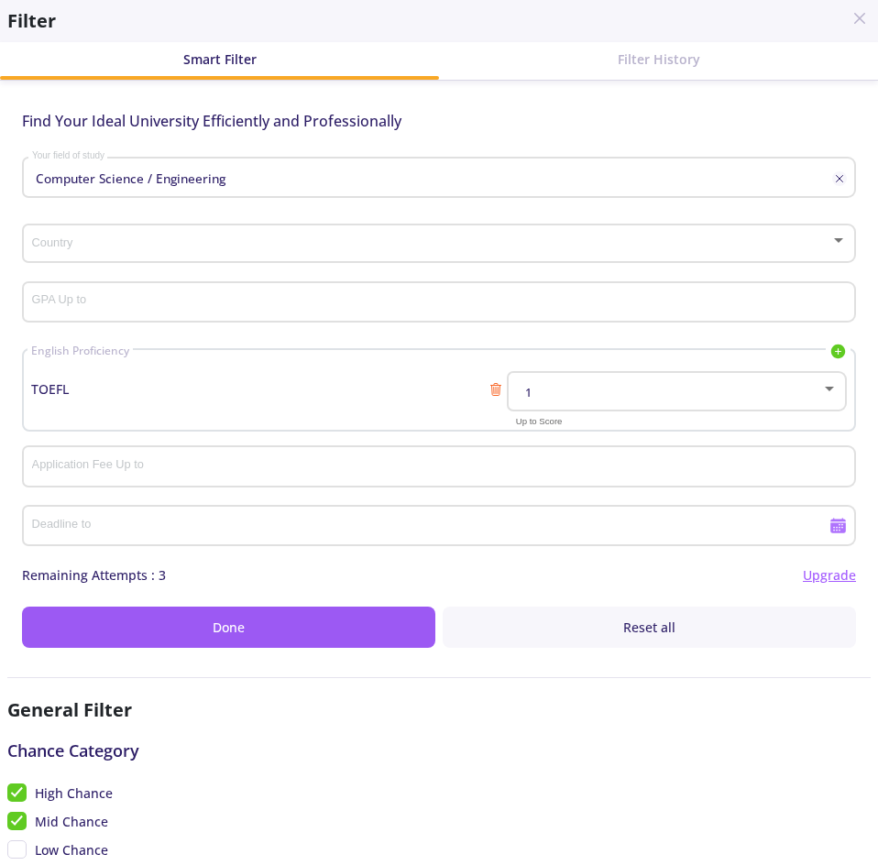
click at [551, 382] on div "1" at bounding box center [677, 388] width 323 height 46
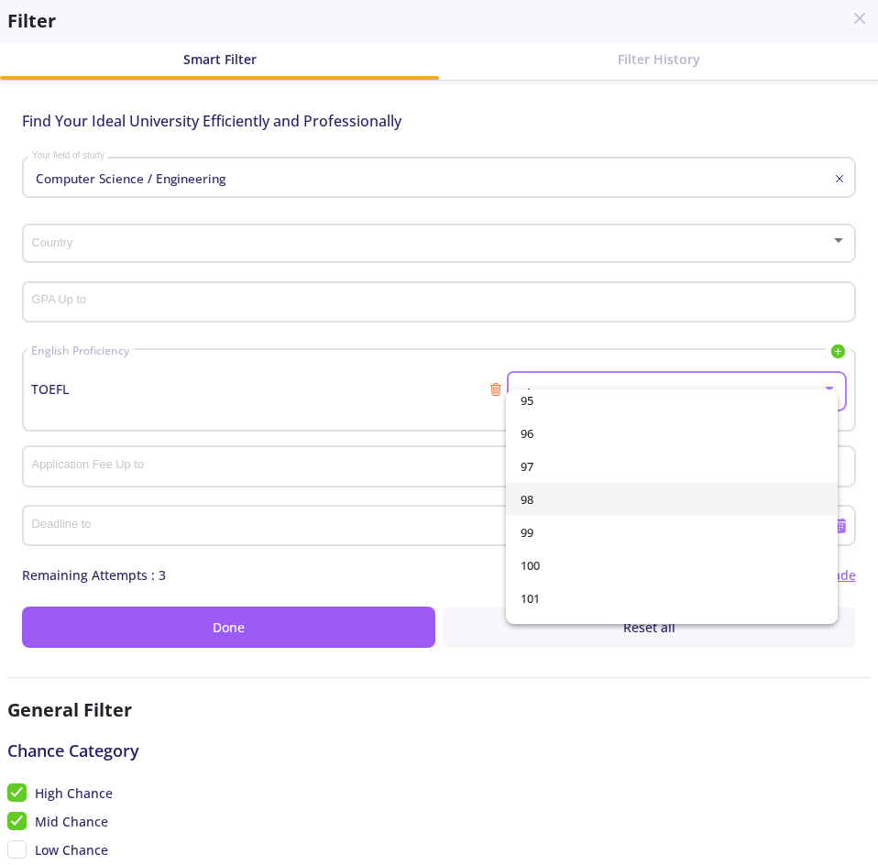
scroll to position [3116, 0]
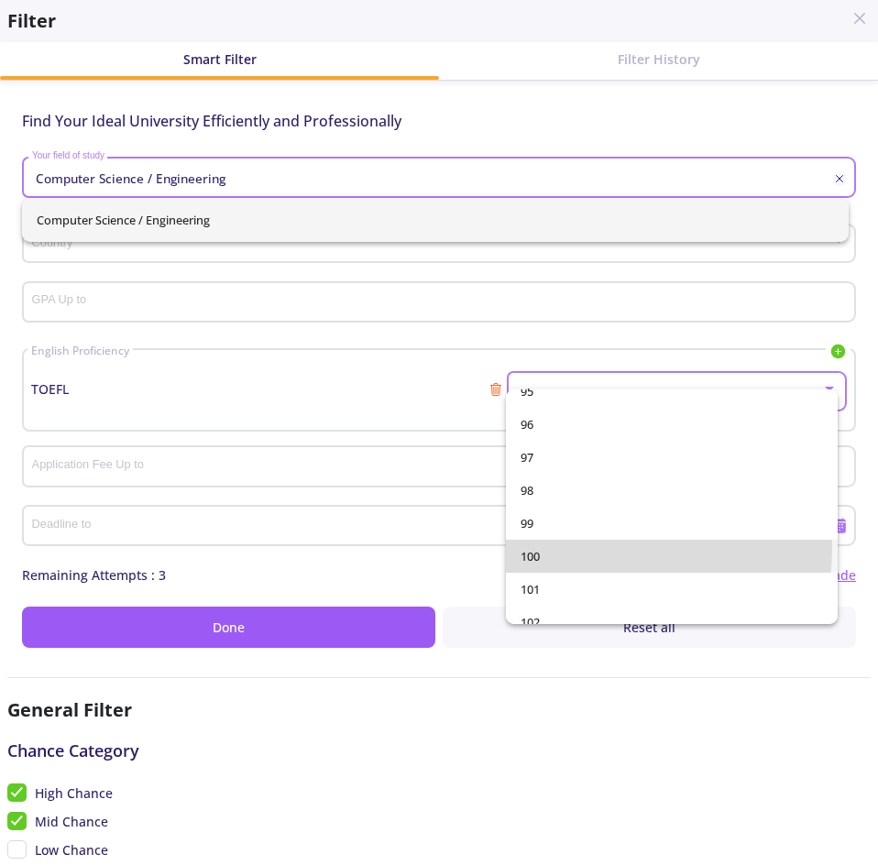
click at [551, 547] on span "100" at bounding box center [672, 556] width 302 height 33
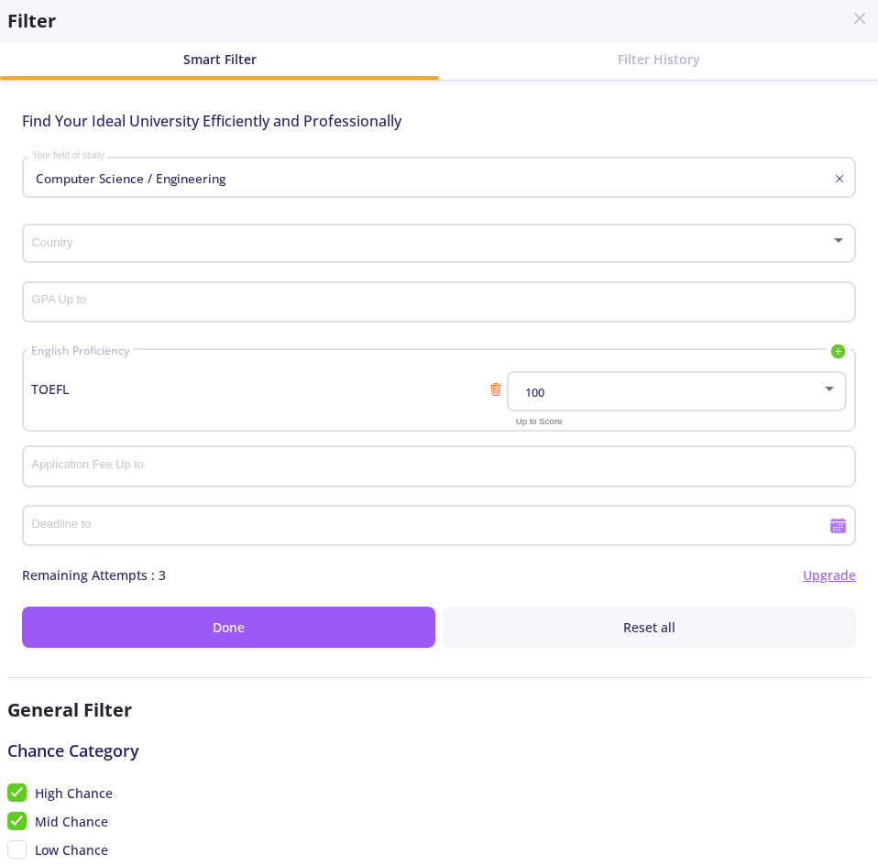
click at [314, 236] on div "Country" at bounding box center [439, 240] width 817 height 46
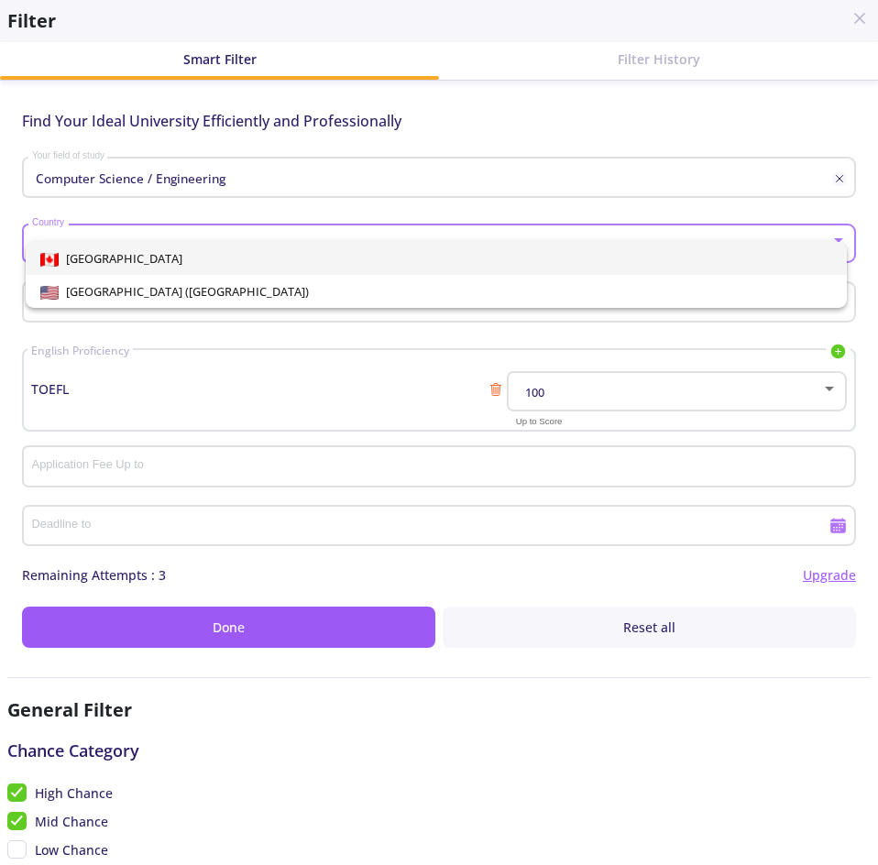
click at [288, 238] on div "Canada United States of America (USA)" at bounding box center [420, 268] width 809 height 80
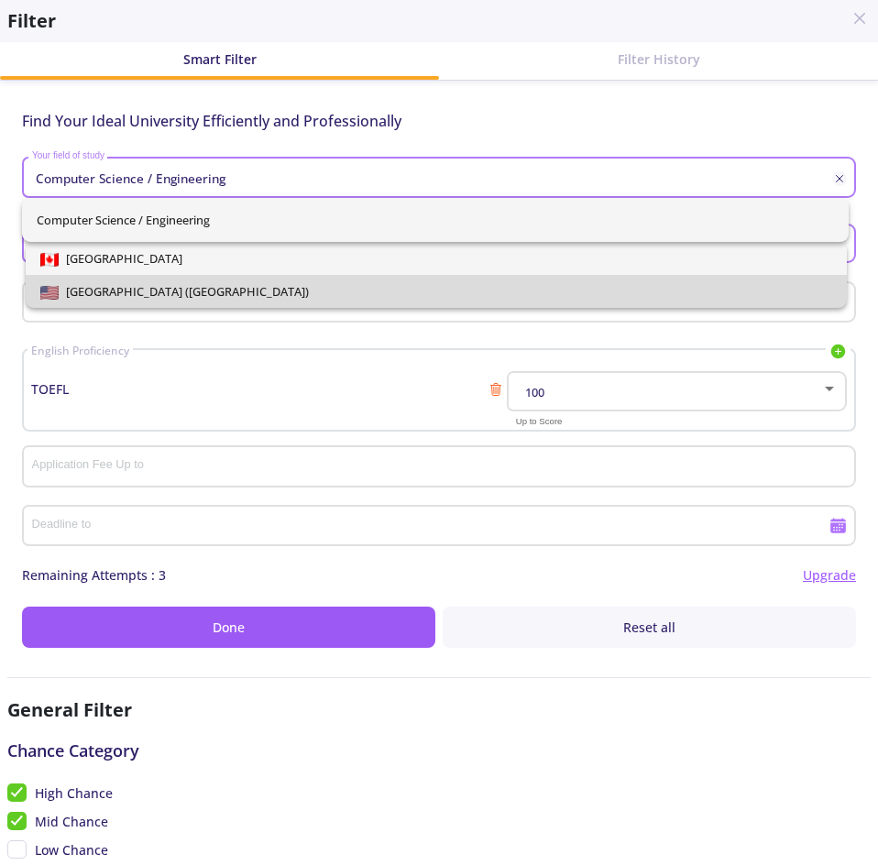
click at [257, 291] on span "[GEOGRAPHIC_DATA] ([GEOGRAPHIC_DATA])" at bounding box center [436, 291] width 793 height 33
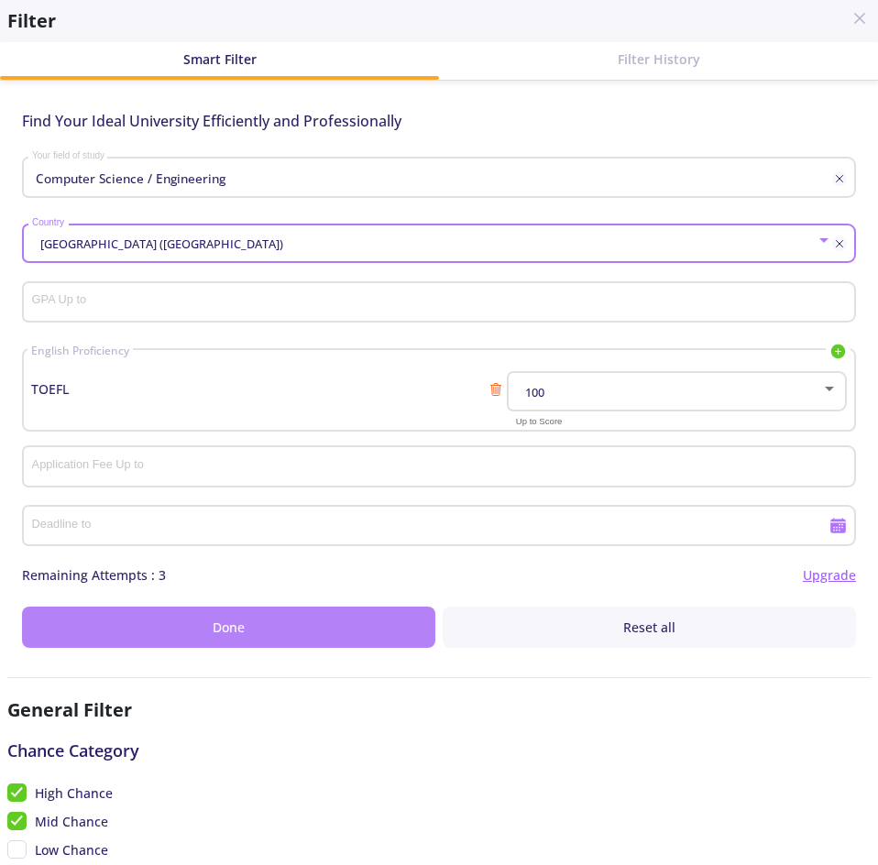
click at [262, 620] on button "Done" at bounding box center [228, 627] width 413 height 41
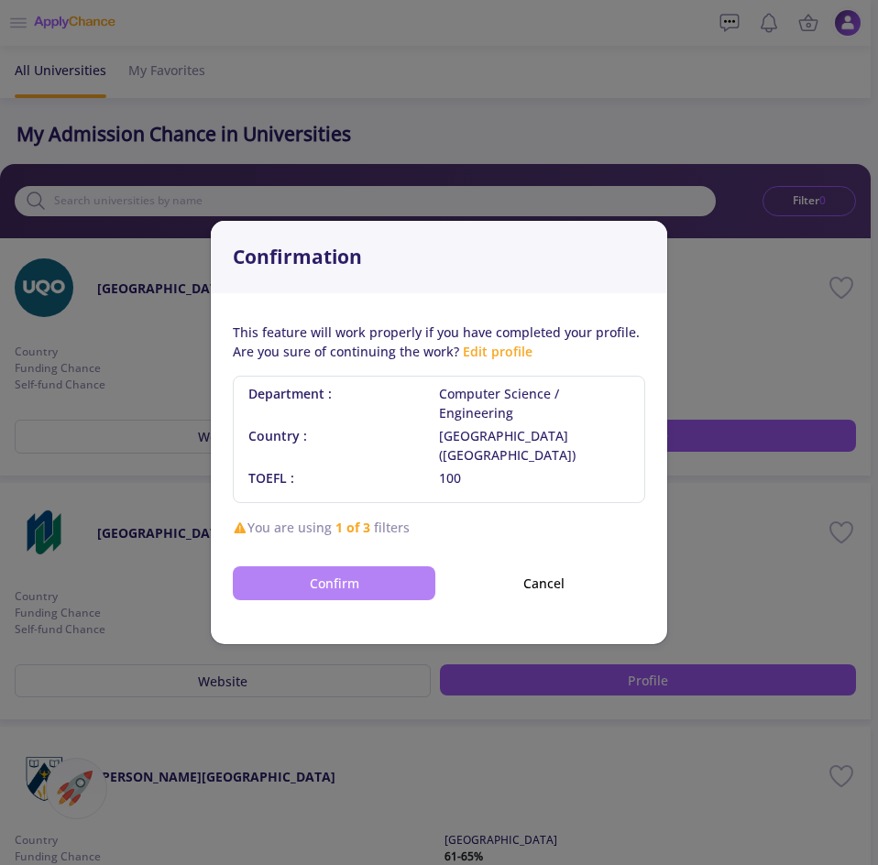
click at [372, 566] on button "Confirm" at bounding box center [334, 583] width 203 height 34
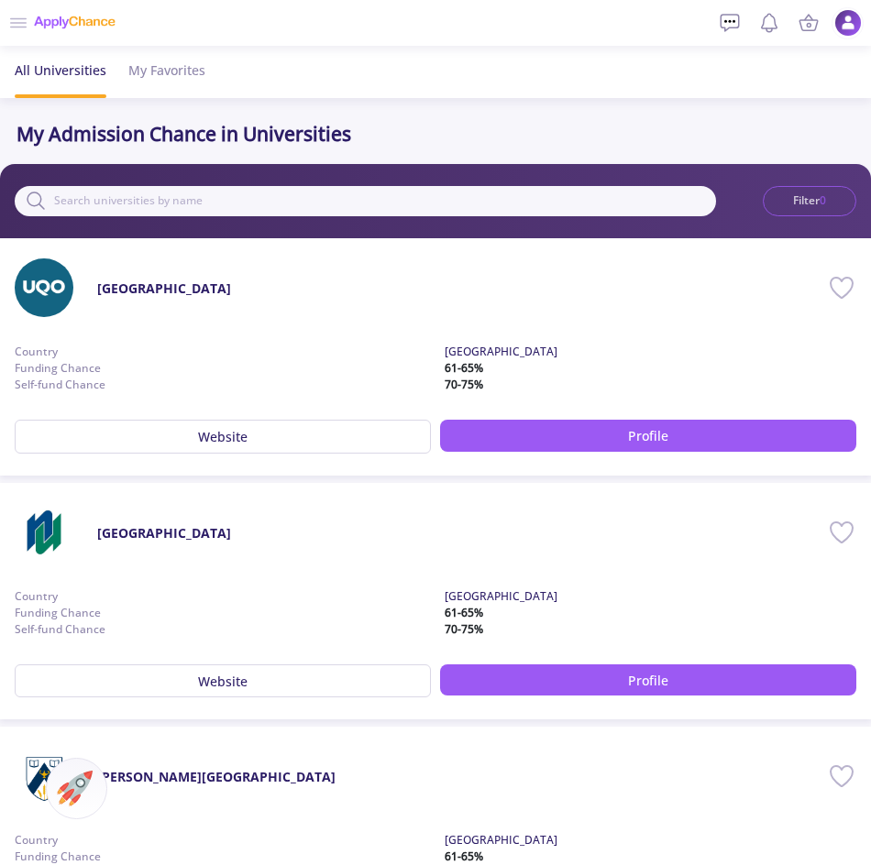
click at [785, 204] on button "Filter 0" at bounding box center [809, 201] width 93 height 31
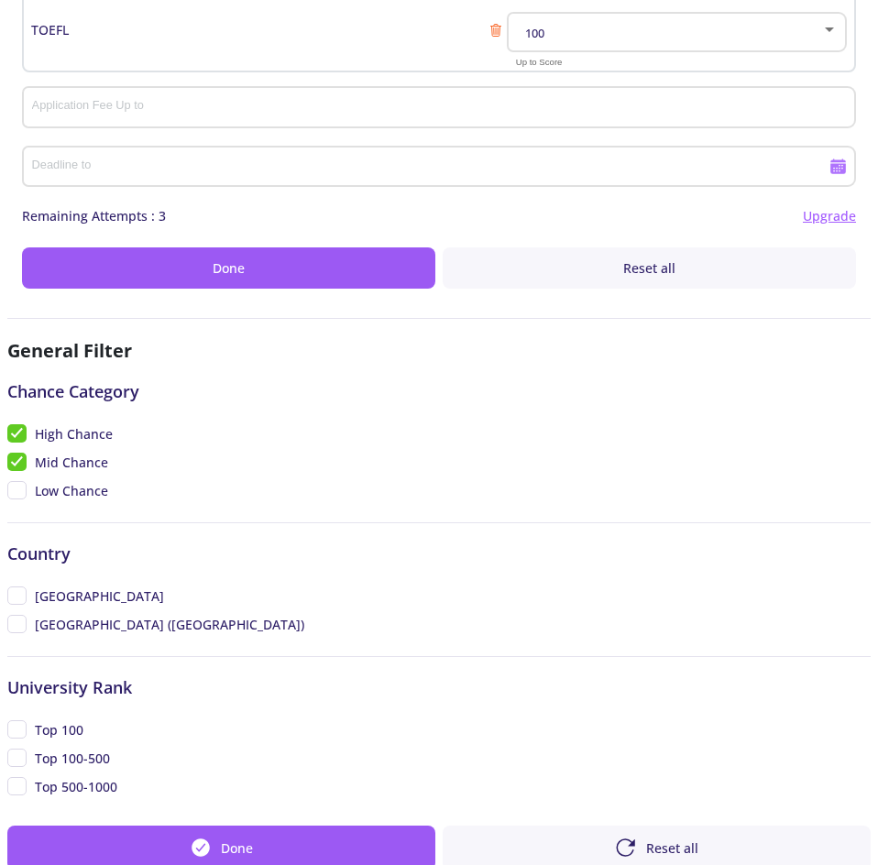
scroll to position [416, 0]
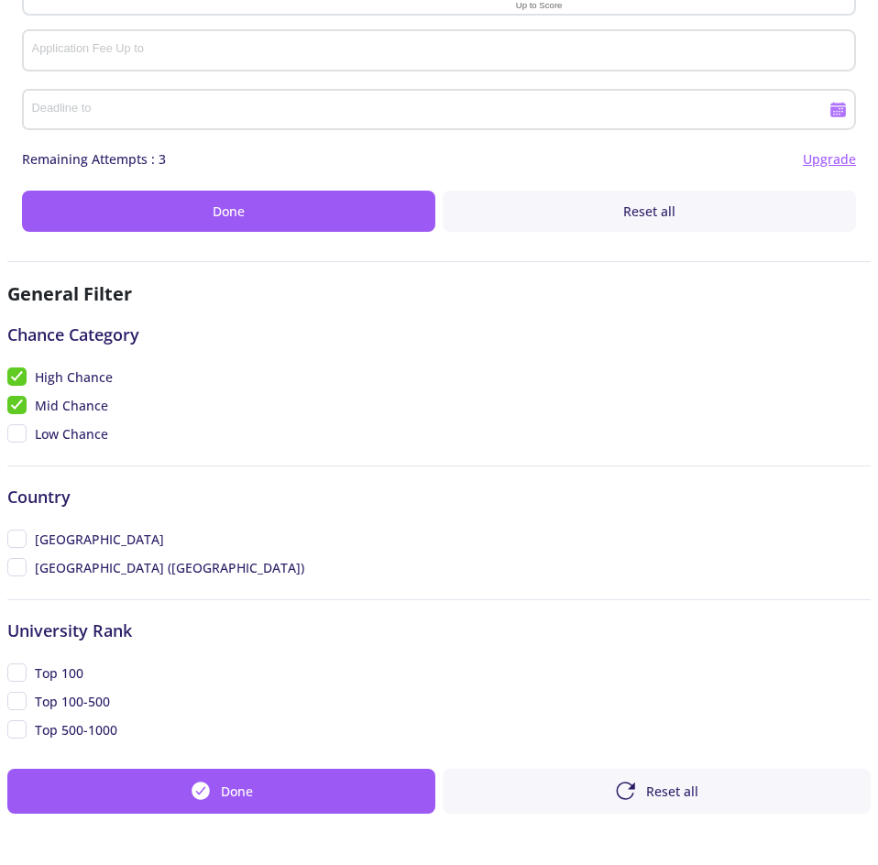
click at [19, 540] on span "[GEOGRAPHIC_DATA]" at bounding box center [85, 539] width 157 height 19
click at [19, 540] on input "[GEOGRAPHIC_DATA]" at bounding box center [13, 536] width 12 height 12
checkbox input "true"
click at [32, 565] on span "[GEOGRAPHIC_DATA] ([GEOGRAPHIC_DATA])" at bounding box center [155, 567] width 297 height 19
click at [19, 565] on input "[GEOGRAPHIC_DATA] ([GEOGRAPHIC_DATA])" at bounding box center [13, 564] width 12 height 12
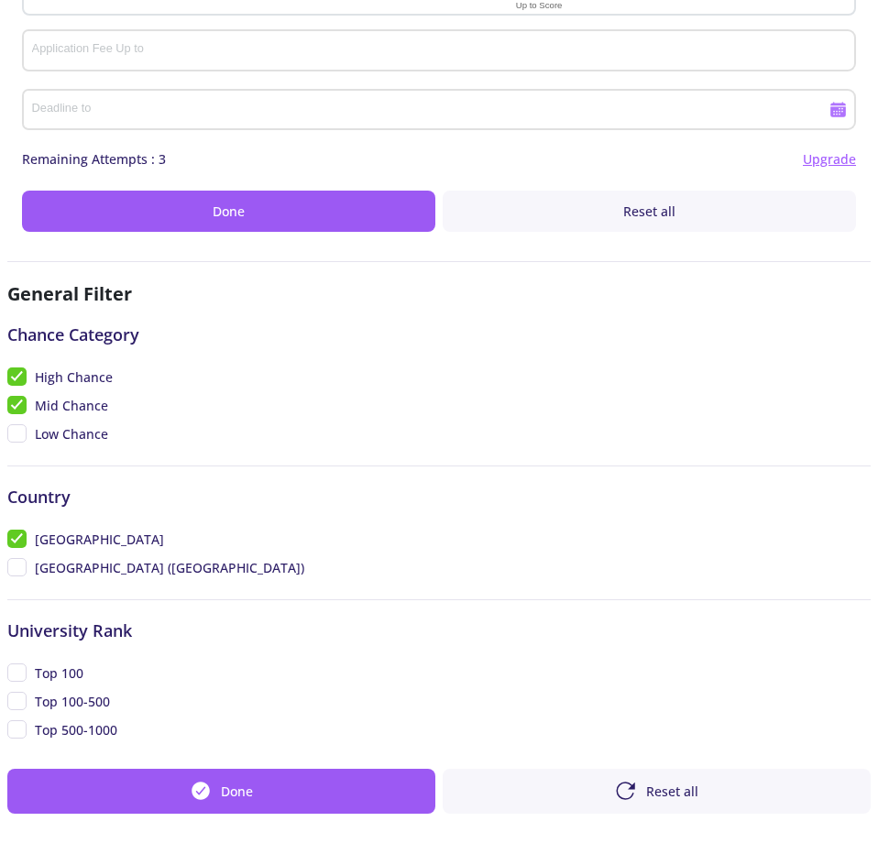
checkbox input "true"
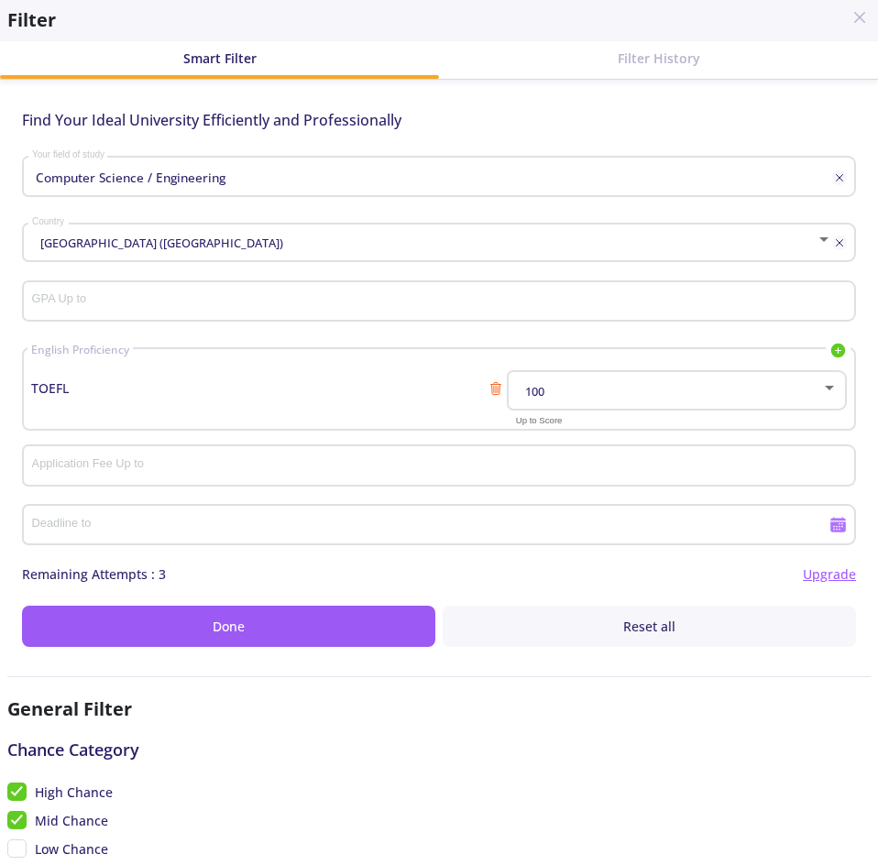
scroll to position [0, 0]
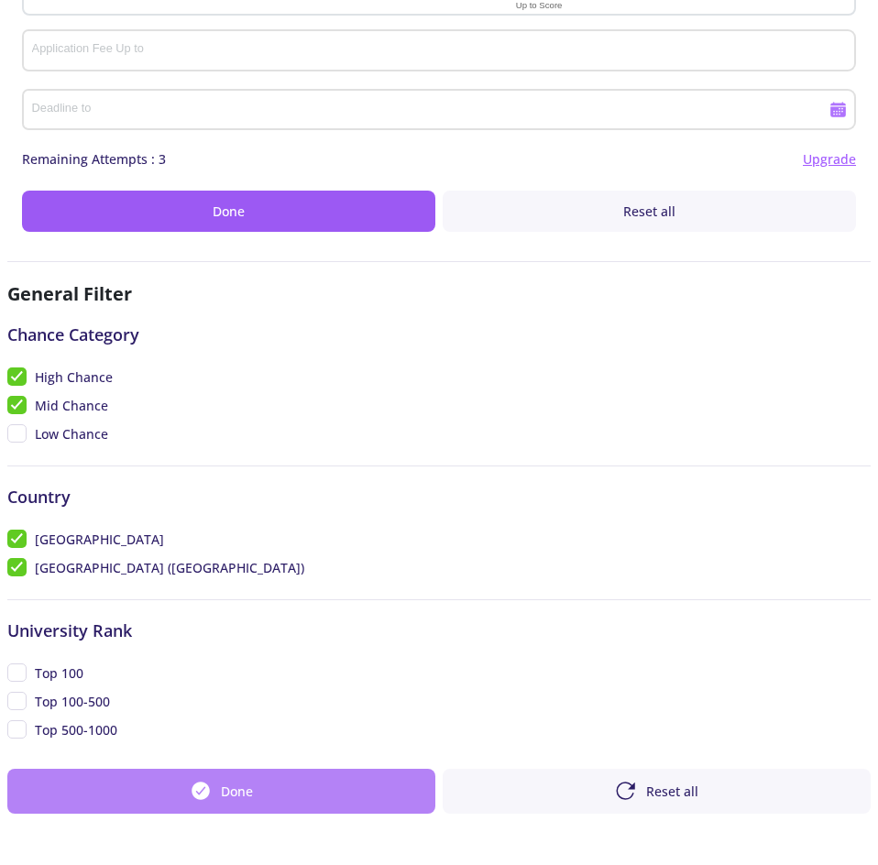
click at [258, 784] on button "Done" at bounding box center [221, 792] width 428 height 46
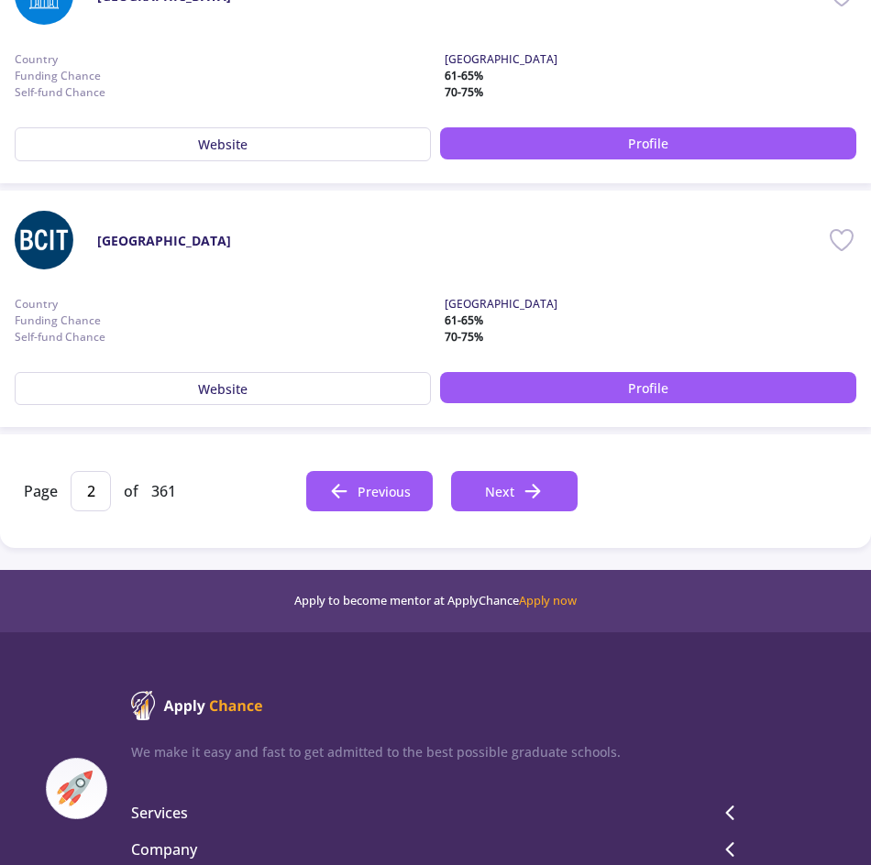
scroll to position [2441, 0]
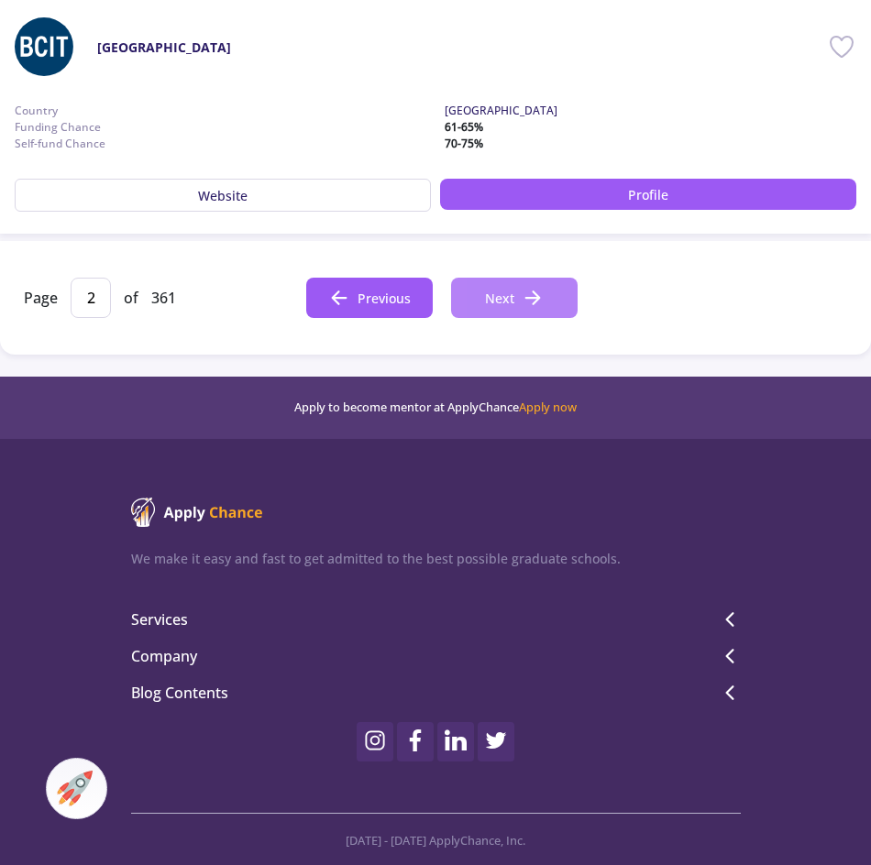
click at [503, 298] on span "Next" at bounding box center [499, 298] width 29 height 19
type input "3"
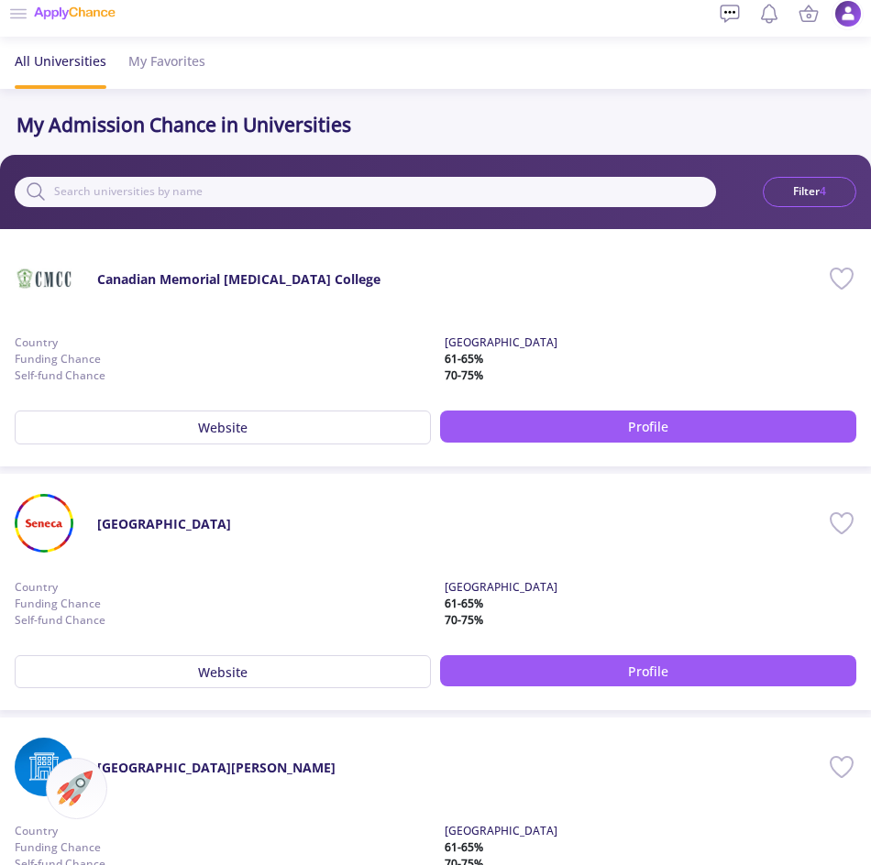
scroll to position [0, 0]
